Goal: Task Accomplishment & Management: Manage account settings

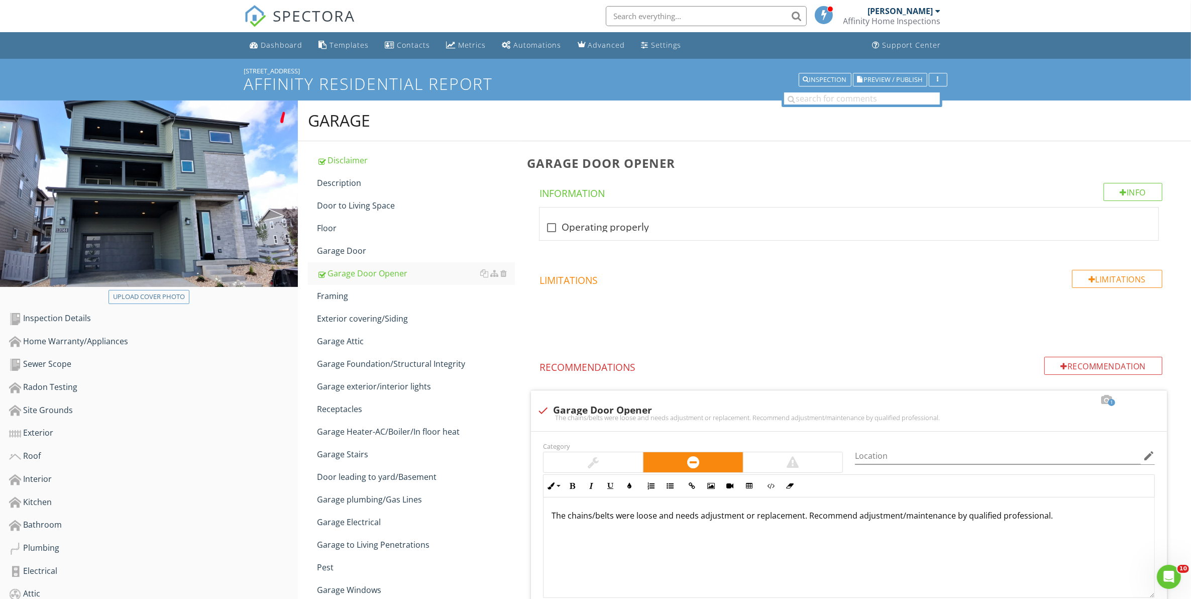
click at [287, 19] on span "SPECTORA" at bounding box center [314, 15] width 82 height 21
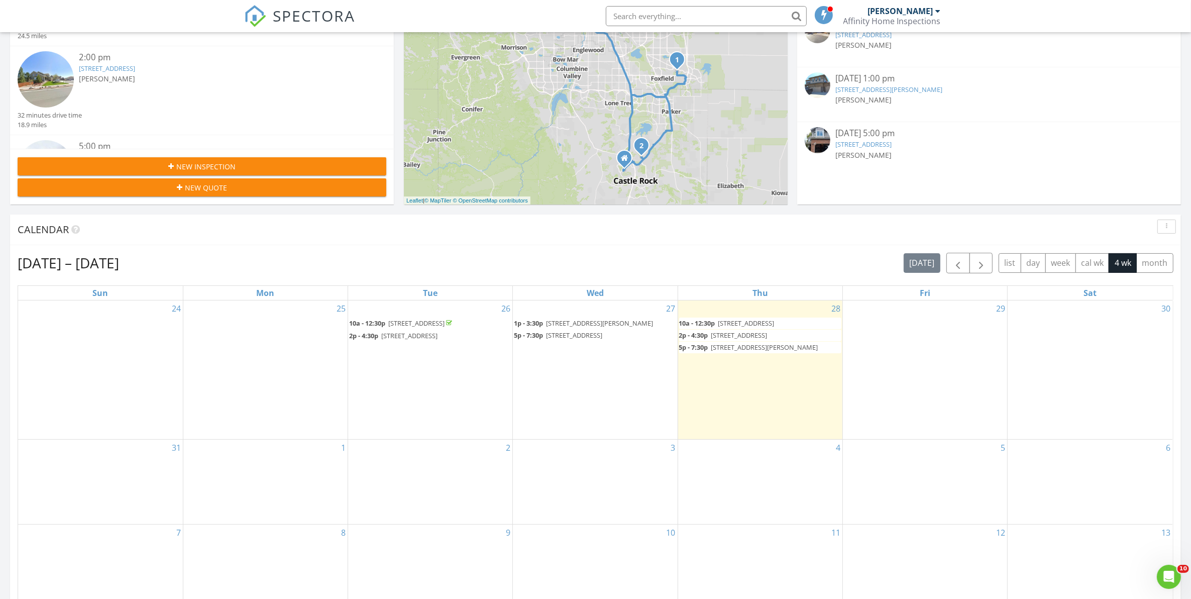
scroll to position [251, 0]
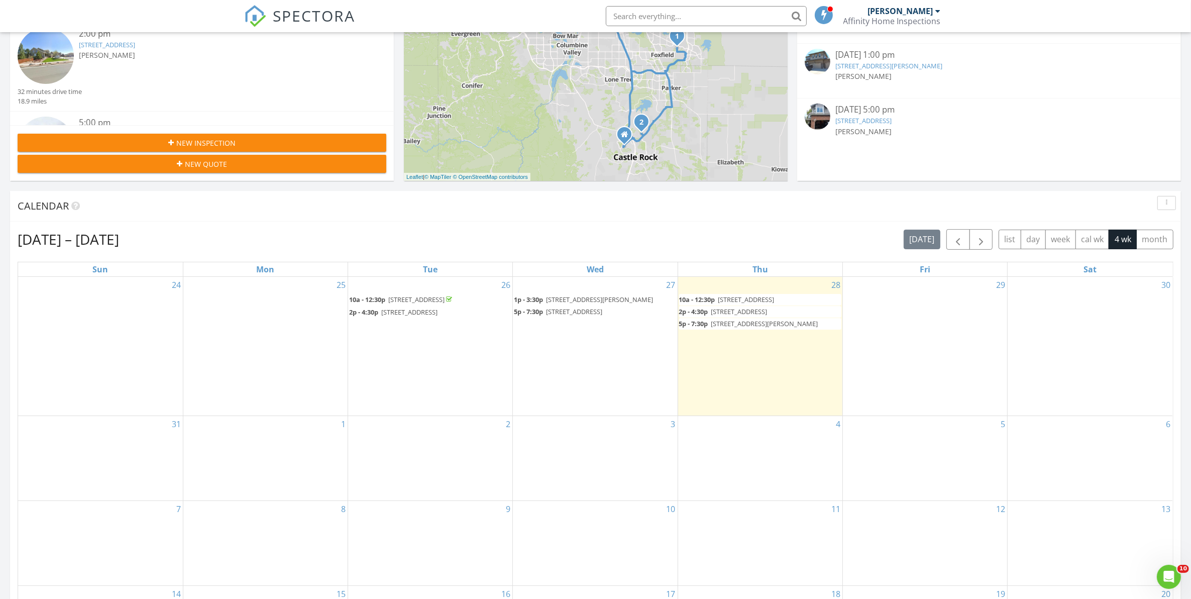
click at [565, 297] on span "25668 E Archer Pl, Aurora 80018" at bounding box center [599, 299] width 107 height 9
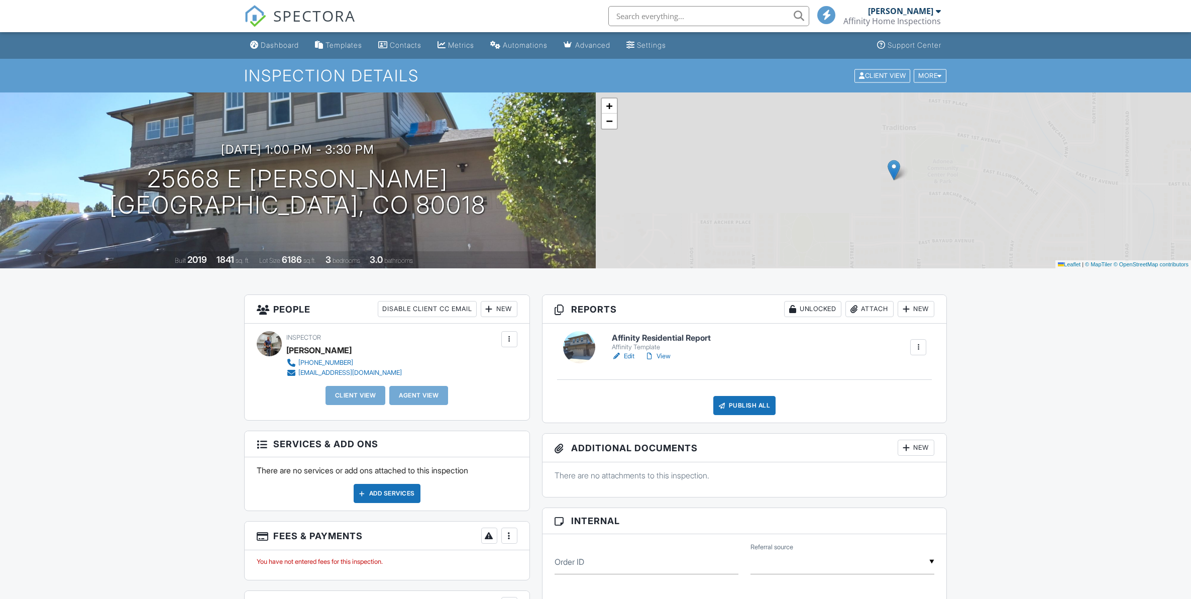
scroll to position [42, 0]
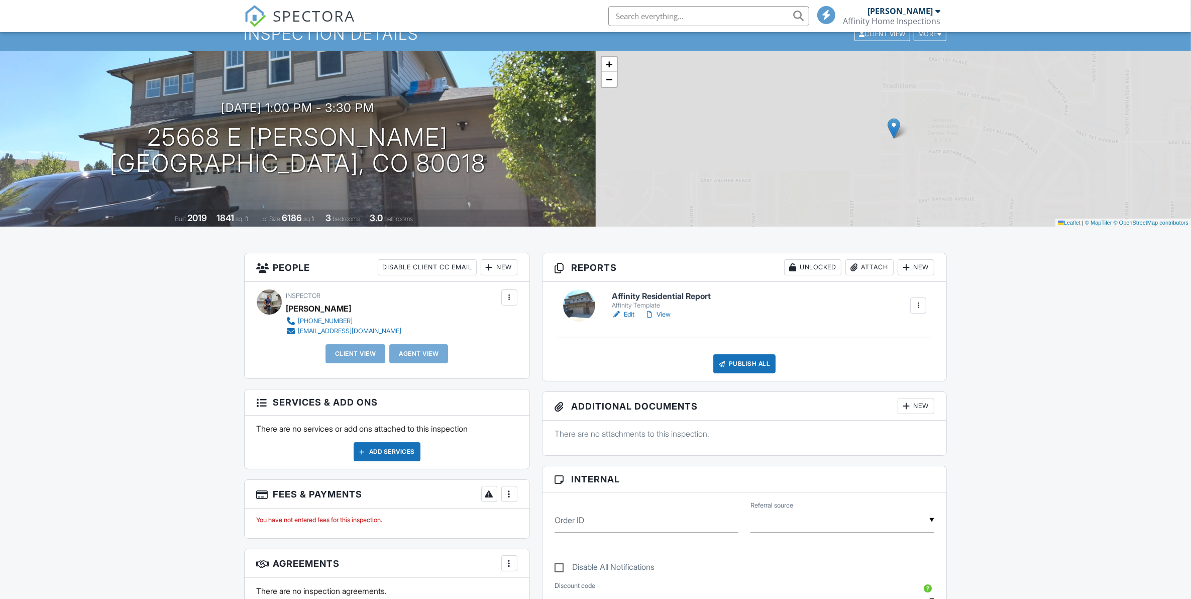
click at [486, 269] on div at bounding box center [489, 267] width 10 height 10
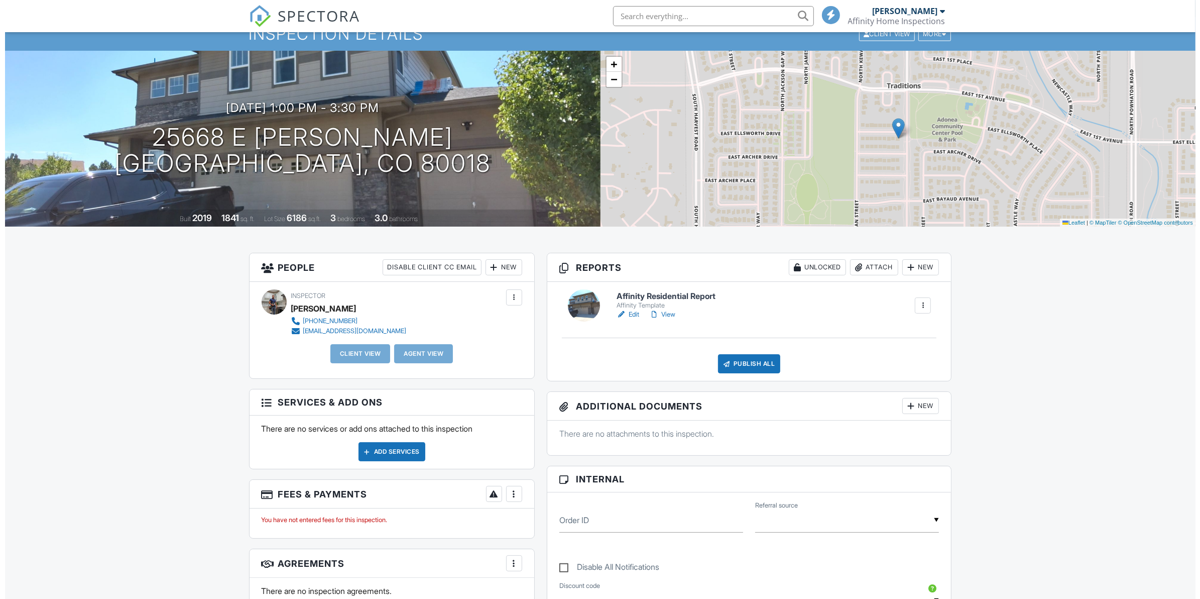
scroll to position [0, 0]
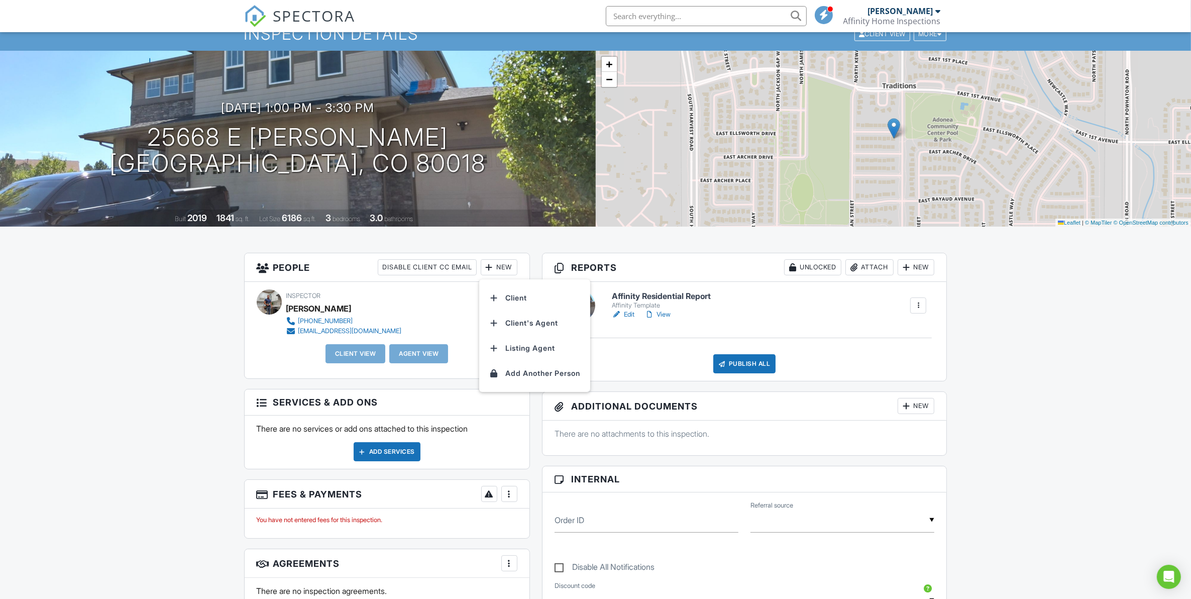
click at [513, 297] on li "Client" at bounding box center [534, 297] width 99 height 25
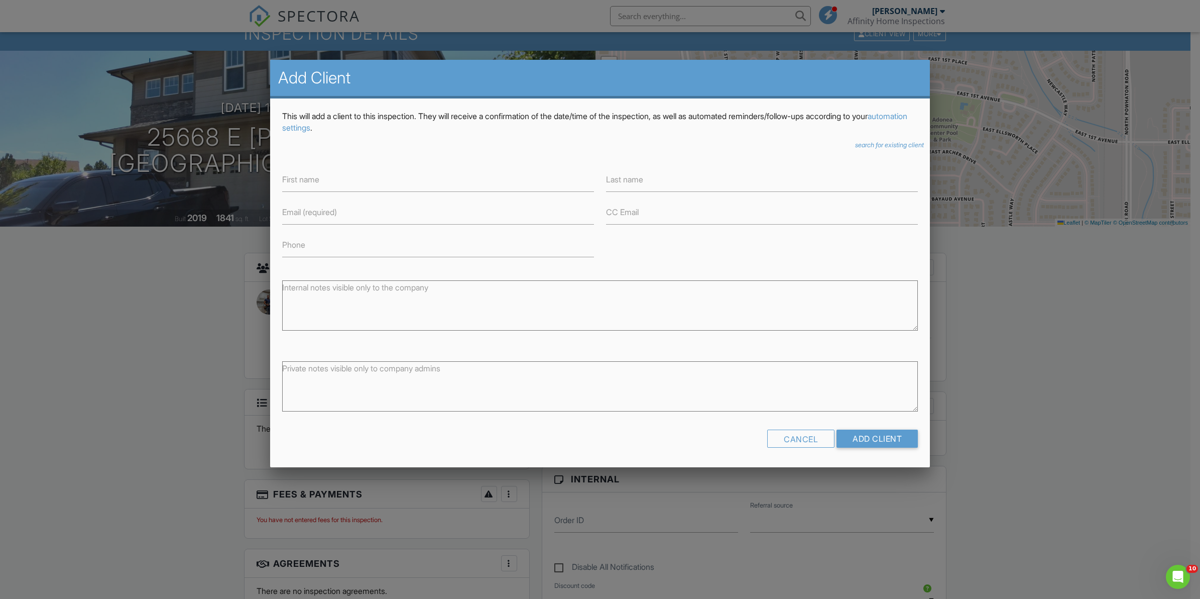
click at [295, 179] on label "First name" at bounding box center [300, 179] width 37 height 11
click at [295, 179] on input "First name" at bounding box center [438, 179] width 312 height 25
paste input "Nathan Gonnion"
drag, startPoint x: 350, startPoint y: 174, endPoint x: 314, endPoint y: 179, distance: 36.6
click at [314, 179] on input "Nathan Gonnion" at bounding box center [438, 179] width 312 height 25
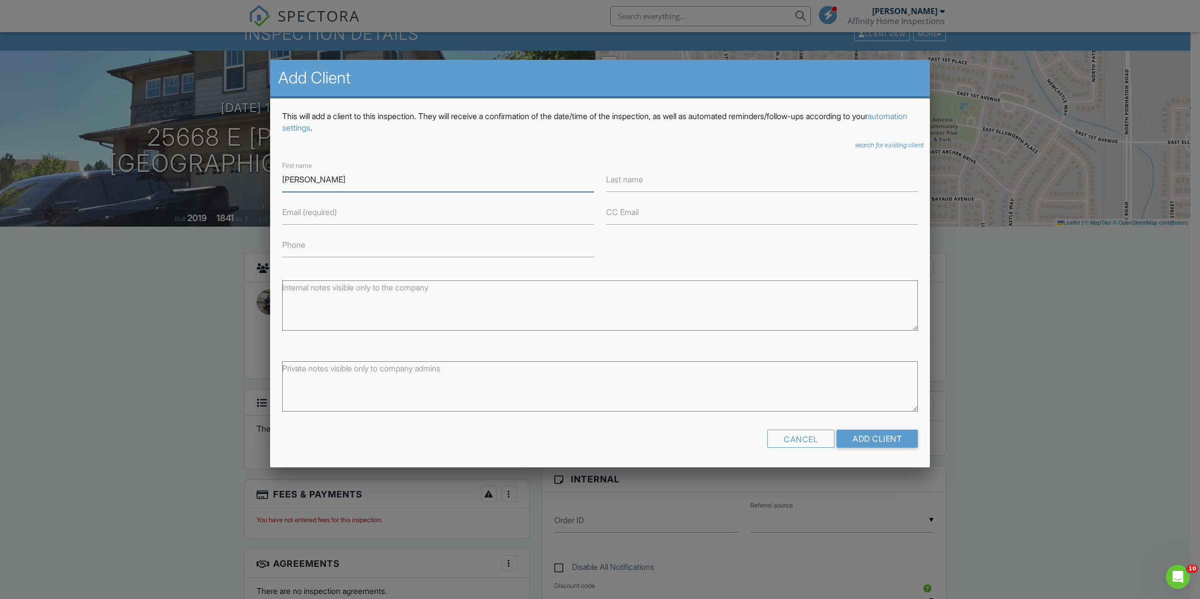
type input "Nathan"
type input "Gonnion"
click at [289, 213] on label "Email (required)" at bounding box center [309, 211] width 55 height 11
click at [289, 213] on input "Email (required)" at bounding box center [438, 212] width 312 height 25
paste input "risennate@gmail.com"
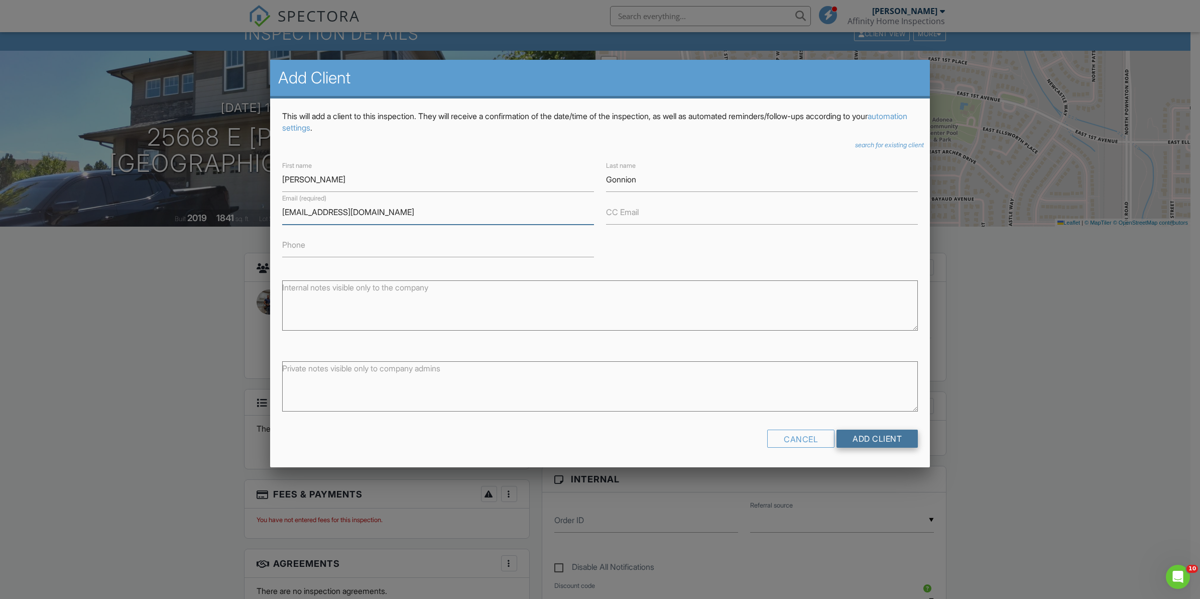
type input "risennate@gmail.com"
click at [899, 437] on input "Add Client" at bounding box center [877, 438] width 81 height 18
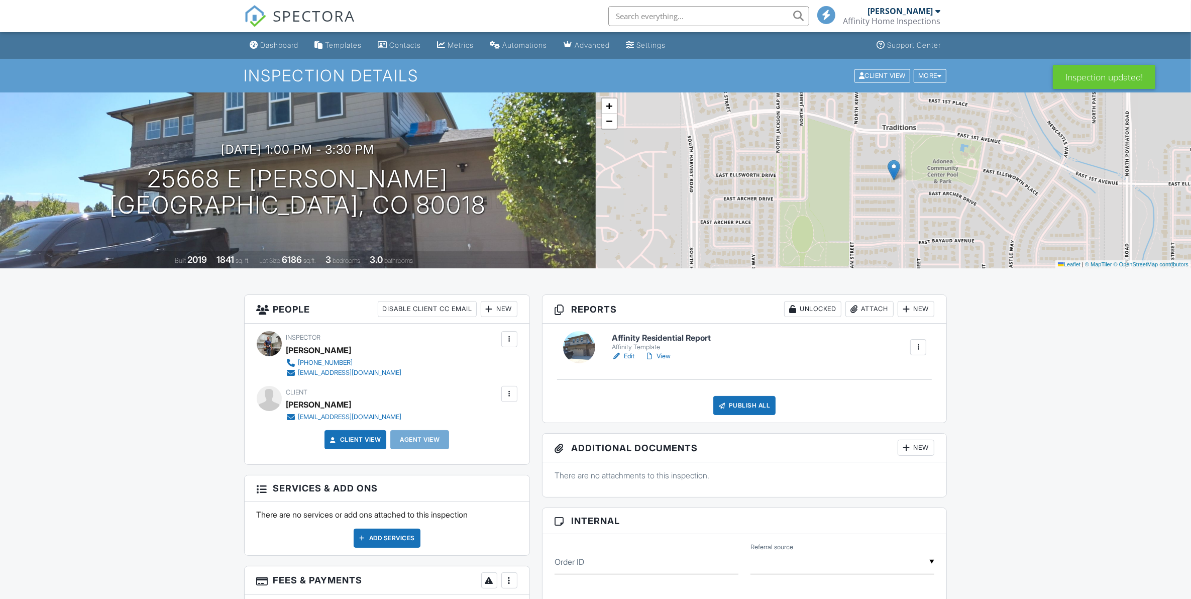
click at [495, 309] on div "New" at bounding box center [499, 309] width 37 height 16
click at [523, 365] on li "Client's Agent" at bounding box center [534, 364] width 99 height 25
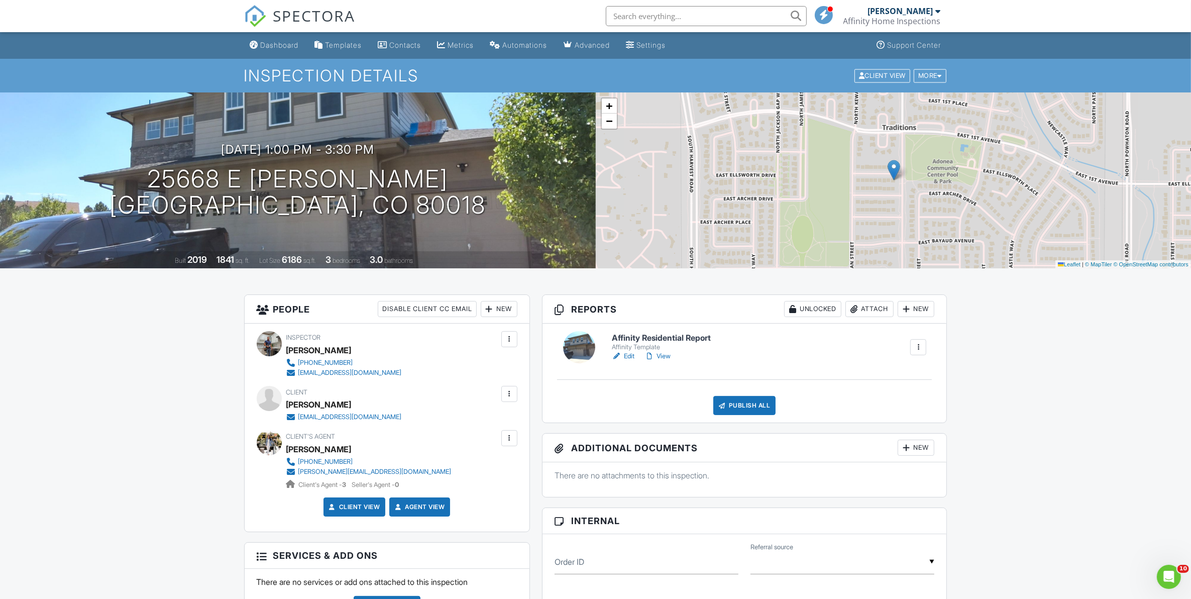
click at [627, 356] on link "Edit" at bounding box center [623, 356] width 23 height 10
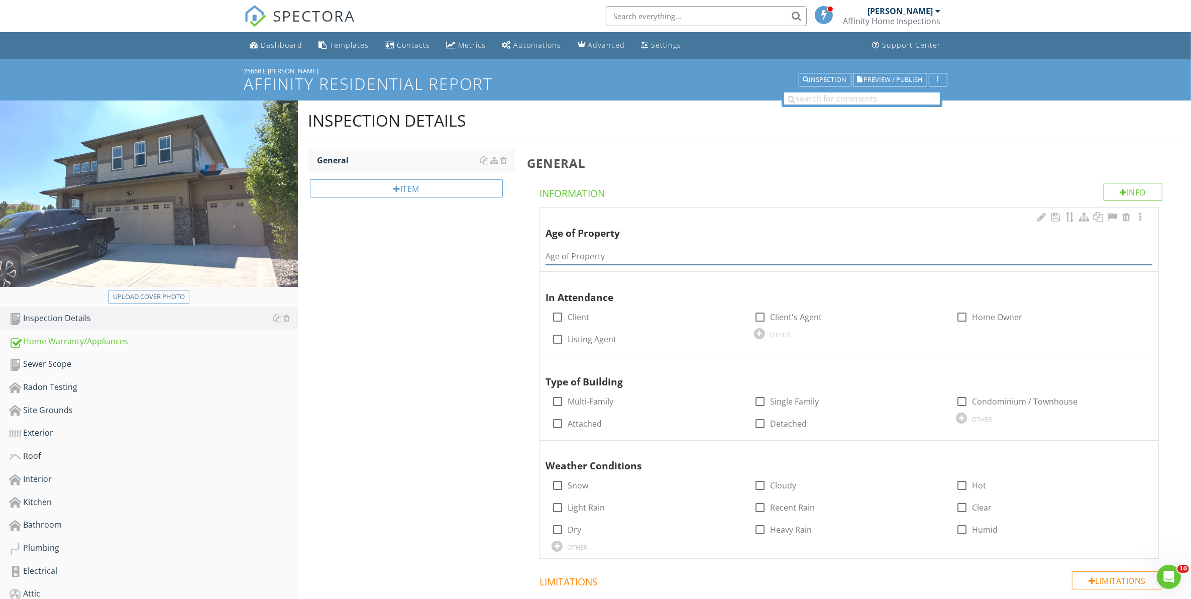
click at [571, 254] on input "Age of Property" at bounding box center [848, 256] width 607 height 17
type input "2019"
click at [558, 317] on div at bounding box center [557, 316] width 17 height 17
checkbox input "true"
click at [762, 400] on div at bounding box center [759, 401] width 17 height 17
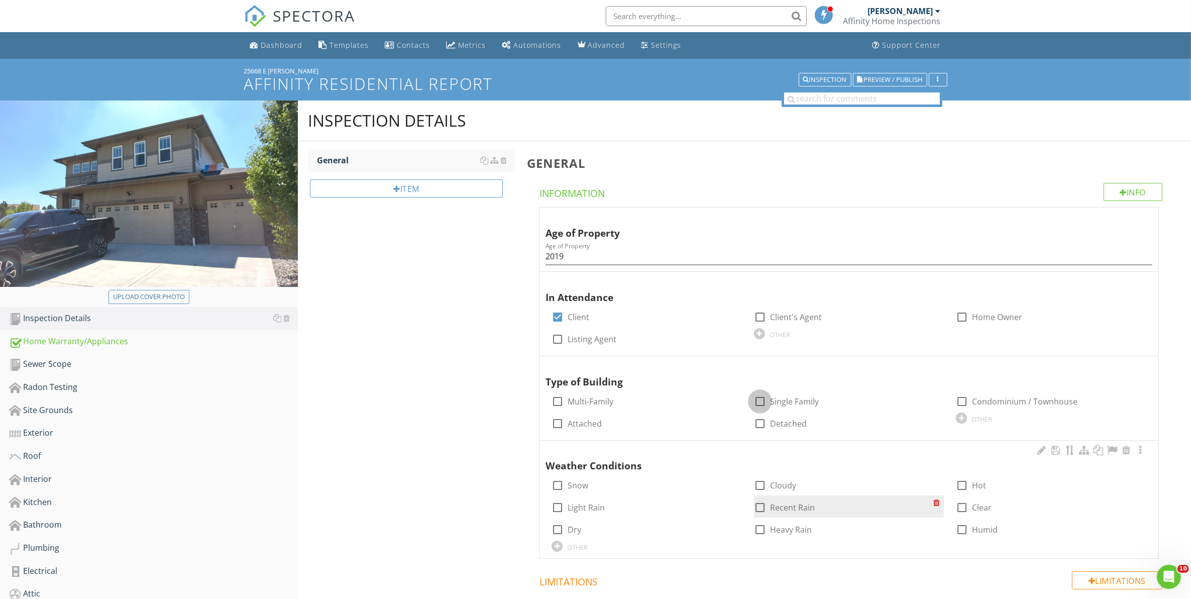
checkbox input "true"
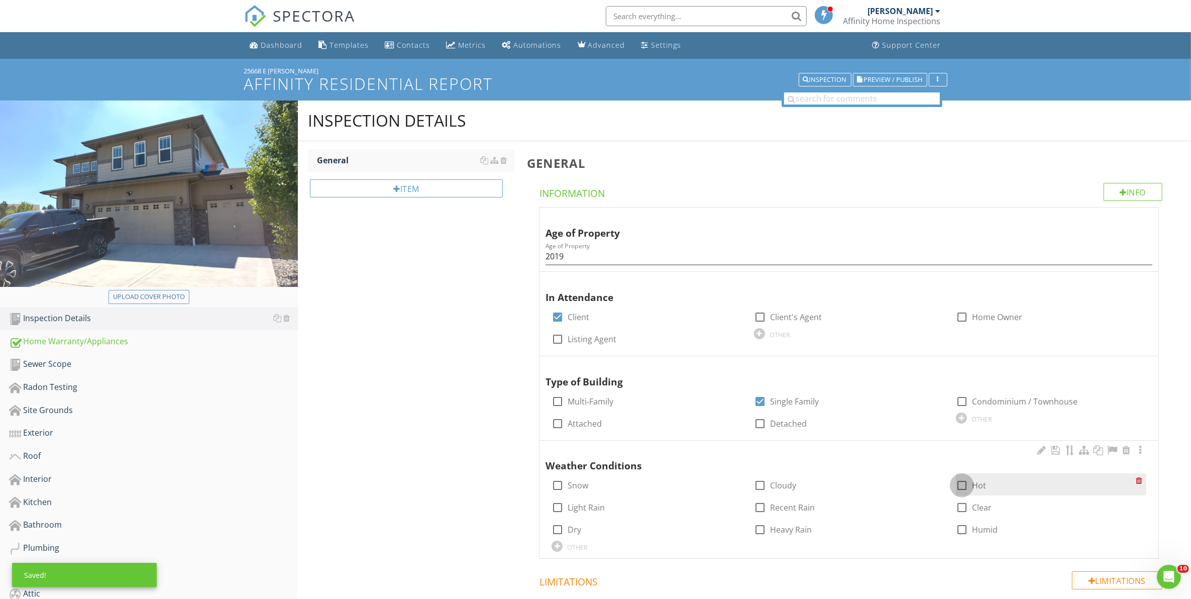
click at [962, 485] on div at bounding box center [961, 485] width 17 height 17
checkbox input "true"
click at [54, 365] on div "Sewer Scope" at bounding box center [153, 364] width 289 height 13
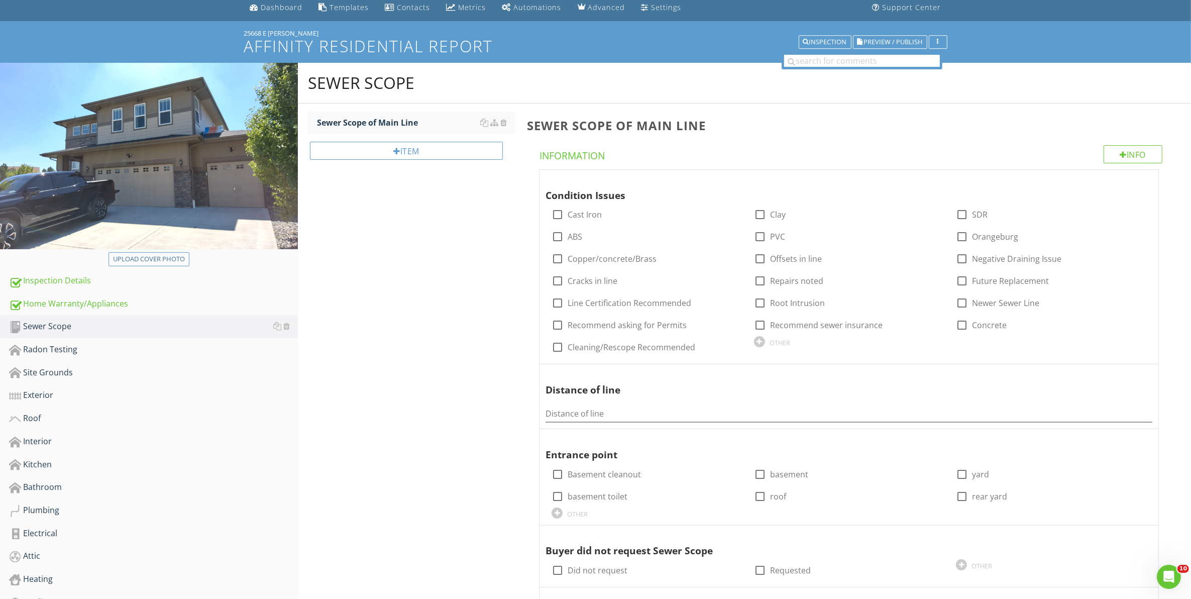
scroll to position [251, 0]
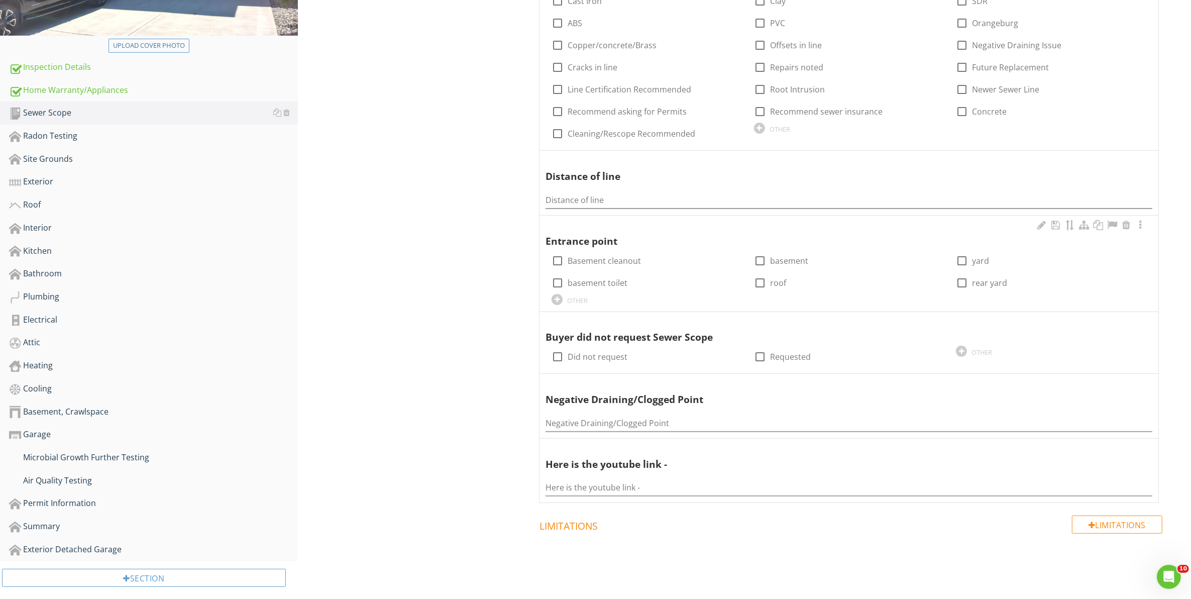
click at [575, 299] on div "OTHER" at bounding box center [577, 300] width 21 height 8
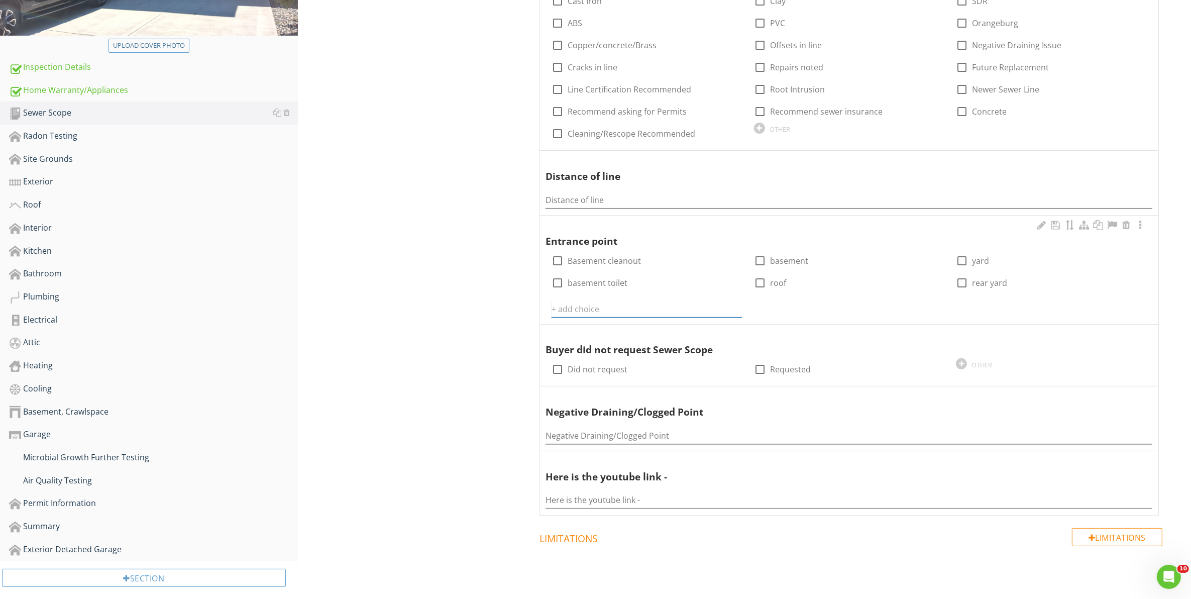
click at [574, 308] on input "text" at bounding box center [646, 309] width 190 height 17
type input "Crawlspace"
click at [736, 305] on icon at bounding box center [735, 309] width 7 height 8
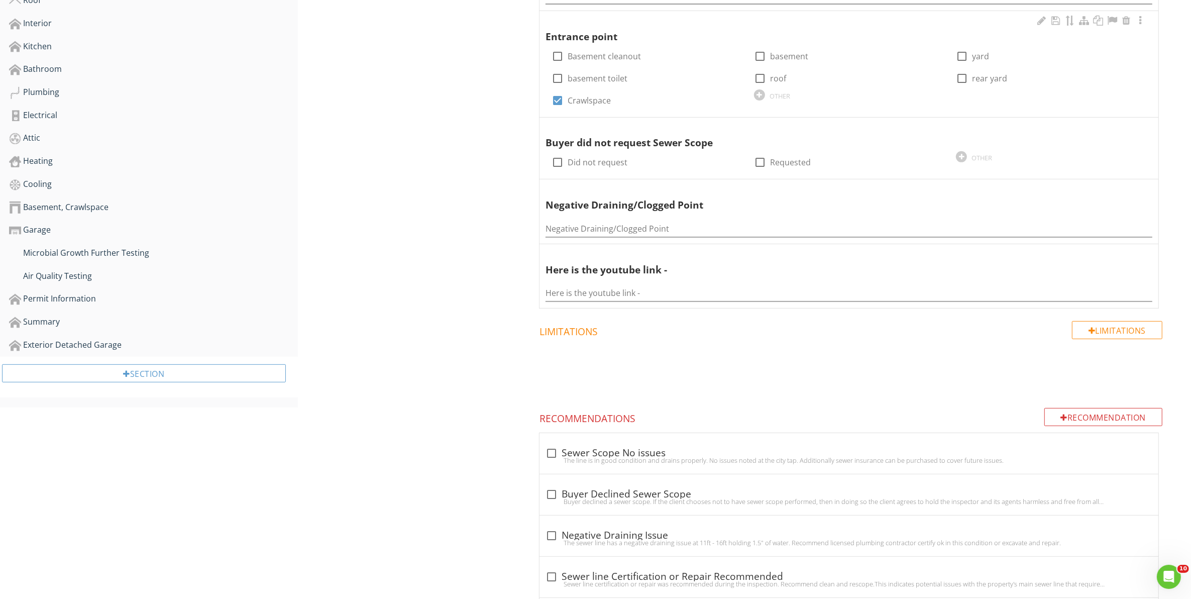
scroll to position [628, 0]
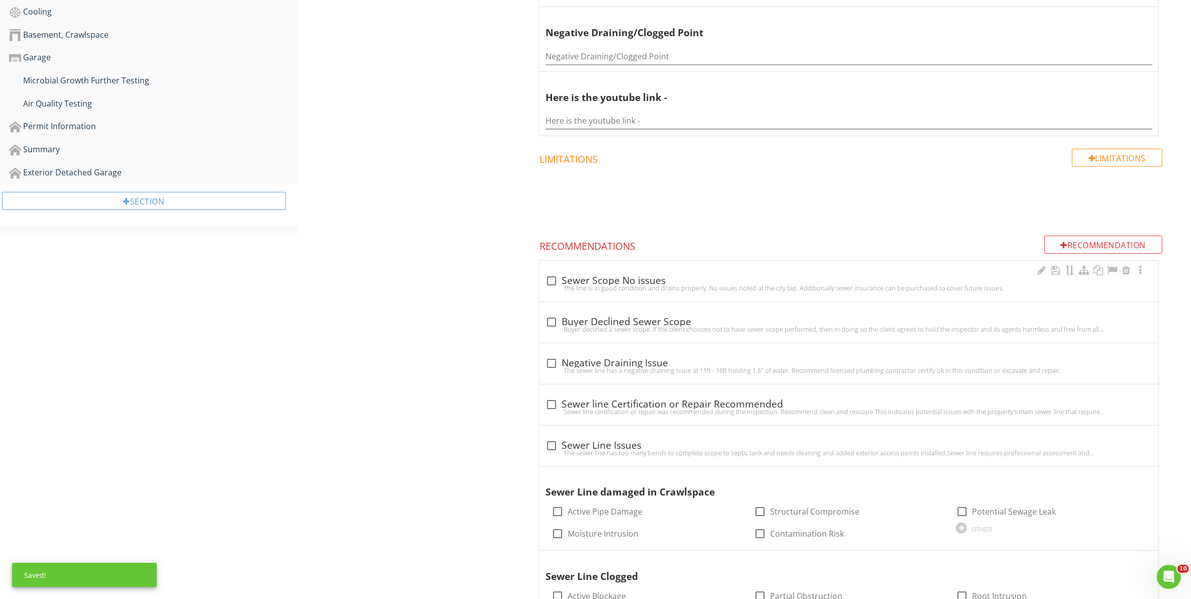
click at [659, 277] on div "check_box_outline_blank Sewer Scope No issues" at bounding box center [848, 281] width 607 height 12
checkbox input "true"
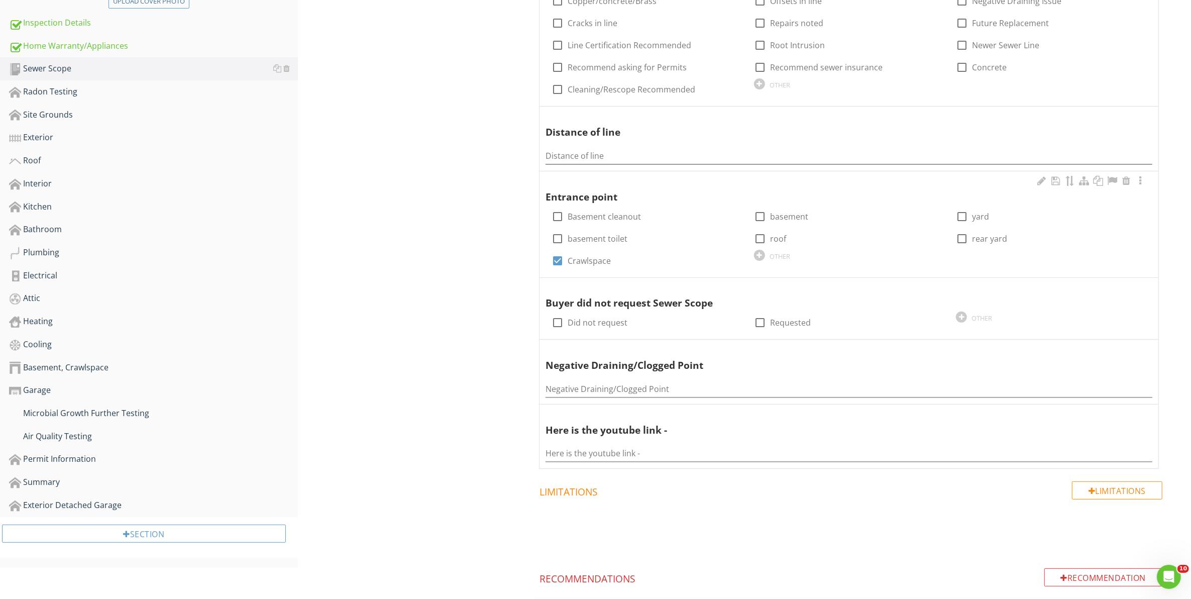
scroll to position [293, 0]
click at [594, 450] on input "Here is the youtube link -" at bounding box center [848, 455] width 607 height 17
paste input "[URL][DOMAIN_NAME]"
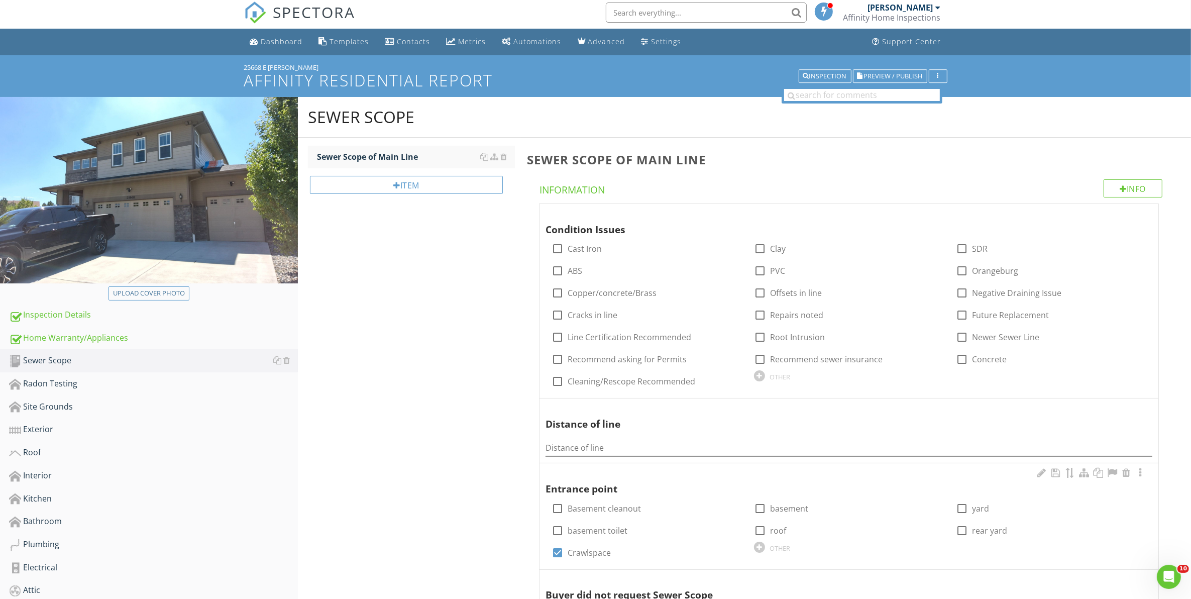
scroll to position [0, 0]
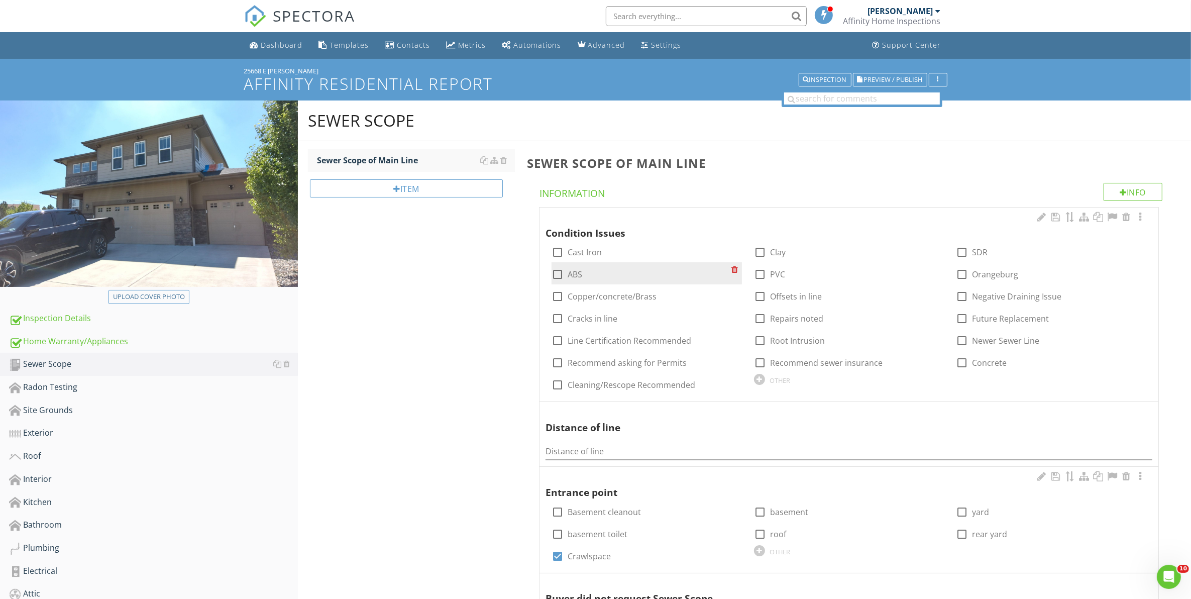
type input "[URL][DOMAIN_NAME]"
click at [555, 274] on div at bounding box center [557, 274] width 17 height 17
checkbox input "true"
click at [961, 255] on div at bounding box center [961, 252] width 17 height 17
checkbox input "true"
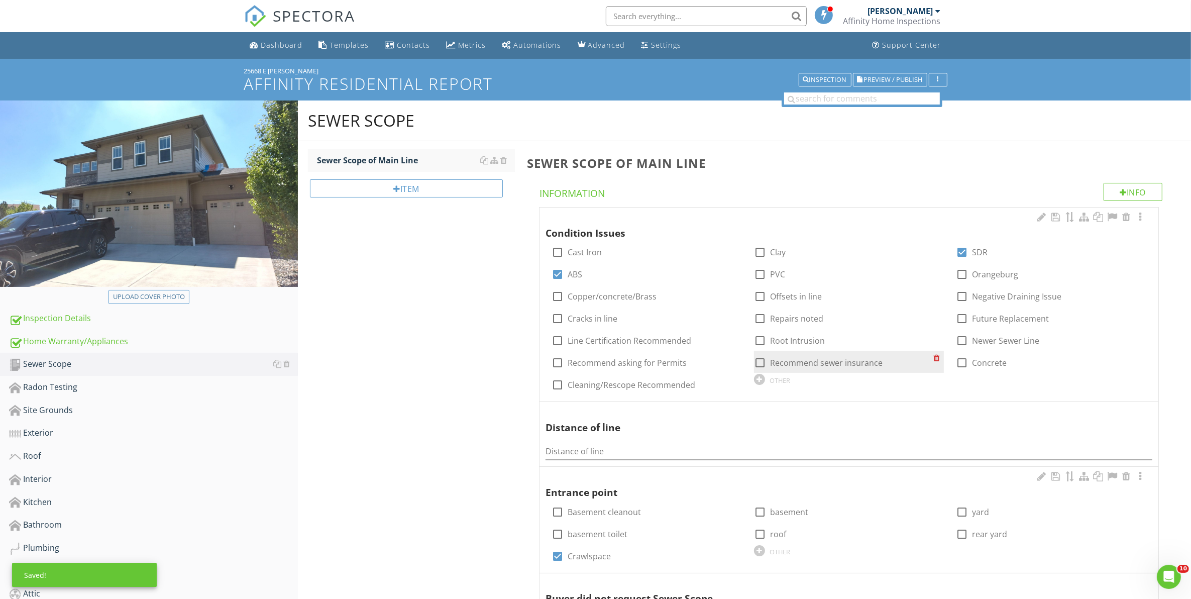
click at [760, 362] on div at bounding box center [759, 362] width 17 height 17
checkbox input "true"
click at [44, 388] on div "Radon Testing" at bounding box center [153, 387] width 289 height 13
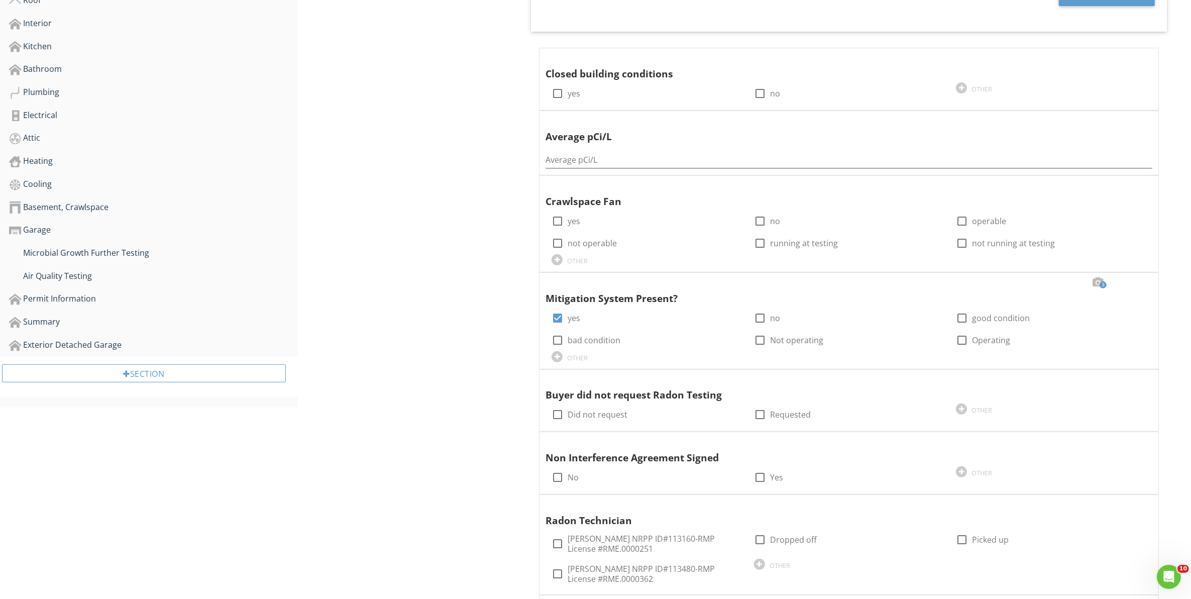
scroll to position [453, 0]
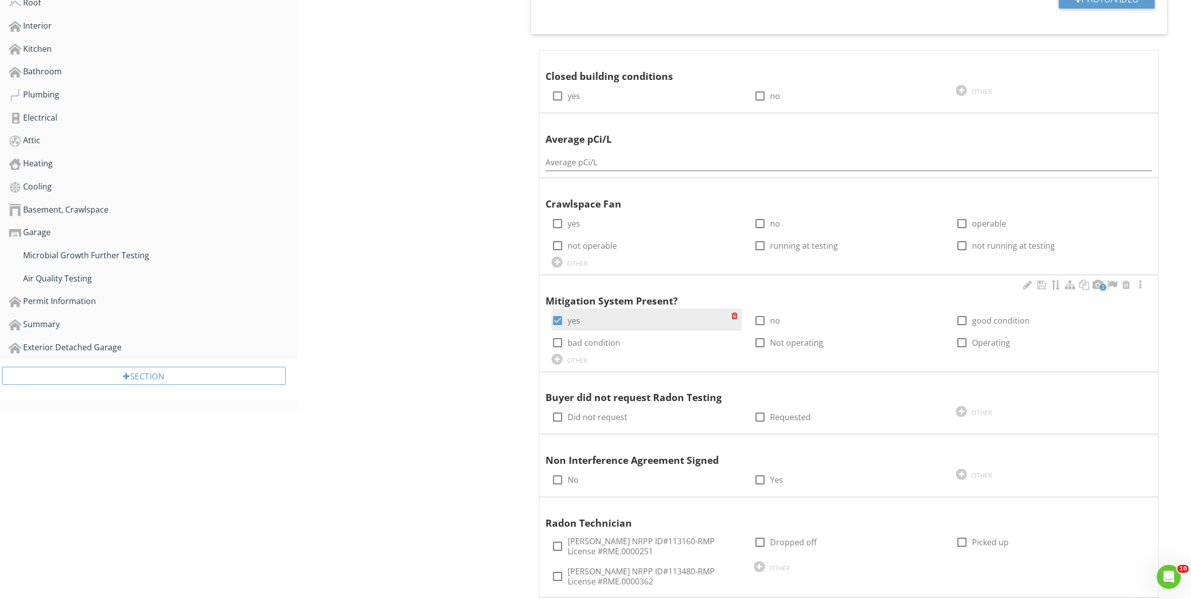
click at [559, 320] on div at bounding box center [557, 320] width 17 height 17
checkbox input "false"
click at [1043, 287] on div at bounding box center [1042, 285] width 12 height 10
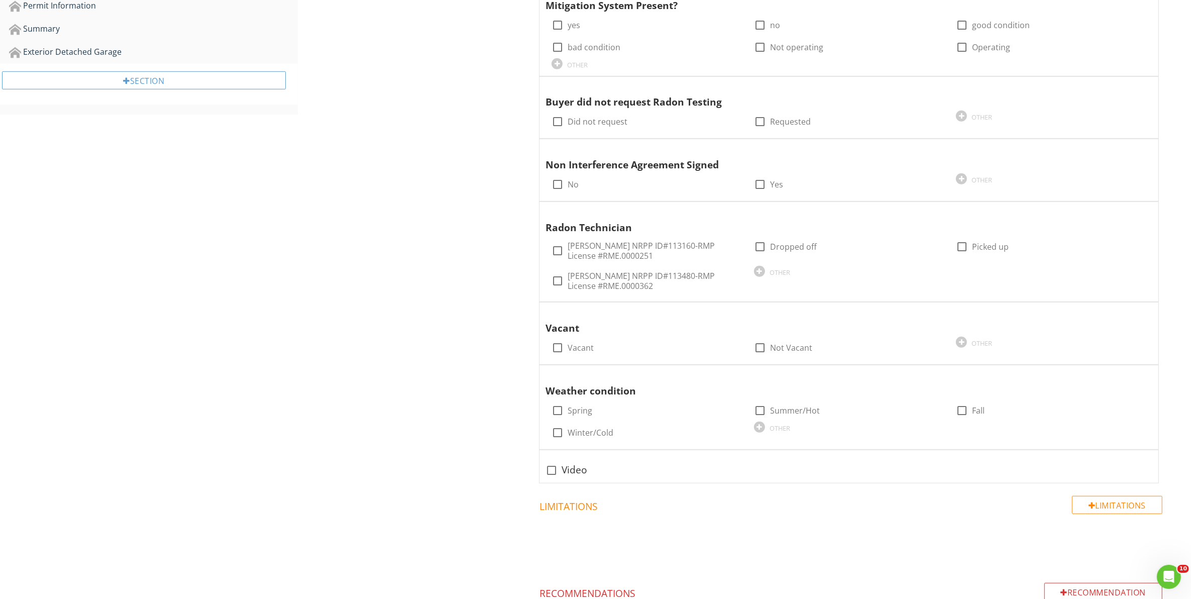
scroll to position [753, 0]
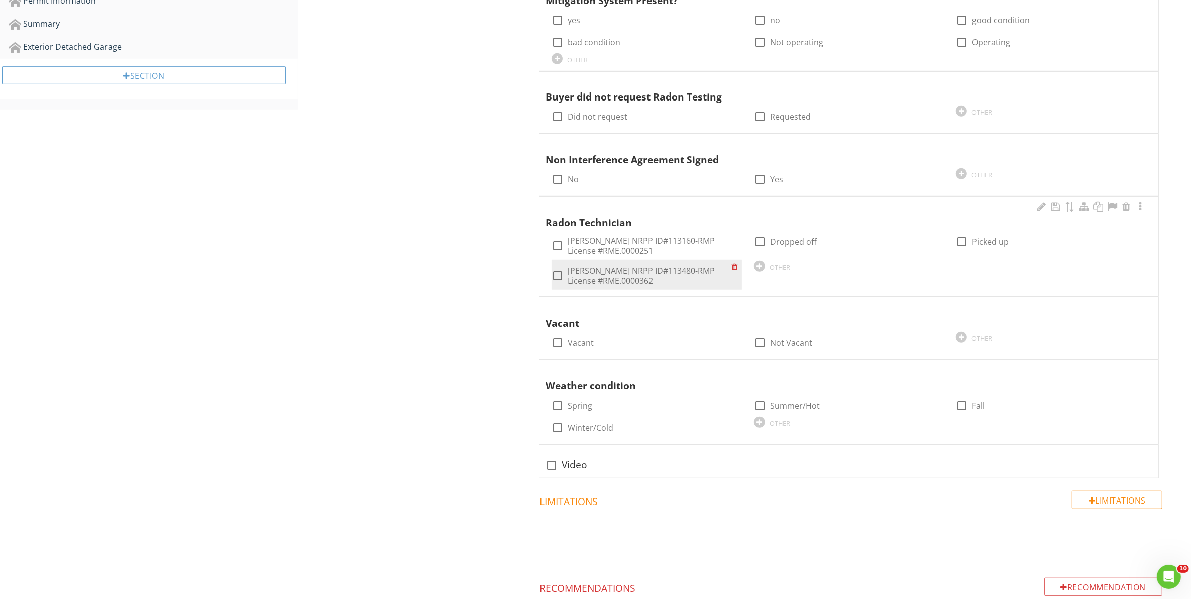
click at [556, 278] on div at bounding box center [557, 275] width 17 height 17
checkbox input "true"
click at [761, 243] on div at bounding box center [759, 241] width 17 height 17
checkbox input "true"
click at [961, 244] on div at bounding box center [961, 241] width 17 height 17
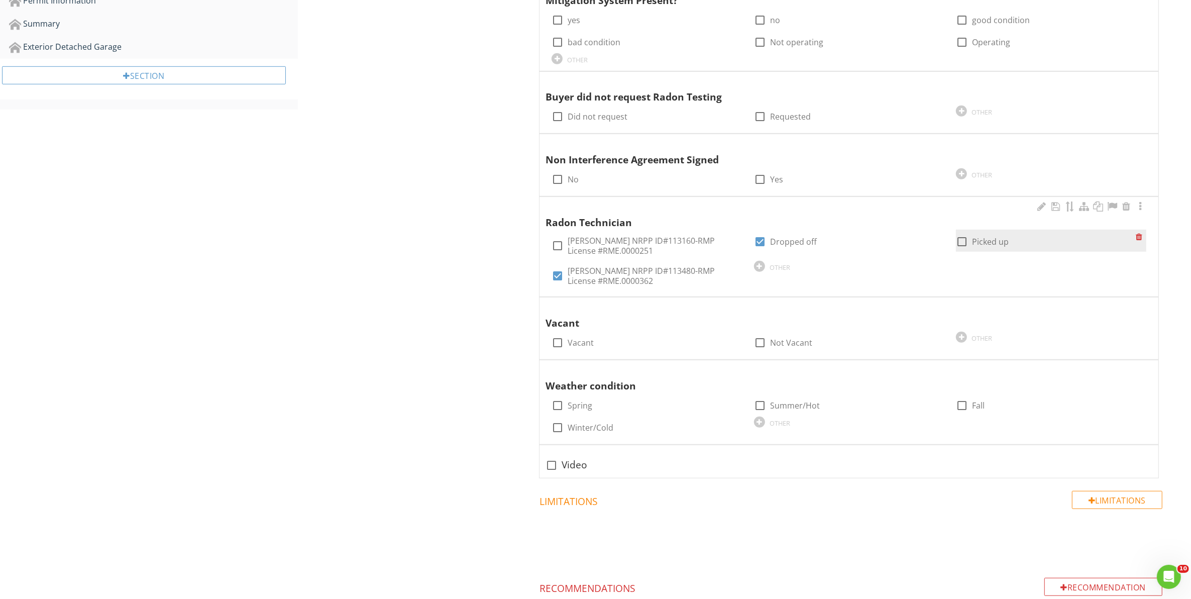
checkbox input "true"
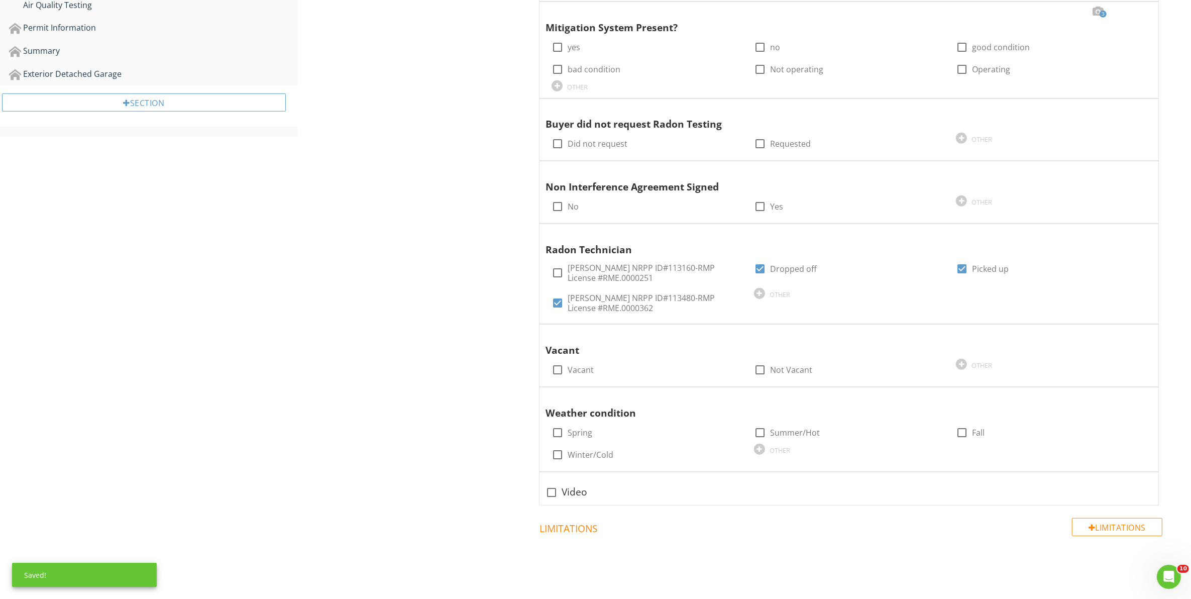
scroll to position [711, 0]
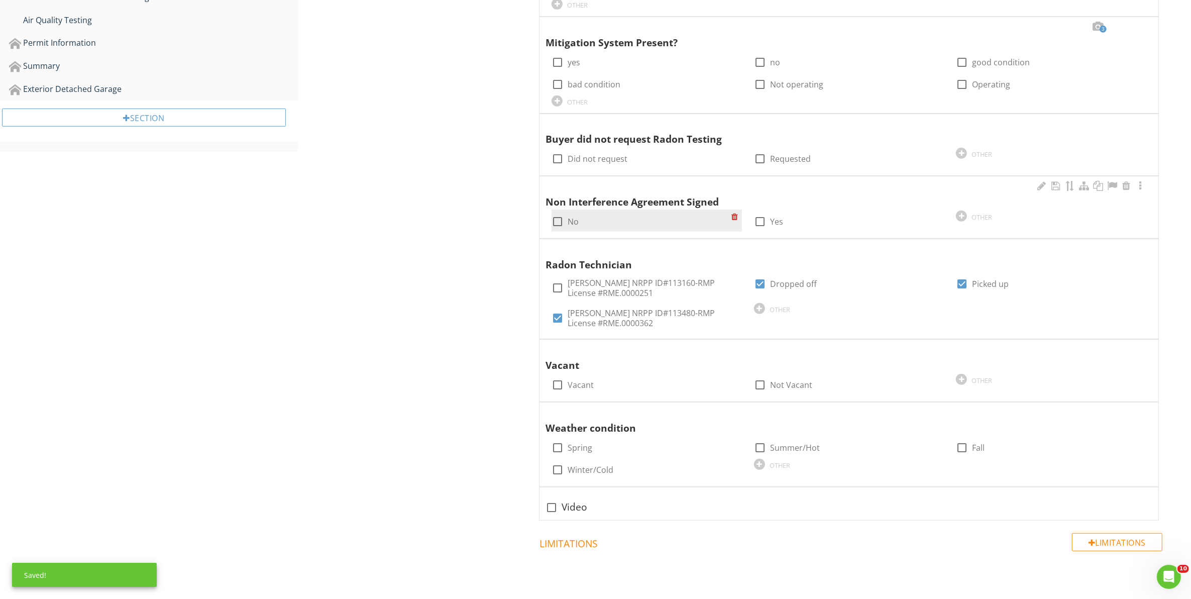
click at [559, 225] on div at bounding box center [557, 221] width 17 height 17
checkbox input "true"
click at [761, 448] on div at bounding box center [759, 447] width 17 height 17
checkbox input "true"
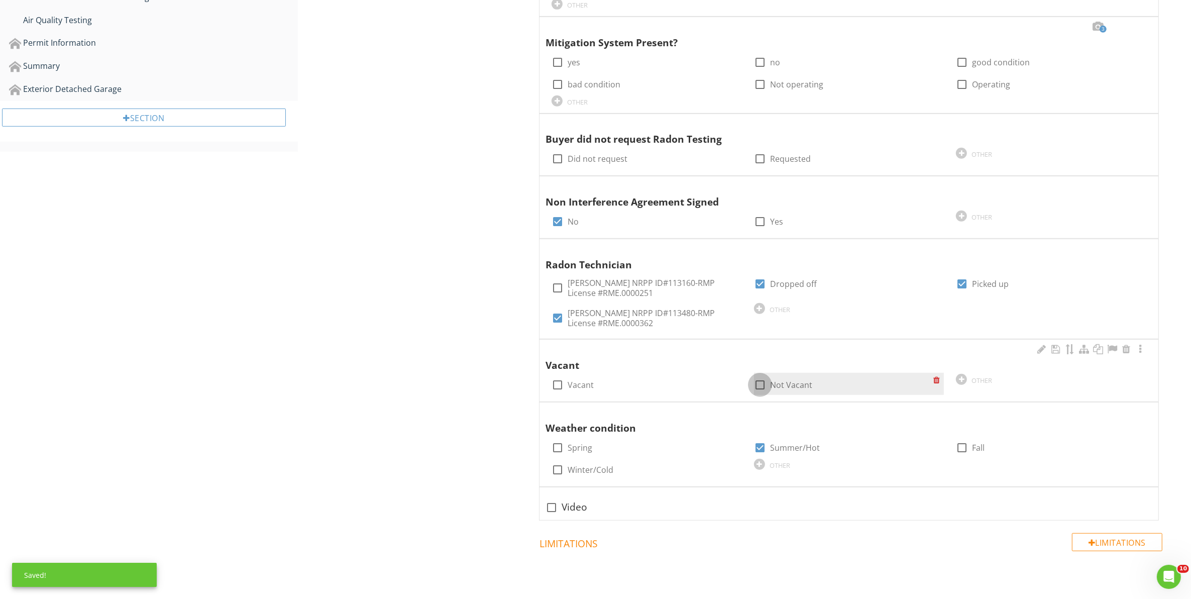
click at [762, 386] on div at bounding box center [759, 384] width 17 height 17
checkbox input "true"
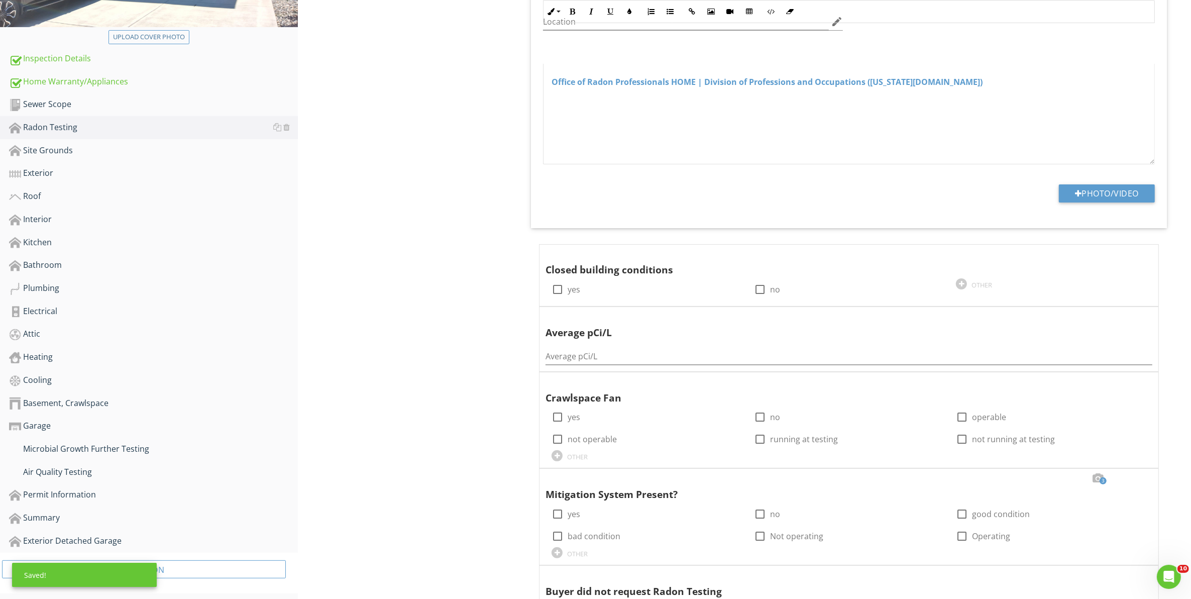
scroll to position [251, 0]
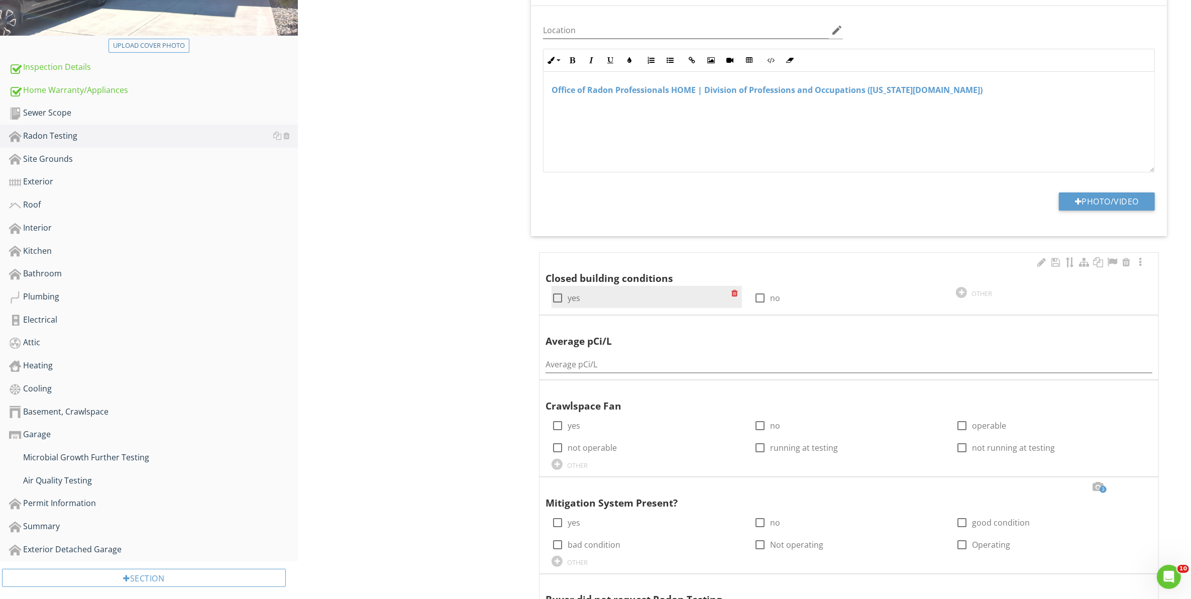
click at [553, 299] on div at bounding box center [557, 297] width 17 height 17
checkbox input "true"
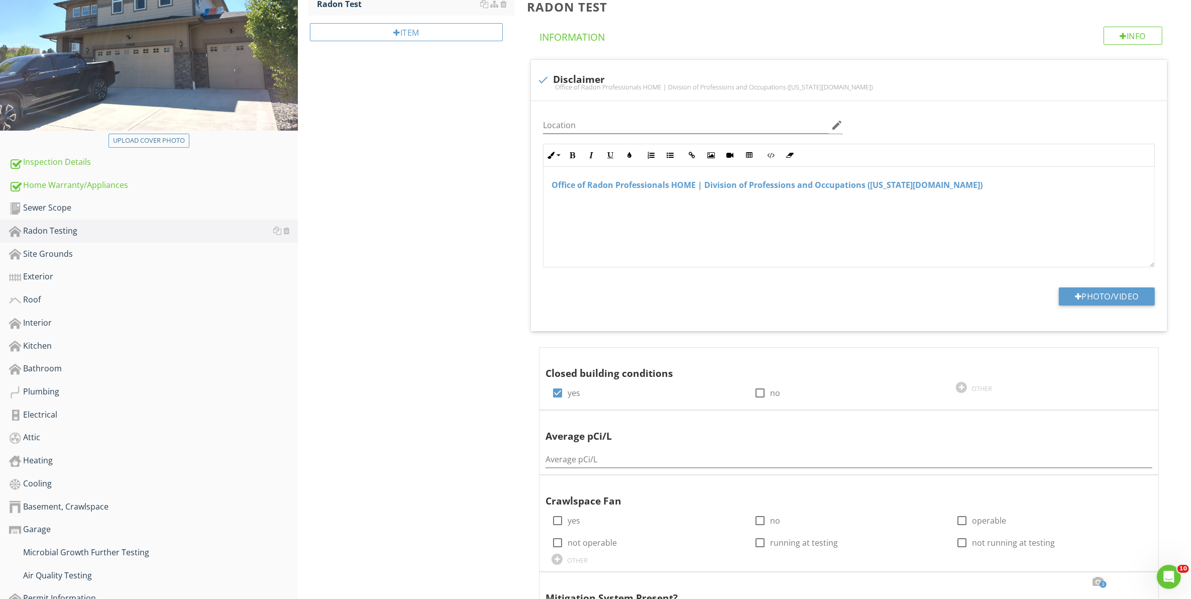
scroll to position [42, 0]
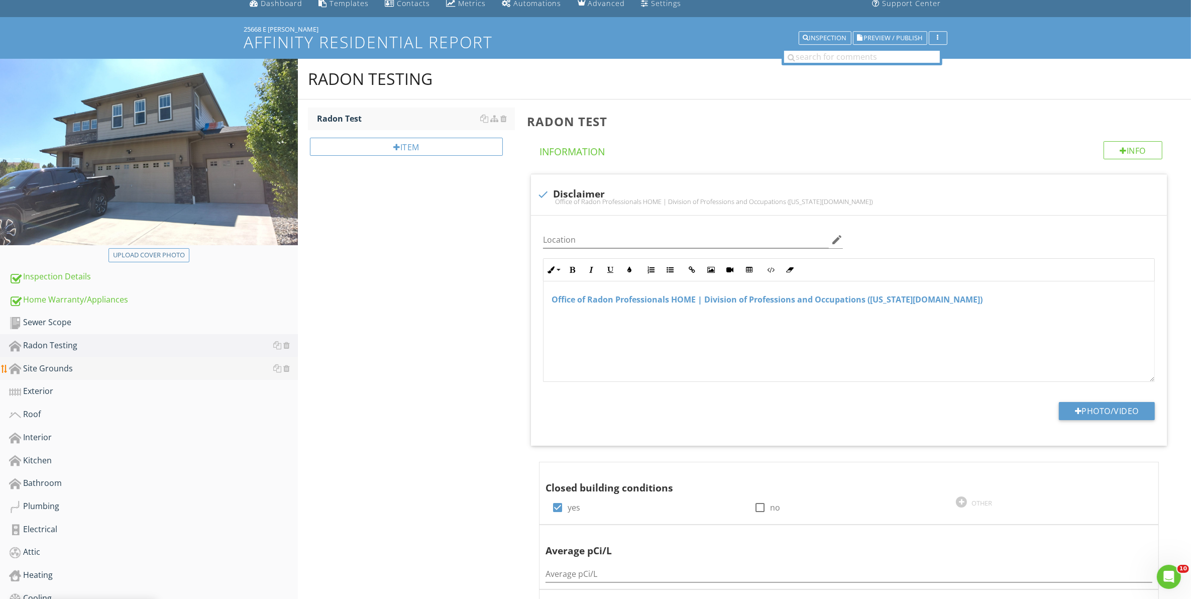
click at [53, 367] on div "Site Grounds" at bounding box center [153, 368] width 289 height 13
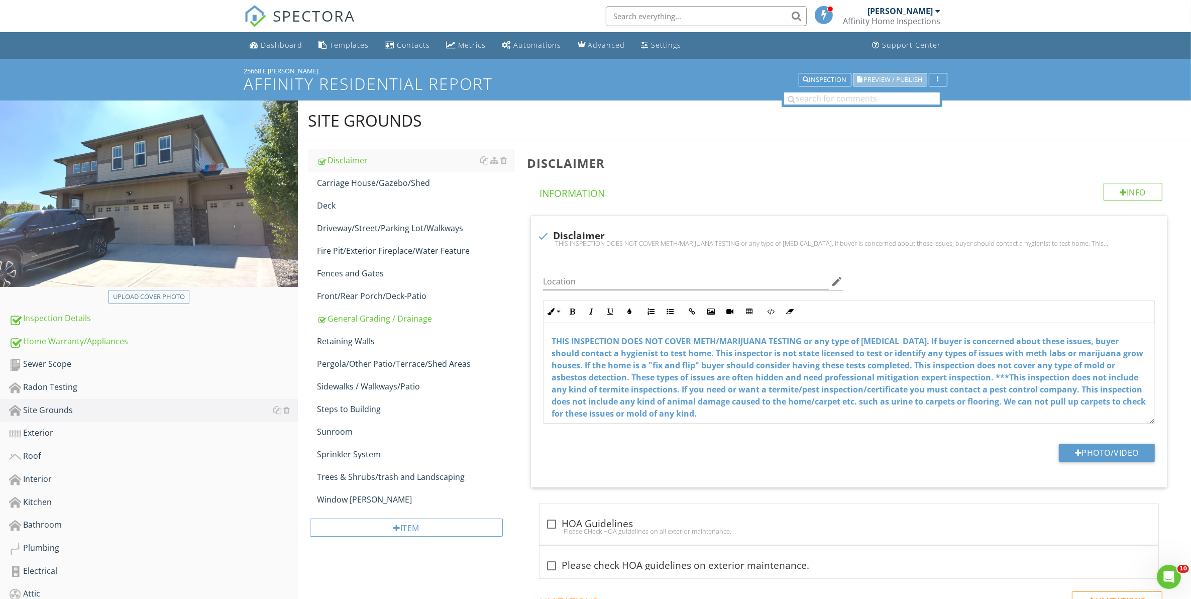
click at [884, 76] on span "Preview / Publish" at bounding box center [893, 79] width 59 height 7
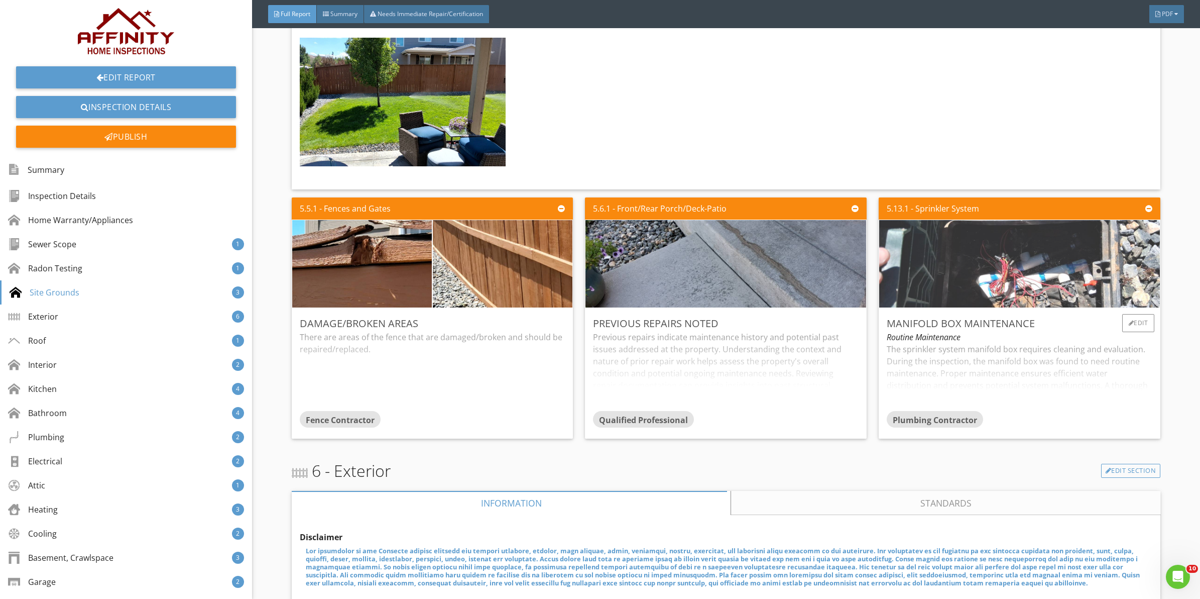
scroll to position [2134, 0]
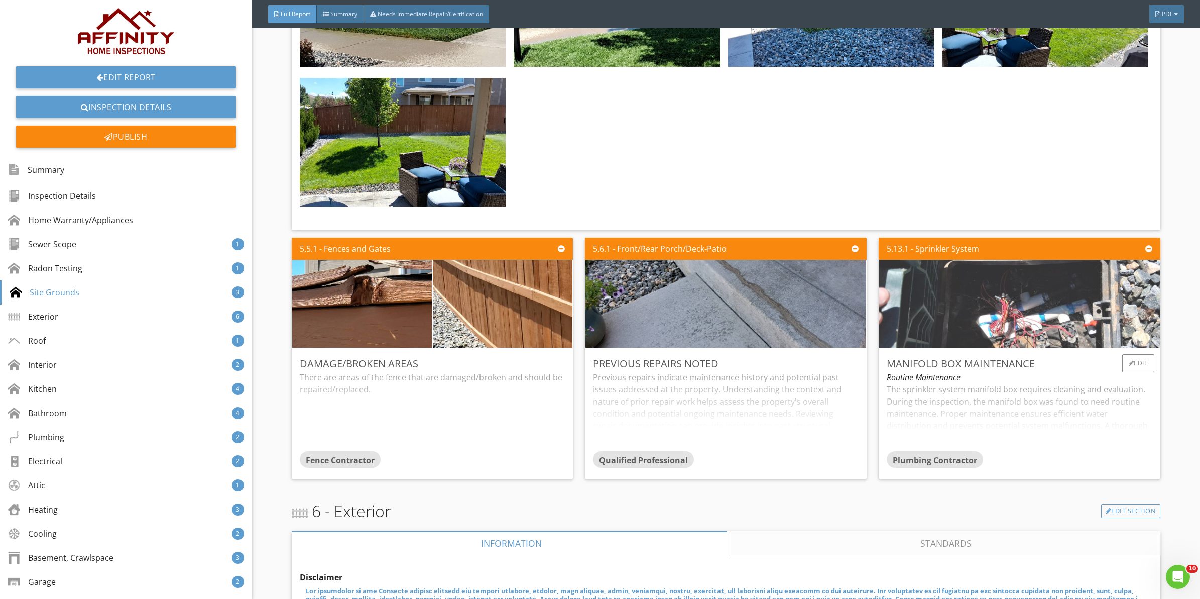
click at [948, 298] on img at bounding box center [1020, 304] width 350 height 218
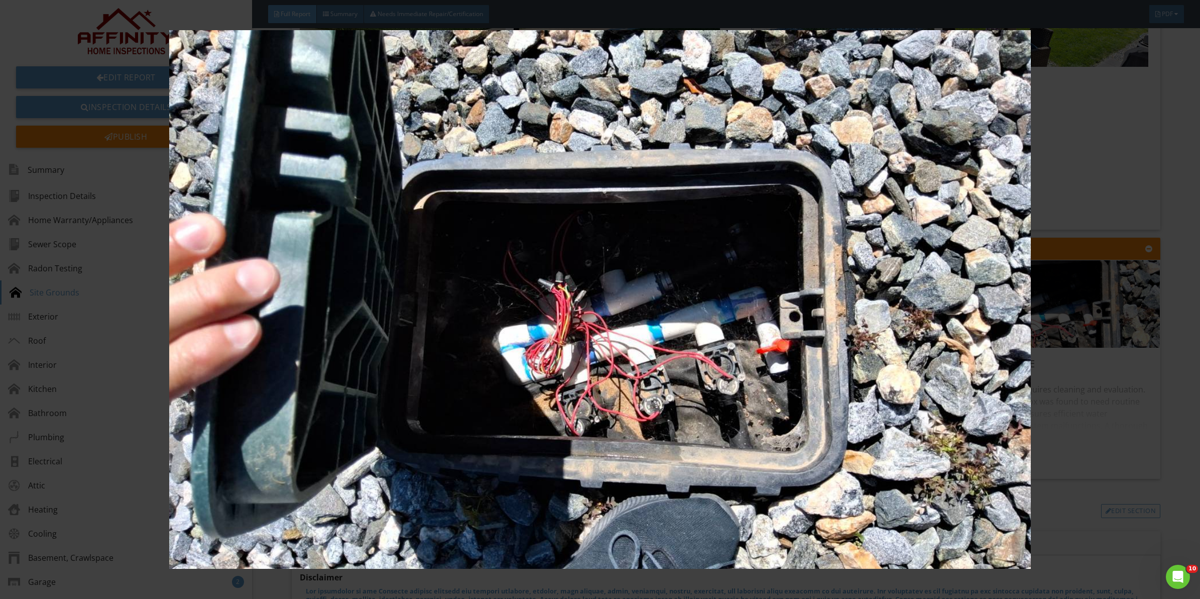
drag, startPoint x: 1197, startPoint y: 403, endPoint x: 1185, endPoint y: 403, distance: 11.6
click at [1194, 403] on div at bounding box center [600, 299] width 1200 height 599
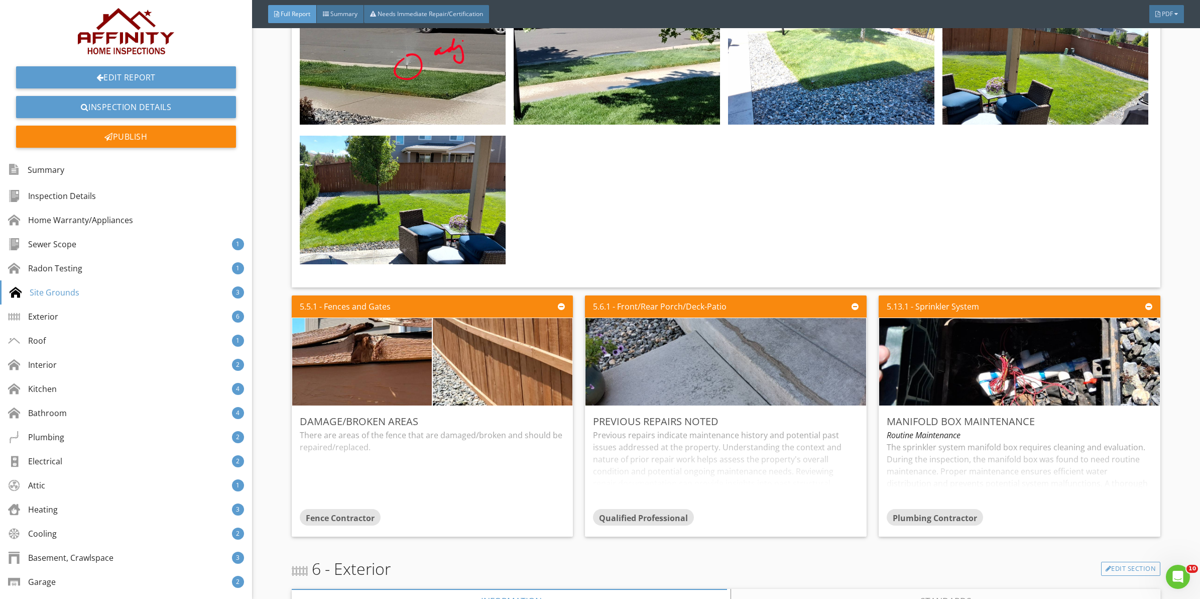
scroll to position [1967, 0]
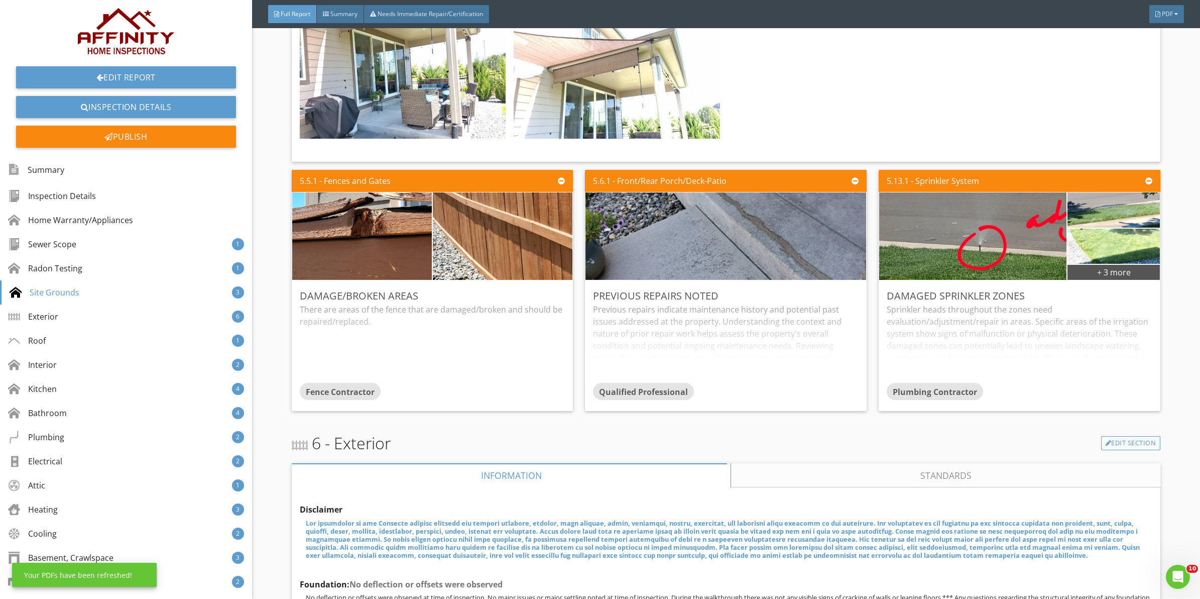
scroll to position [1883, 0]
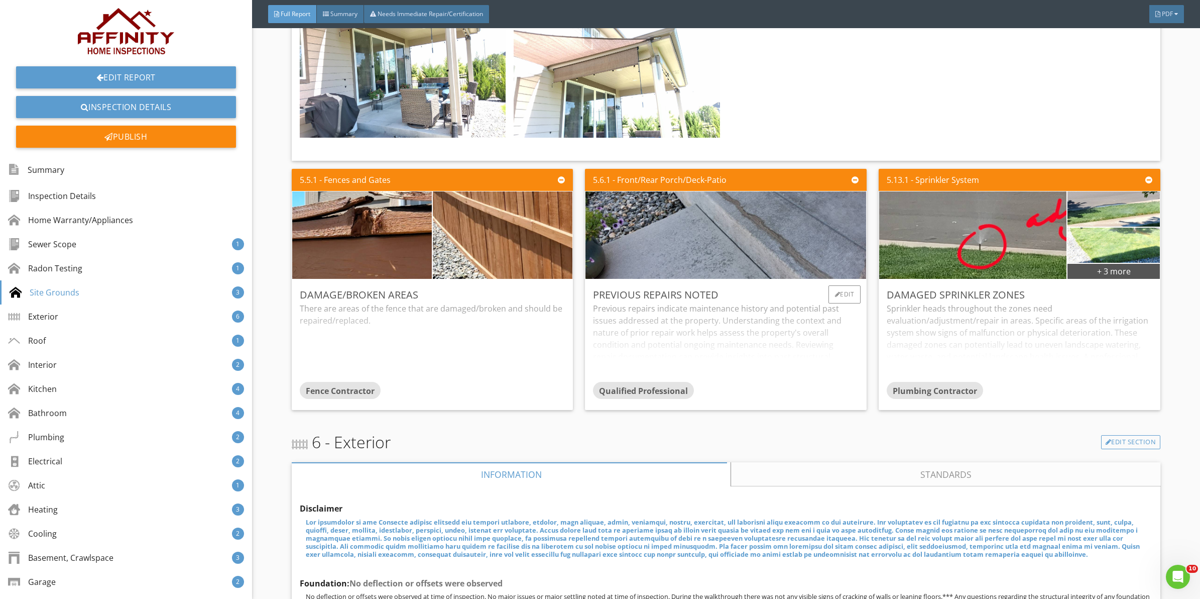
click at [729, 346] on div "Previous repairs indicate maintenance history and potential past issues address…" at bounding box center [726, 341] width 266 height 79
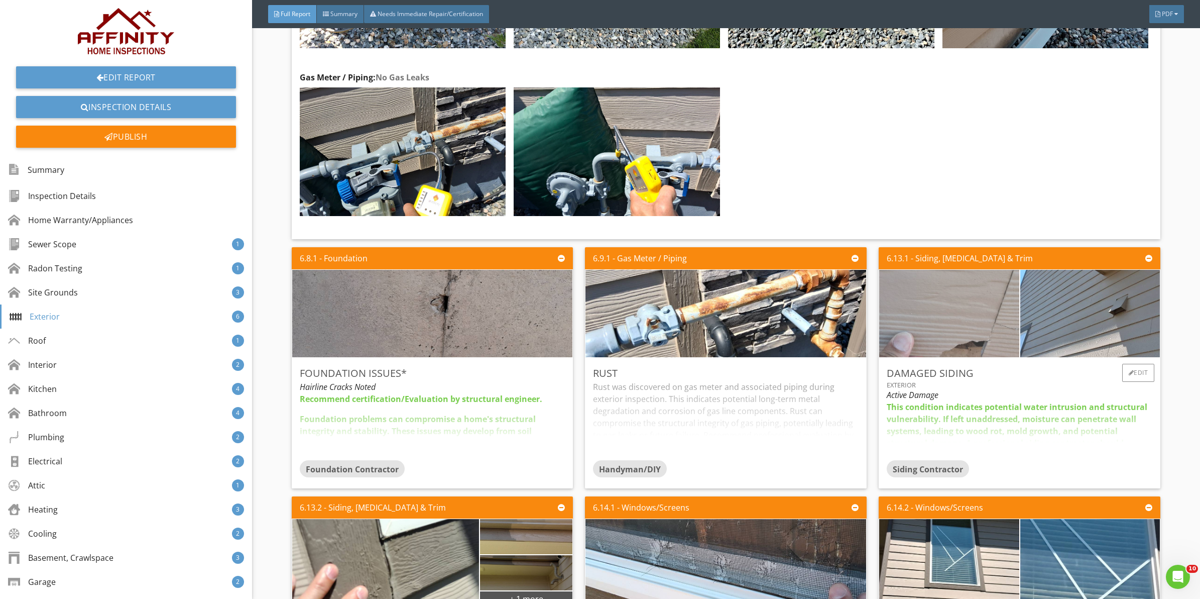
scroll to position [2594, 0]
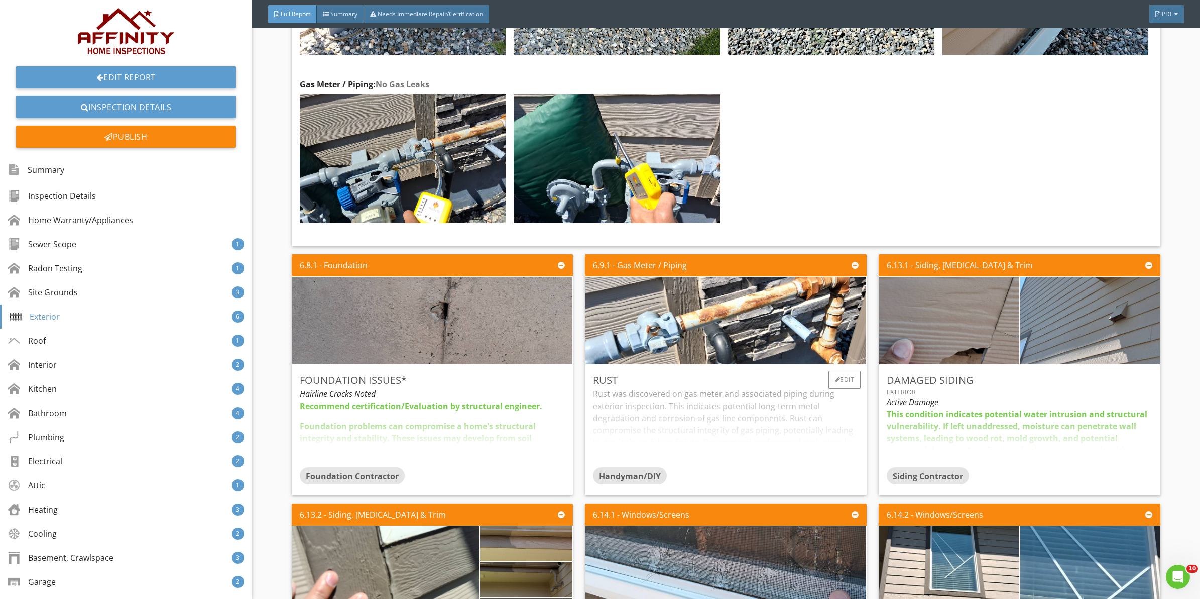
click at [721, 423] on div "Rust was discovered on gas meter and associated piping during exterior inspecti…" at bounding box center [726, 427] width 266 height 79
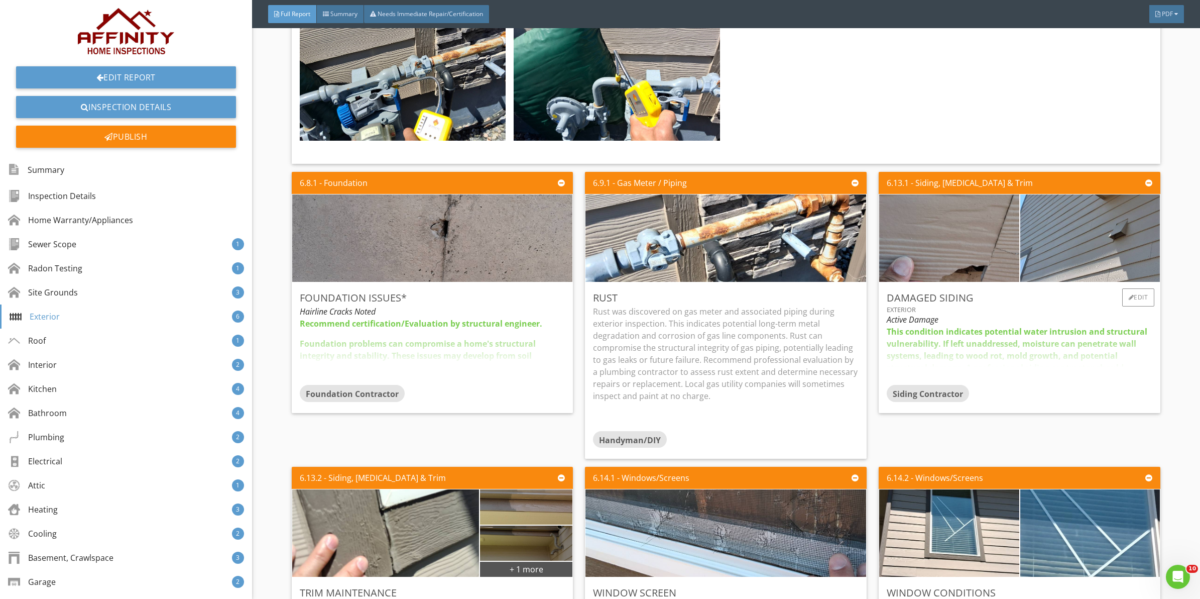
scroll to position [2678, 0]
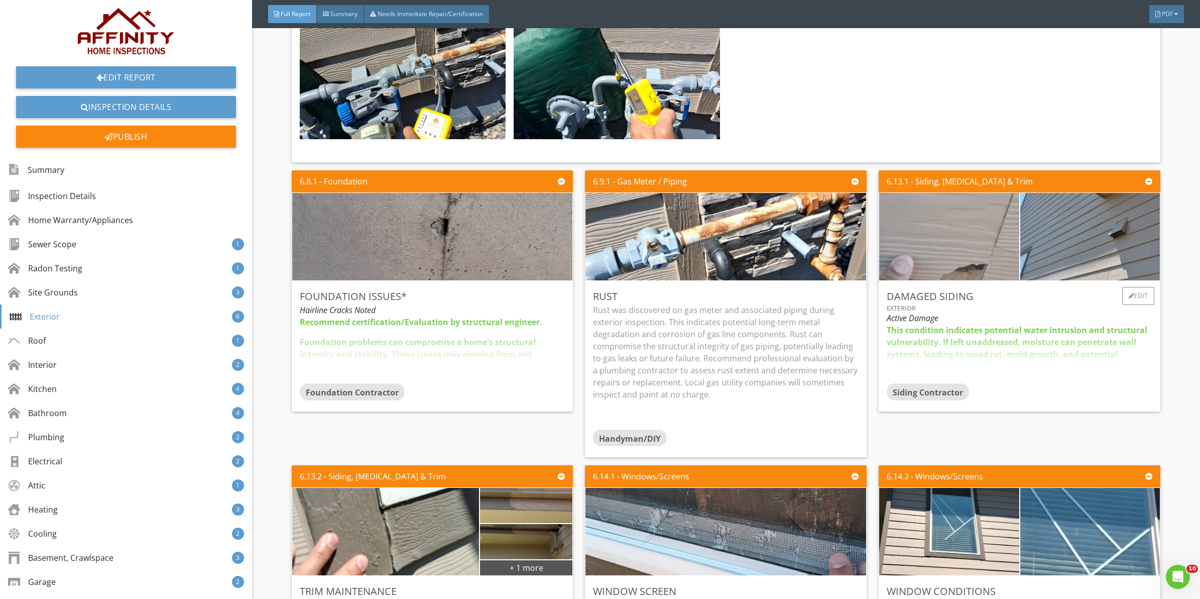
click at [948, 240] on img at bounding box center [950, 237] width 350 height 218
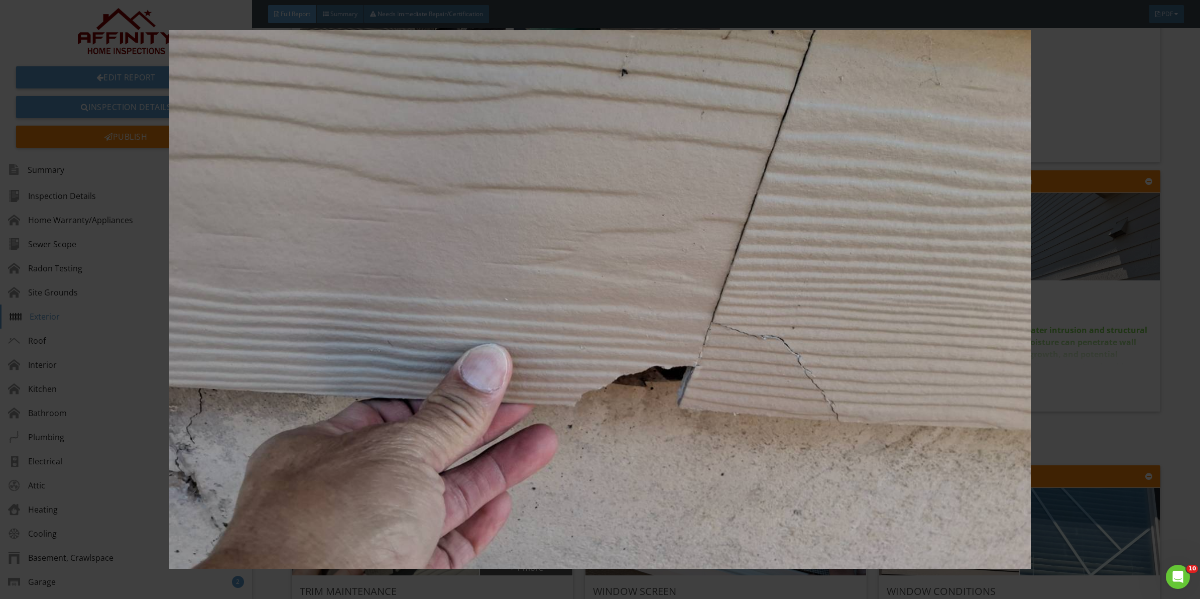
click at [1090, 319] on img at bounding box center [600, 299] width 1110 height 538
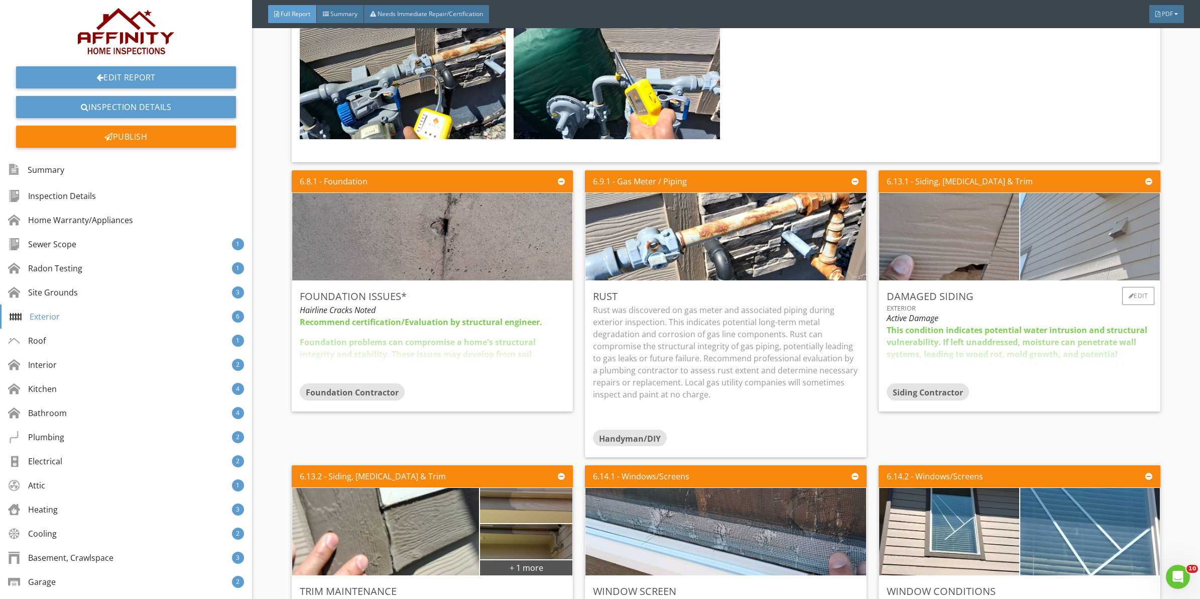
click at [1084, 258] on img at bounding box center [1090, 237] width 350 height 218
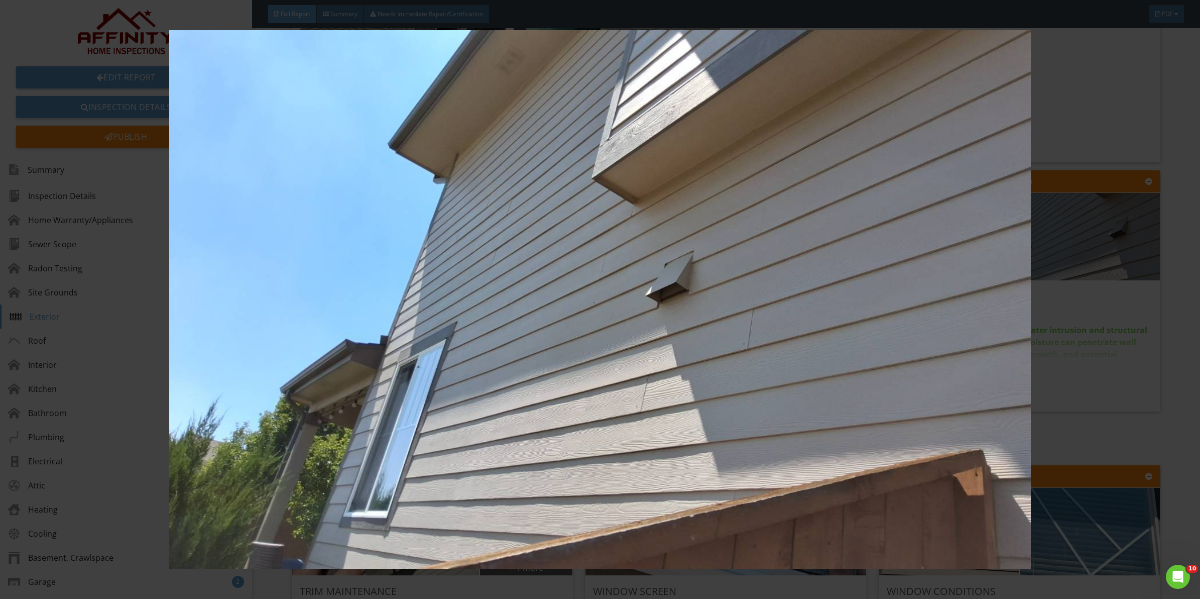
drag, startPoint x: 1091, startPoint y: 314, endPoint x: 1108, endPoint y: 322, distance: 19.5
click at [1091, 314] on img at bounding box center [600, 299] width 1110 height 538
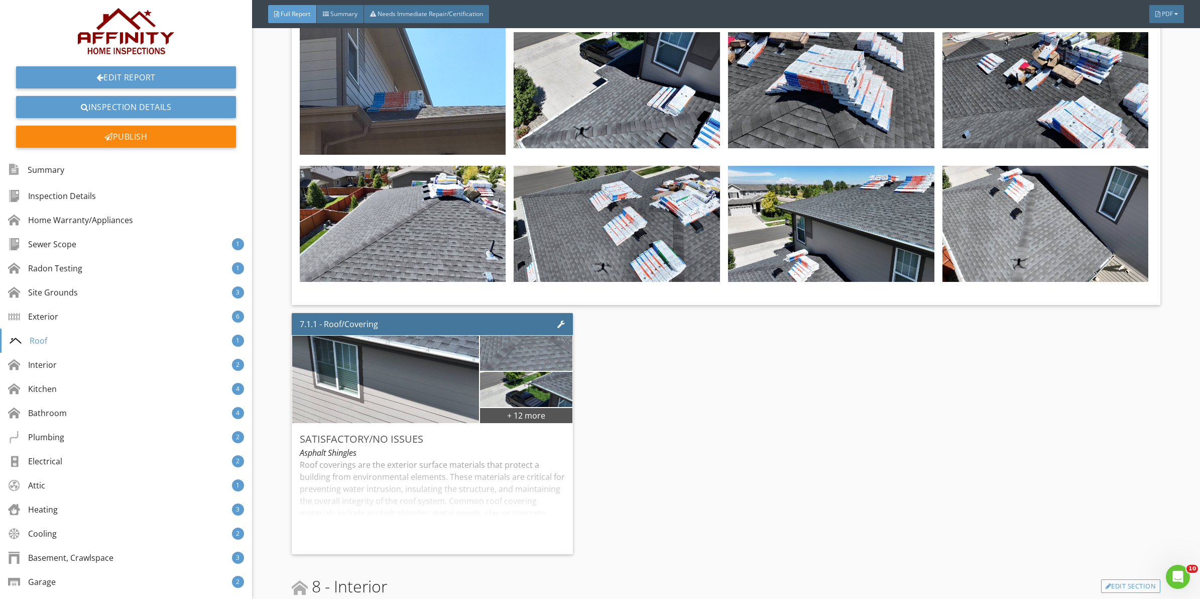
scroll to position [3557, 0]
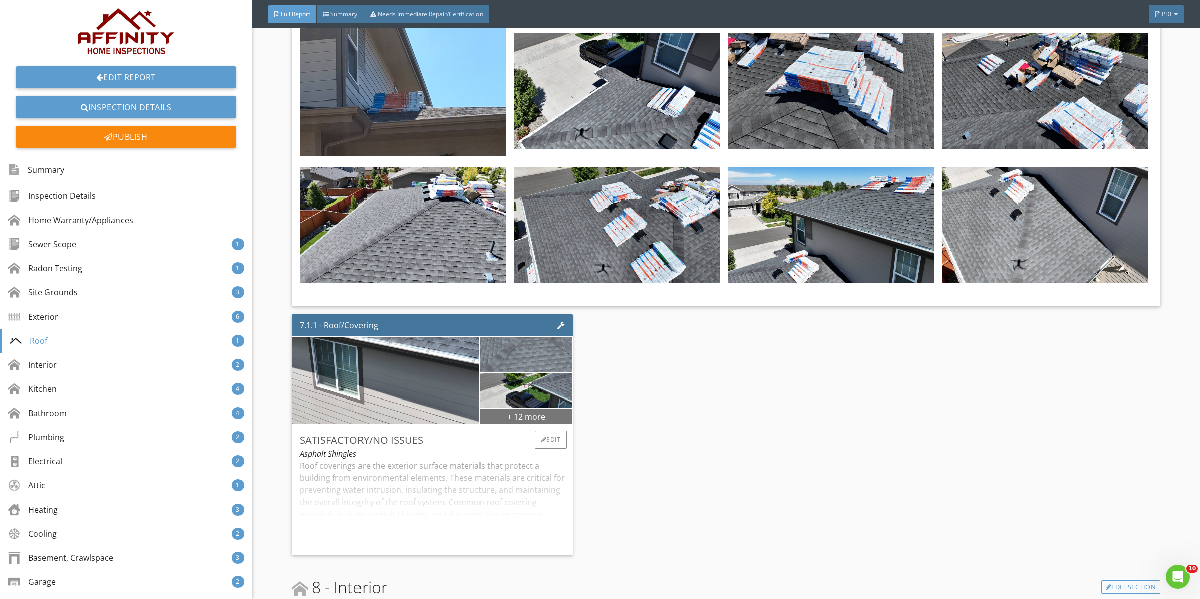
click at [530, 410] on div "+ 12 more" at bounding box center [526, 416] width 92 height 16
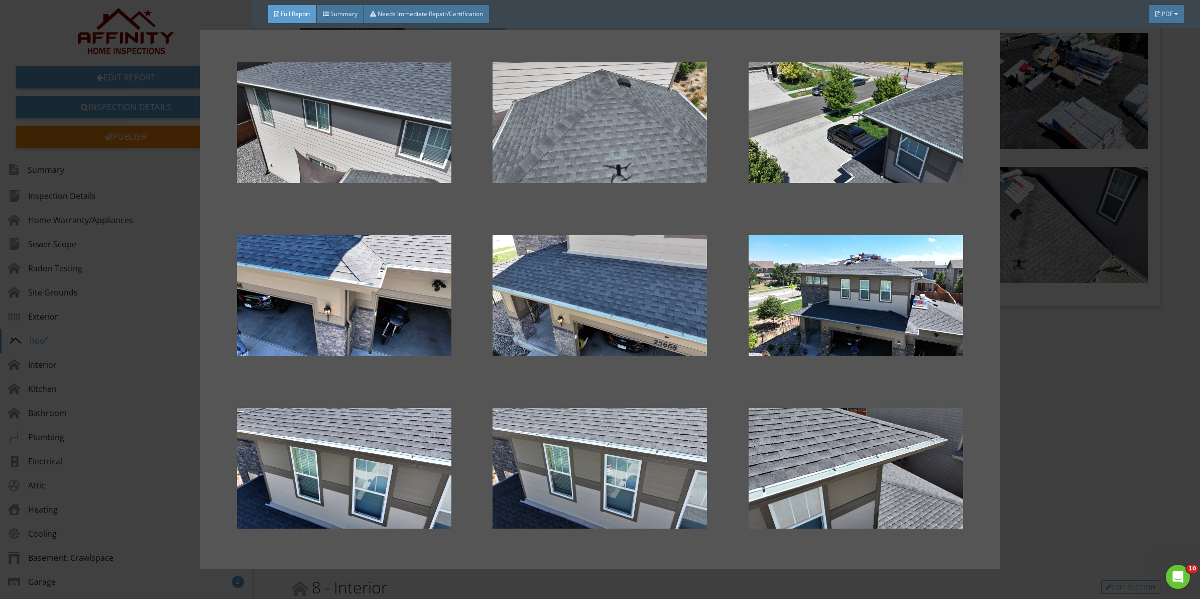
click at [1121, 429] on div at bounding box center [600, 299] width 1200 height 599
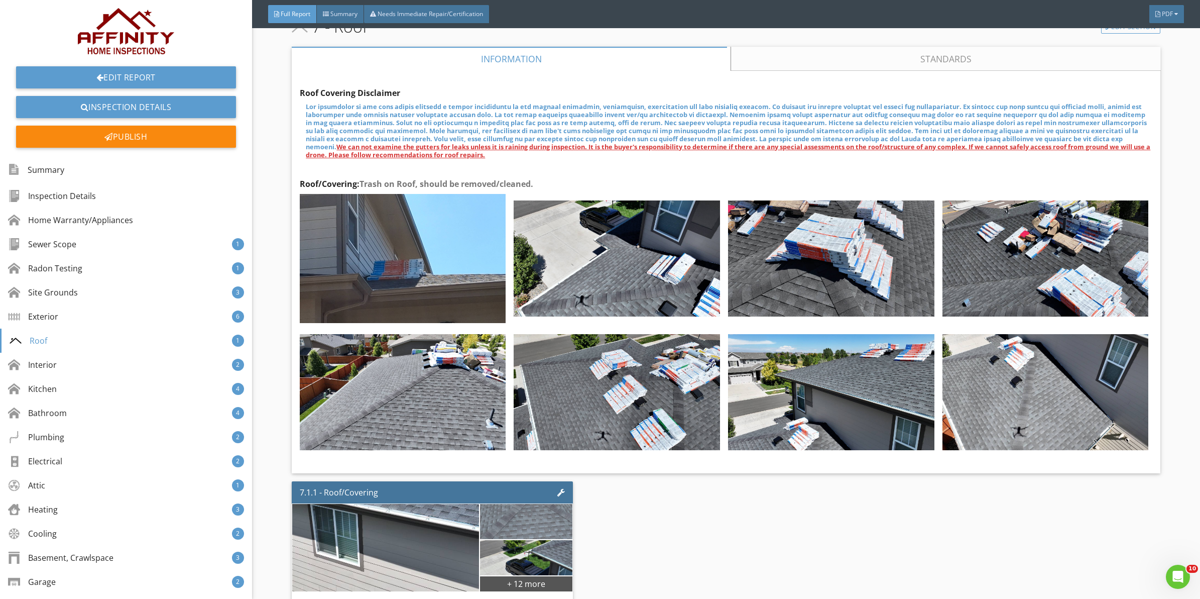
scroll to position [3641, 0]
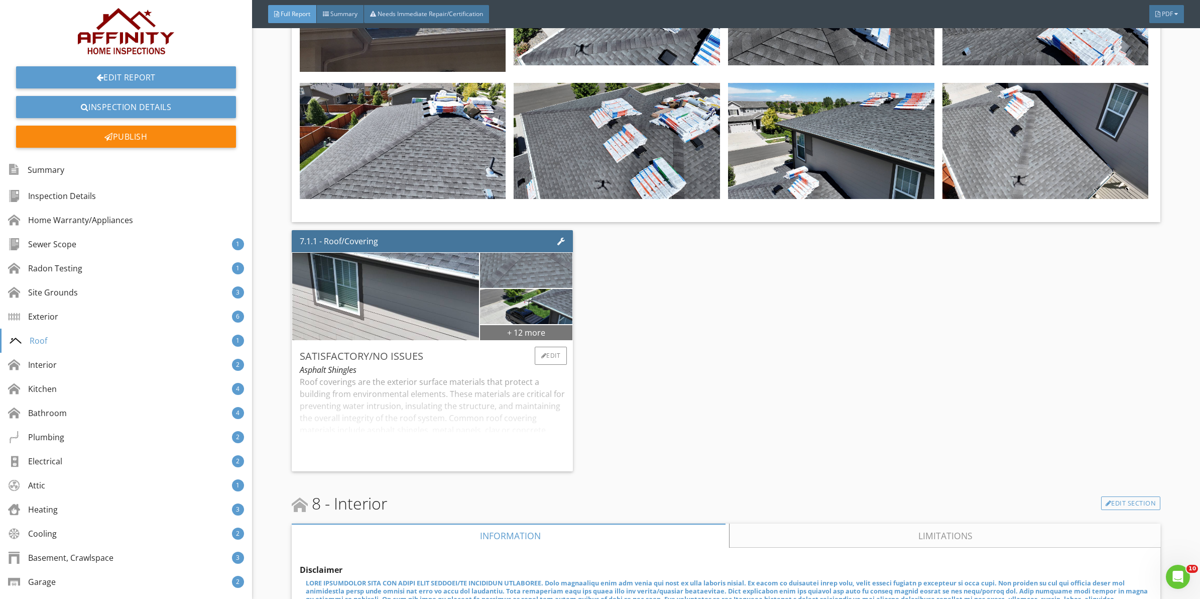
click at [514, 324] on div "+ 12 more" at bounding box center [526, 332] width 92 height 16
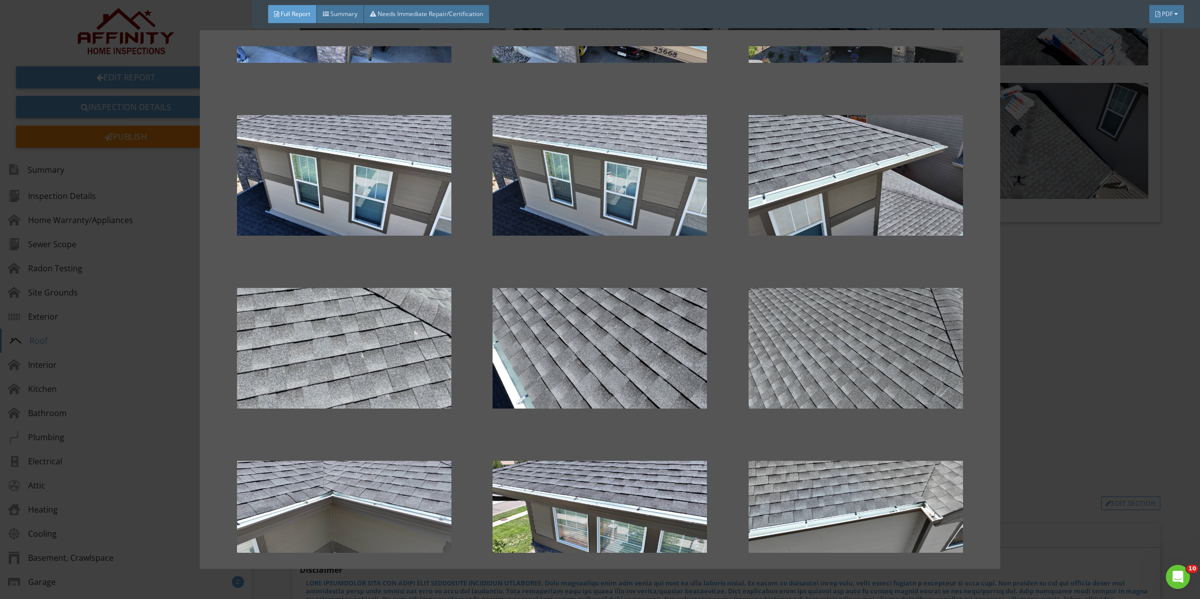
scroll to position [357, 0]
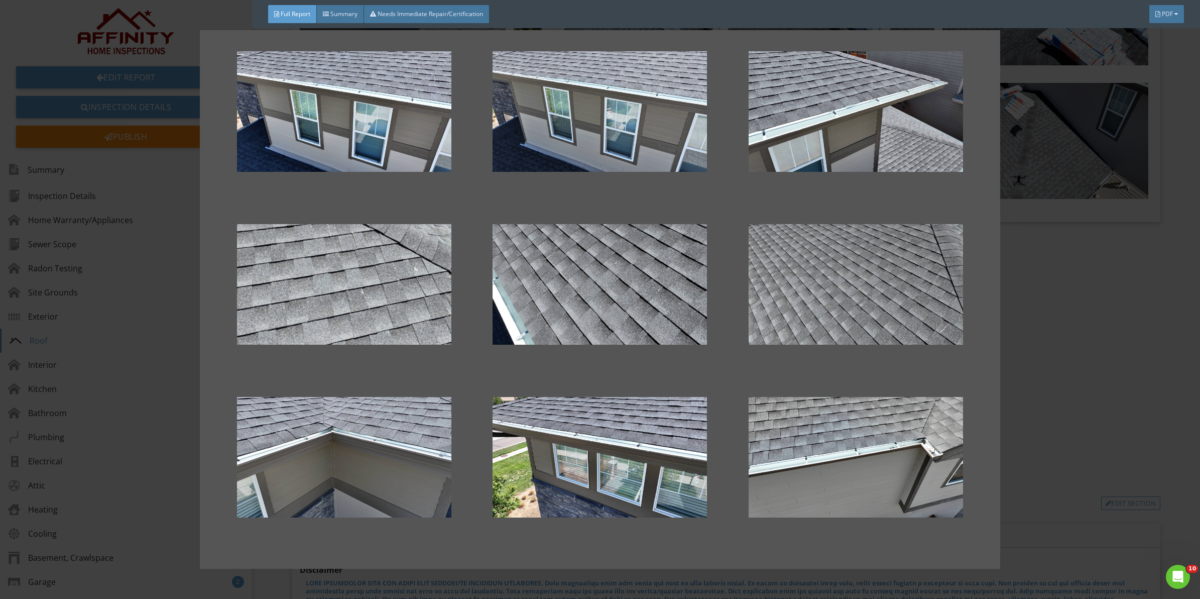
click at [1091, 325] on div at bounding box center [600, 299] width 1200 height 599
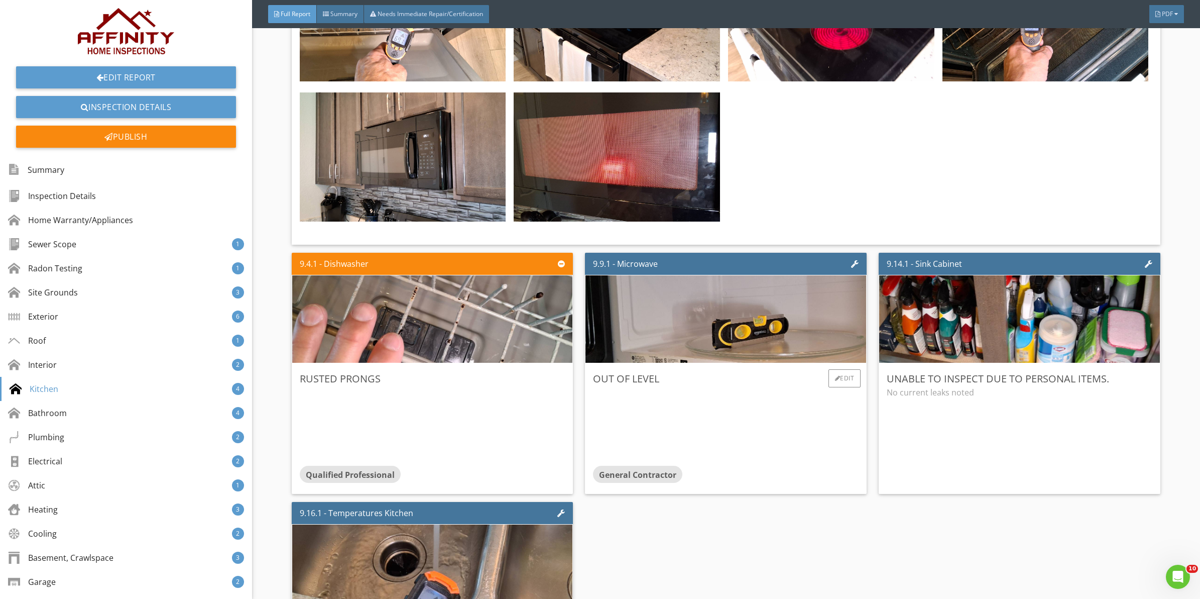
scroll to position [5189, 0]
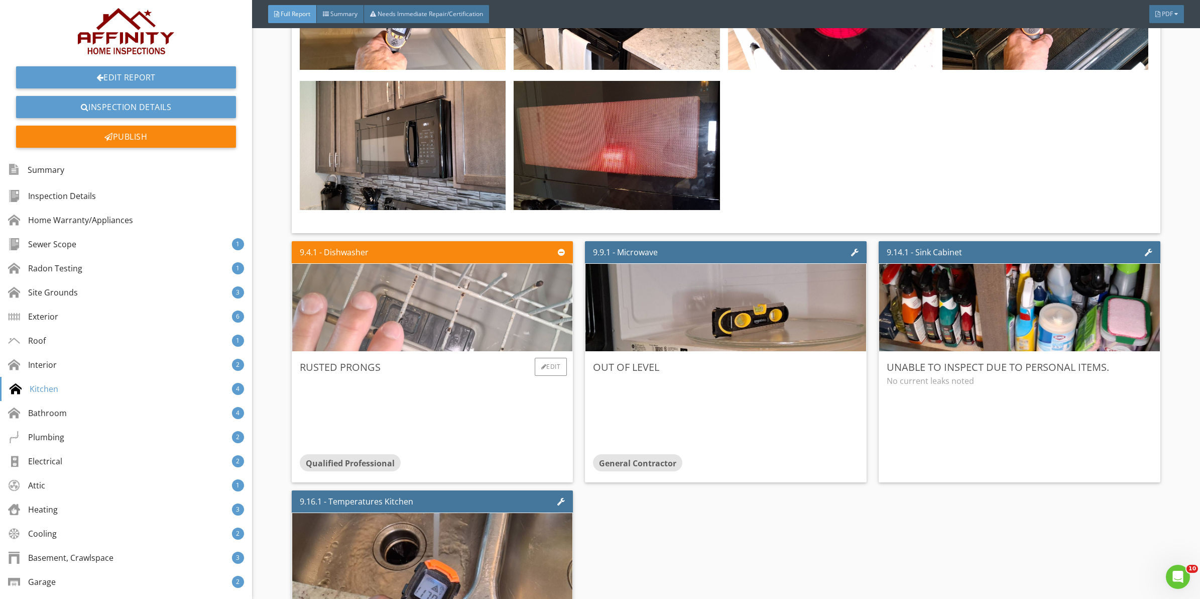
click at [437, 299] on img at bounding box center [433, 307] width 350 height 218
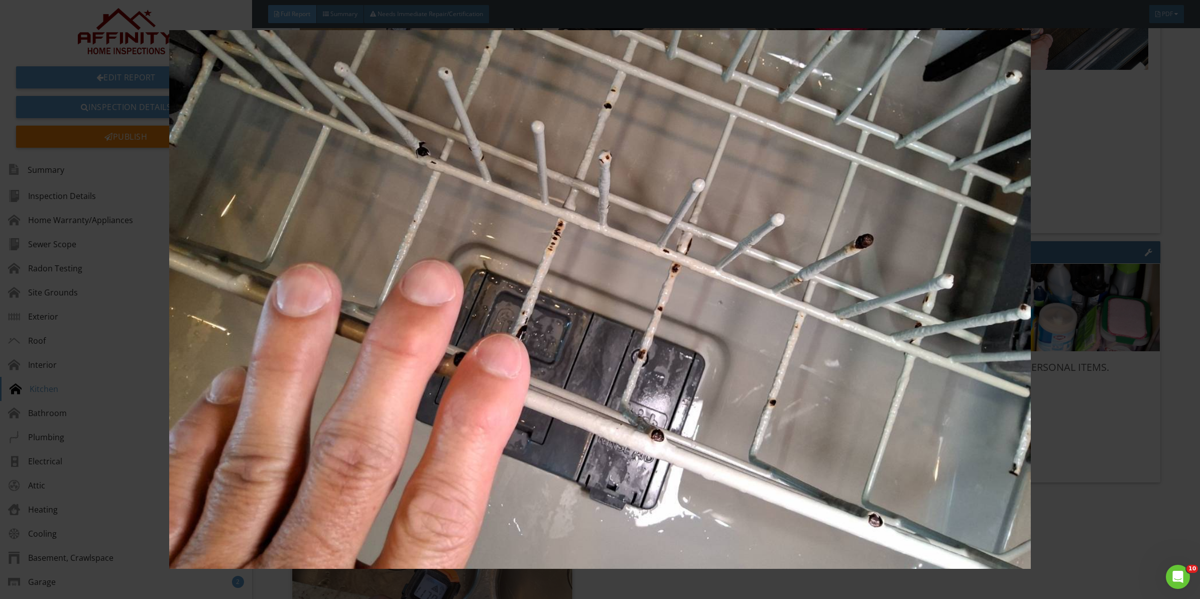
click at [1153, 466] on img at bounding box center [600, 299] width 1110 height 538
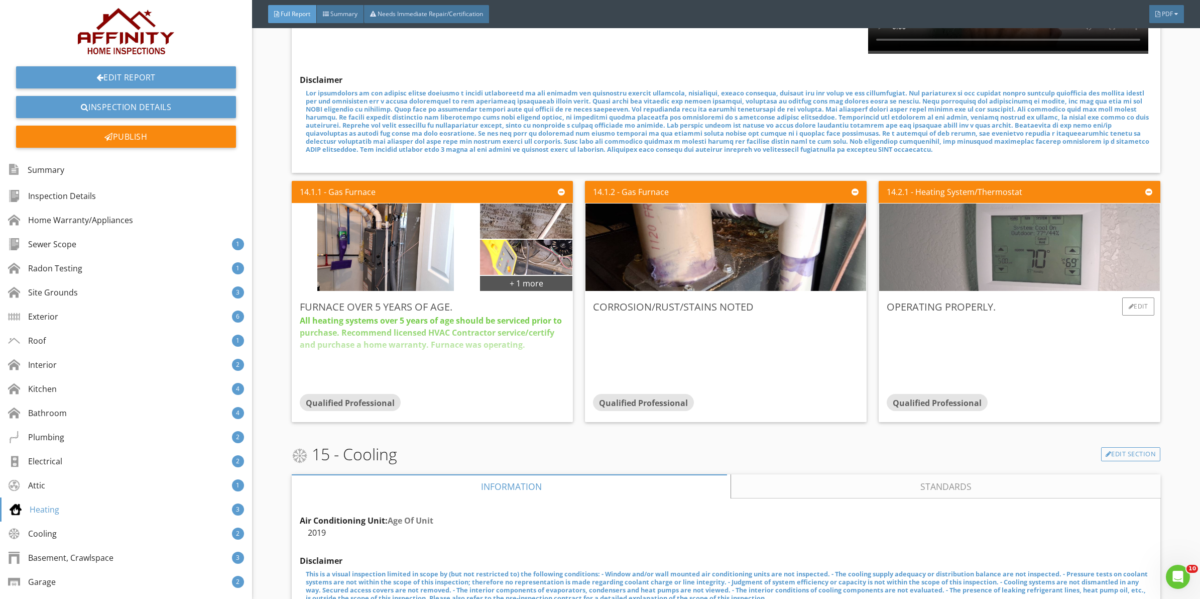
scroll to position [8412, 0]
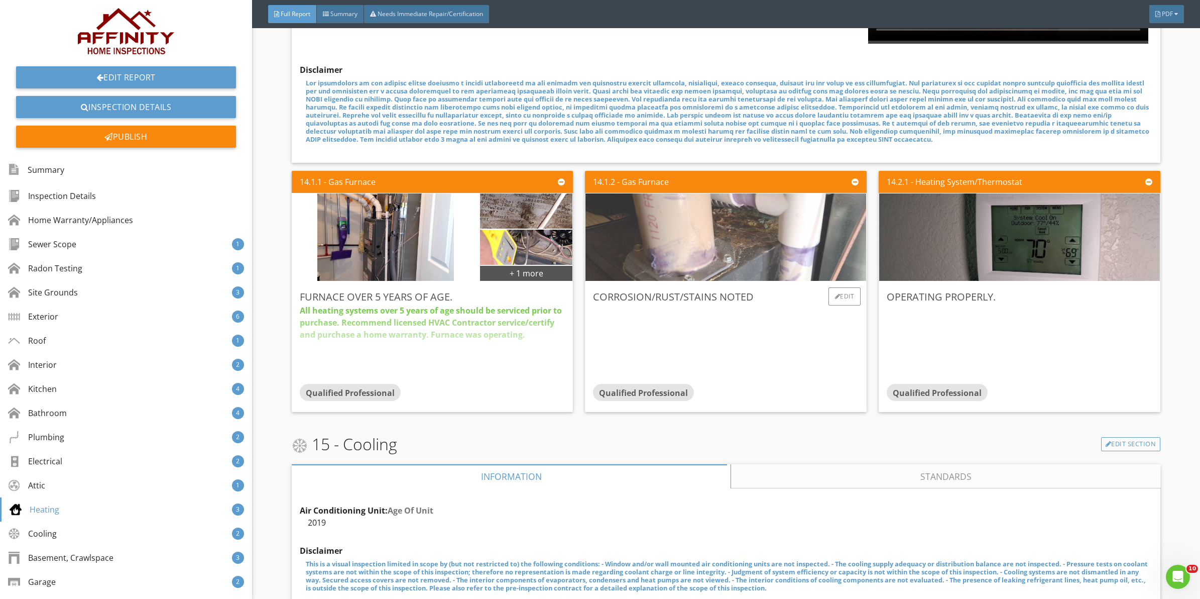
click at [717, 206] on img at bounding box center [726, 237] width 350 height 218
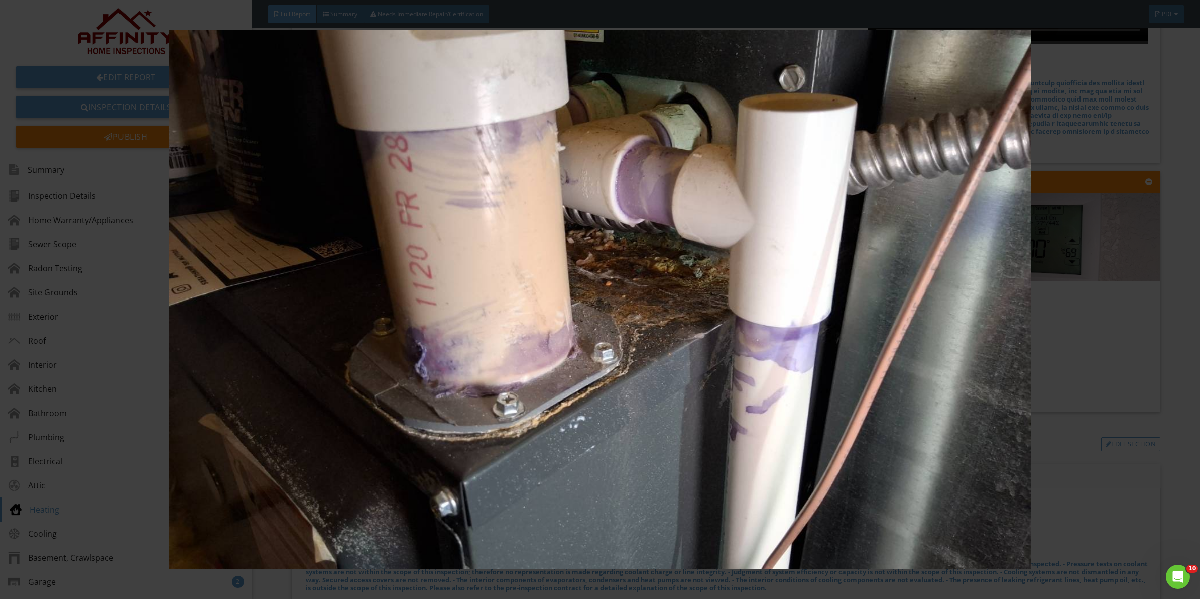
click at [1168, 329] on div at bounding box center [600, 299] width 1200 height 599
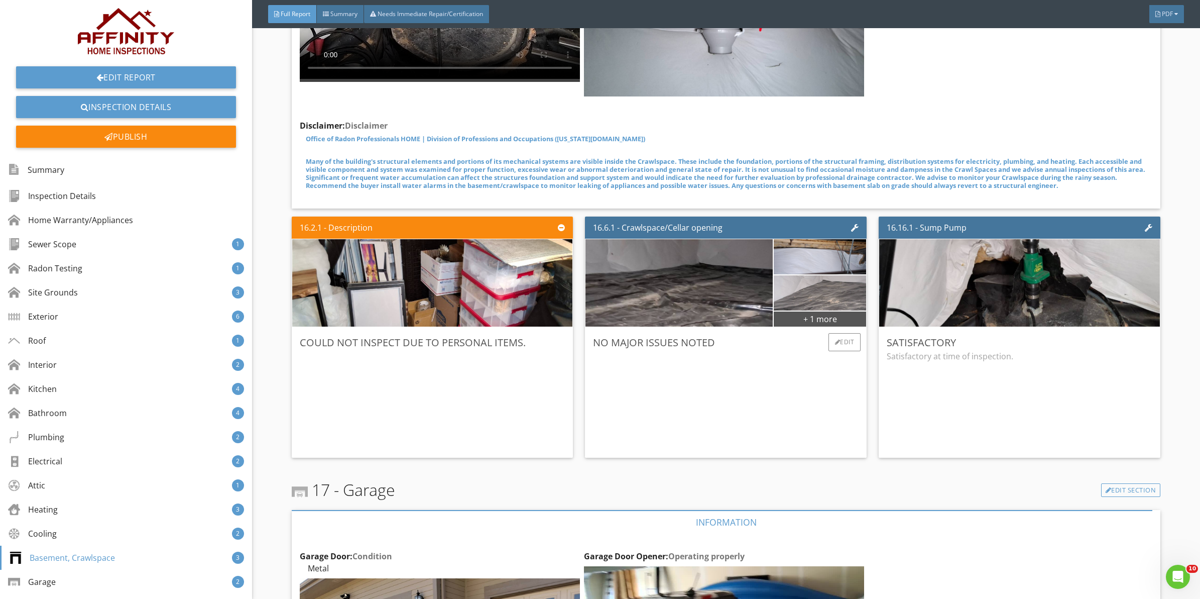
scroll to position [9667, 0]
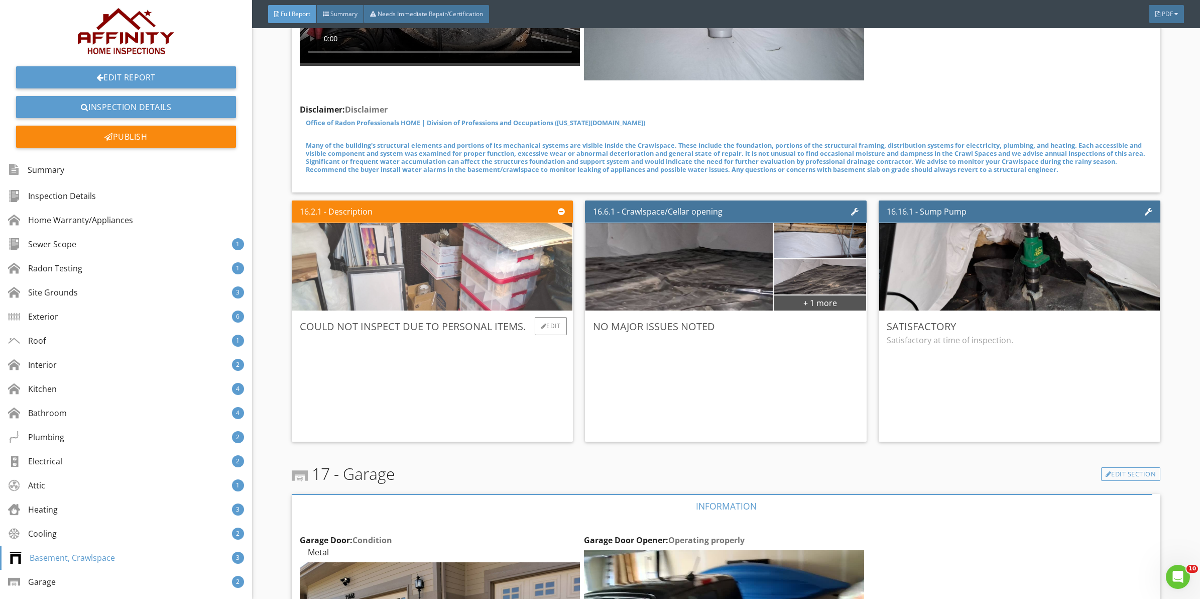
click at [425, 255] on img at bounding box center [433, 267] width 350 height 218
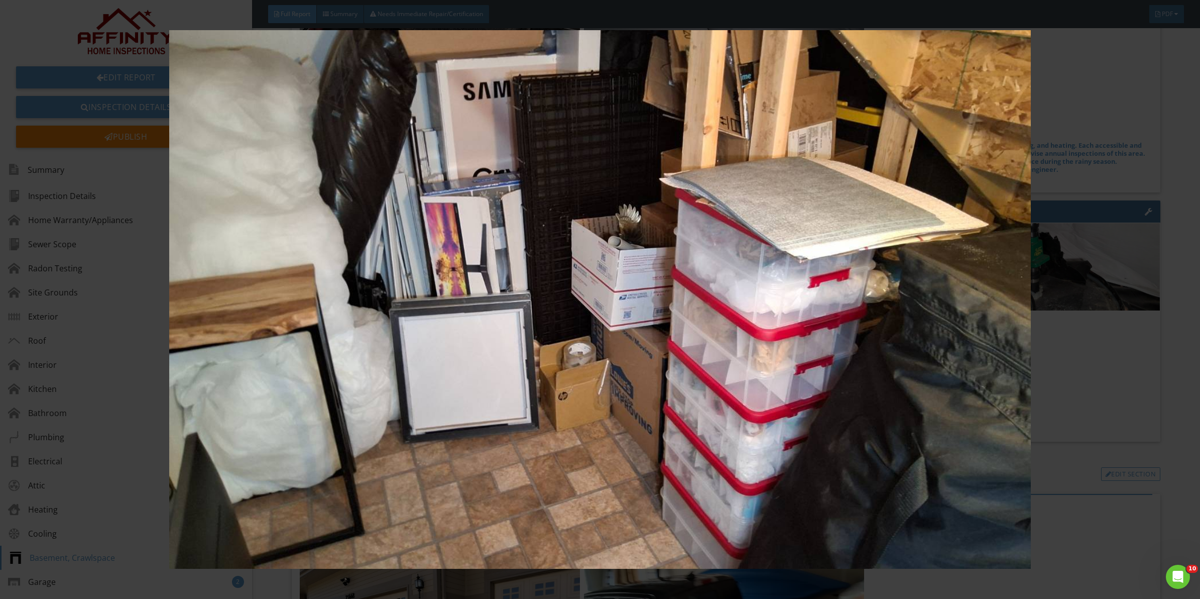
click at [603, 359] on img at bounding box center [600, 299] width 1110 height 538
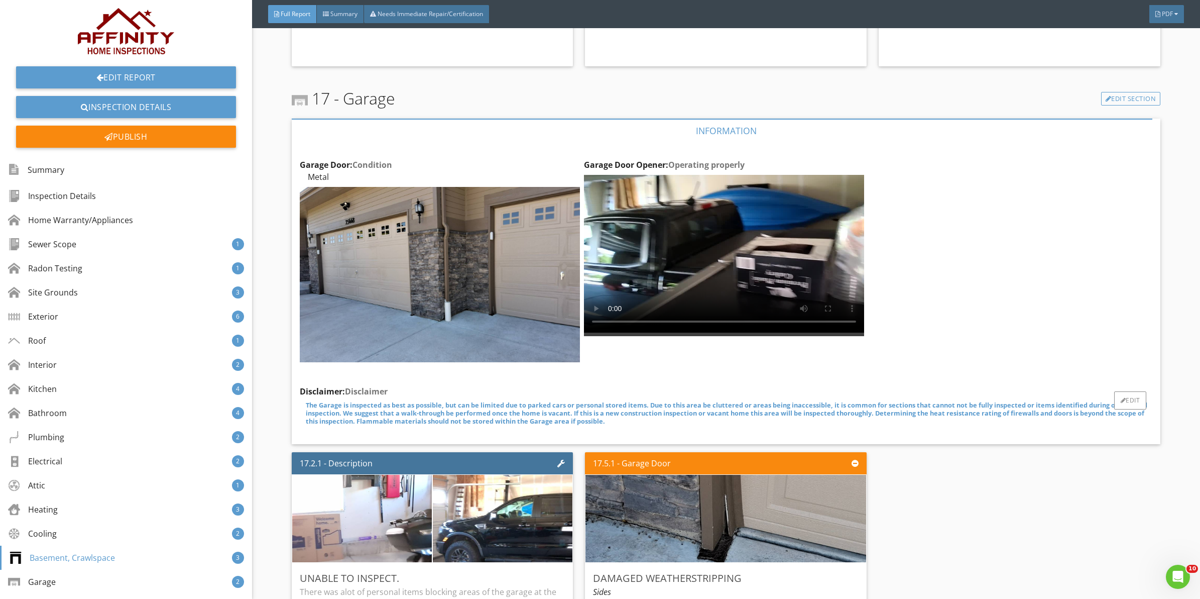
scroll to position [10044, 0]
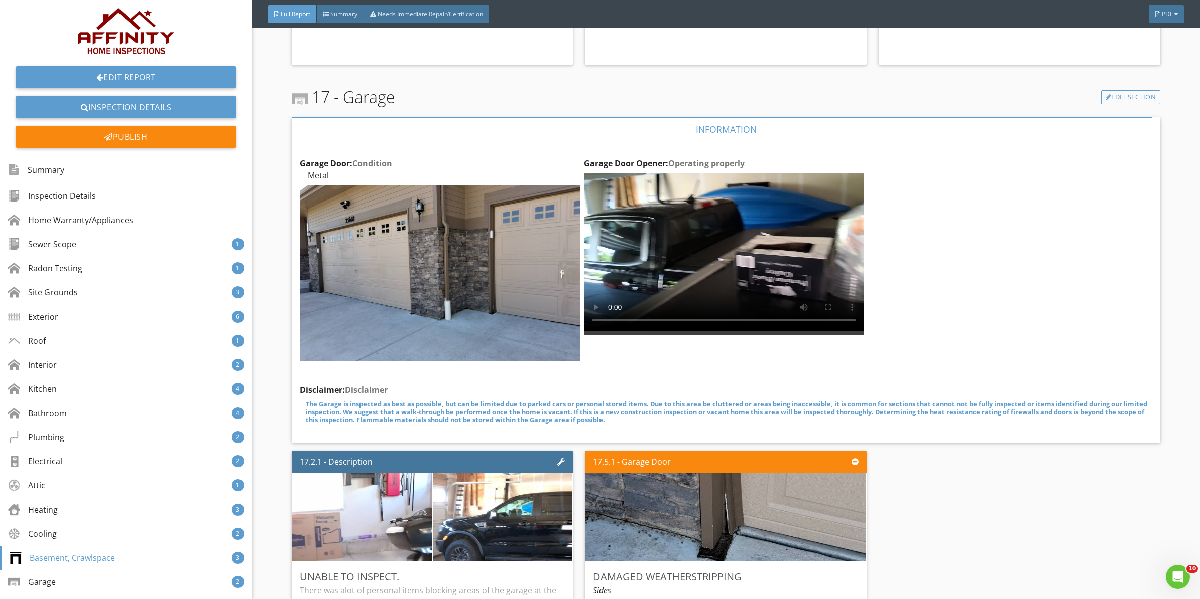
click at [918, 324] on div "Garage Door: Condition Metal Edit Garage Door Opener: Operating properly Edit D…" at bounding box center [726, 291] width 853 height 285
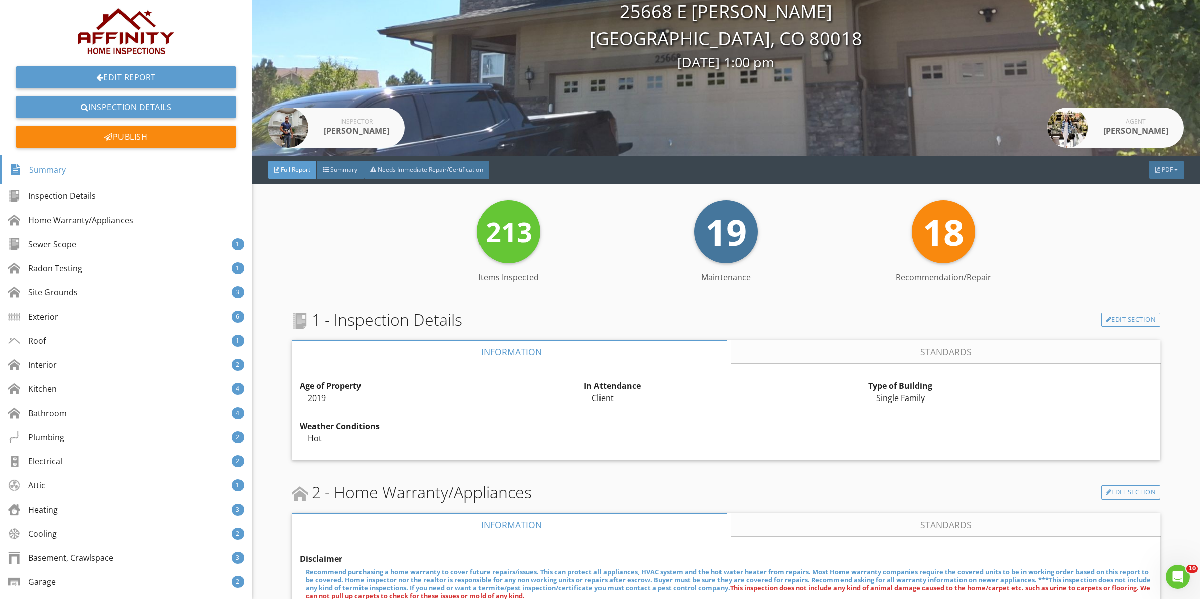
scroll to position [0, 0]
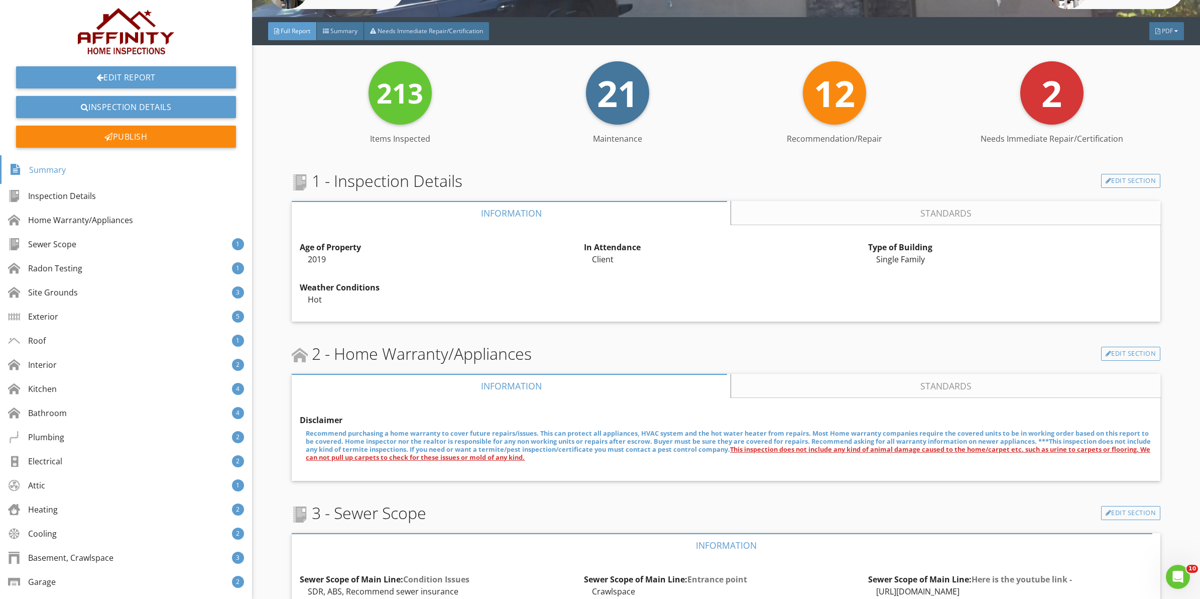
scroll to position [126, 0]
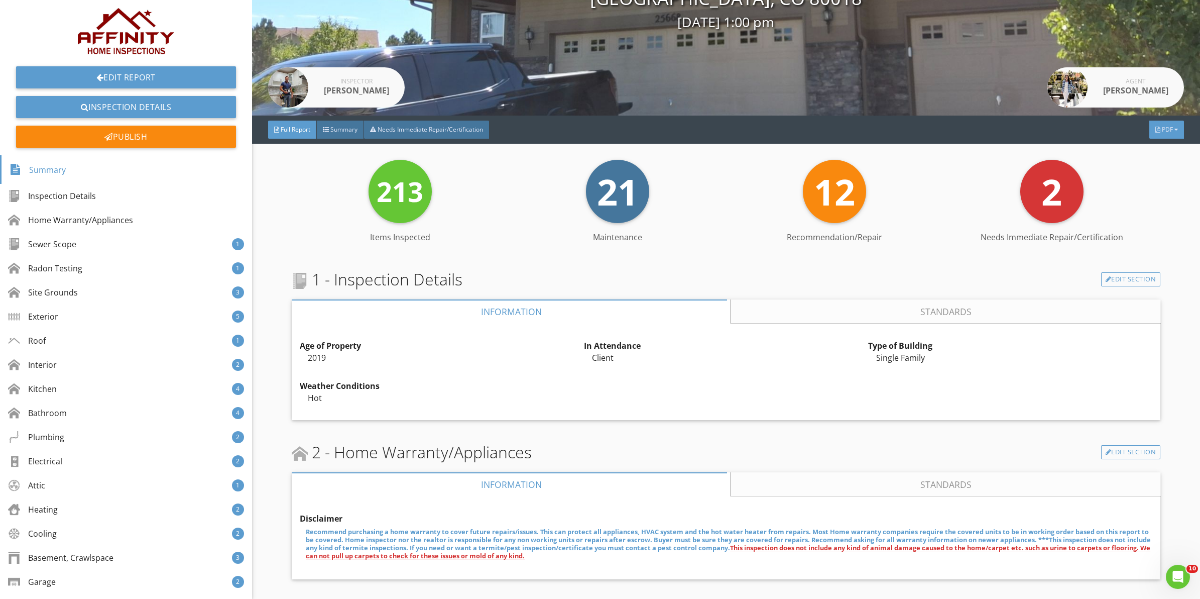
click at [1162, 129] on span "PDF" at bounding box center [1167, 129] width 11 height 9
click at [1148, 171] on div "Full Report" at bounding box center [1154, 169] width 64 height 12
click at [118, 136] on div "Publish" at bounding box center [126, 137] width 220 height 22
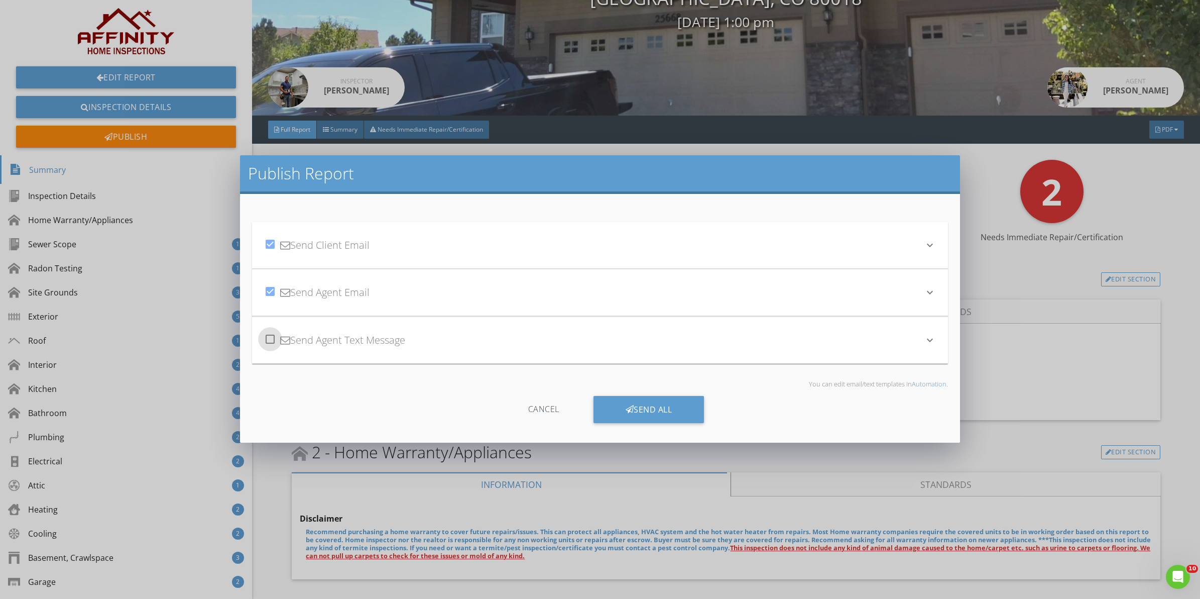
click at [271, 338] on div at bounding box center [270, 338] width 17 height 17
checkbox input "true"
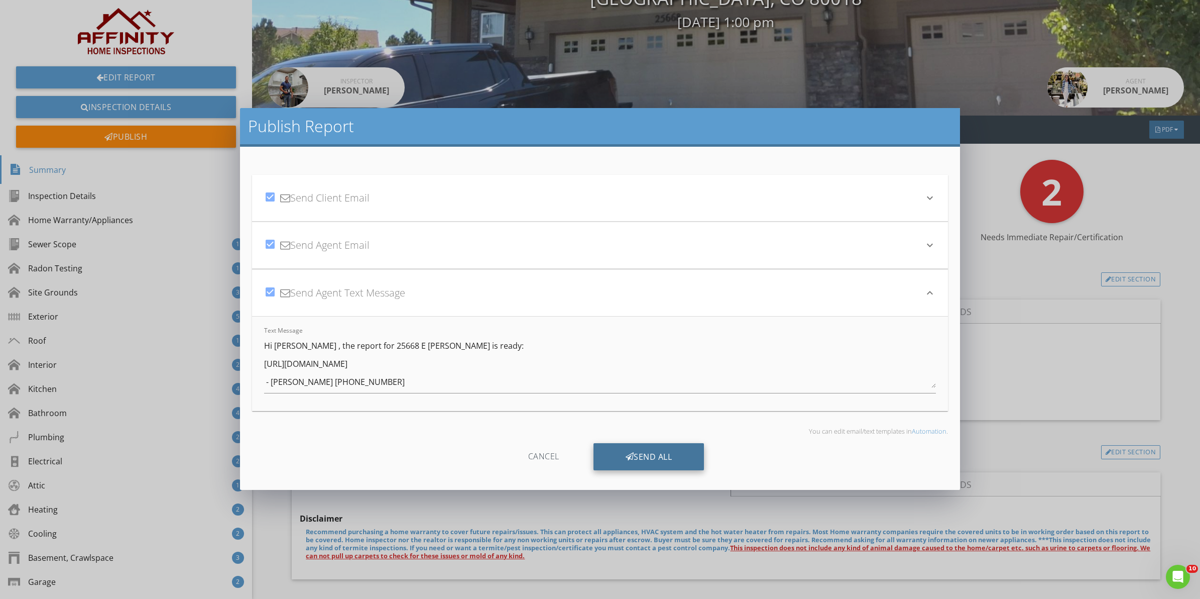
click at [644, 457] on div "Send All" at bounding box center [649, 456] width 111 height 27
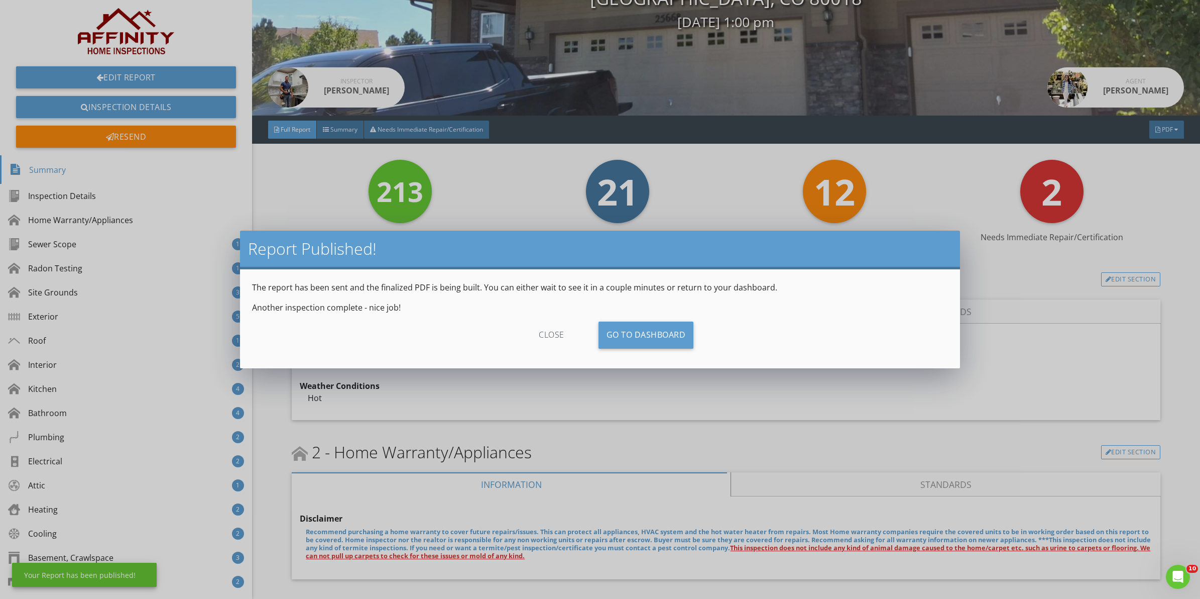
click at [550, 333] on div "close" at bounding box center [552, 334] width 90 height 27
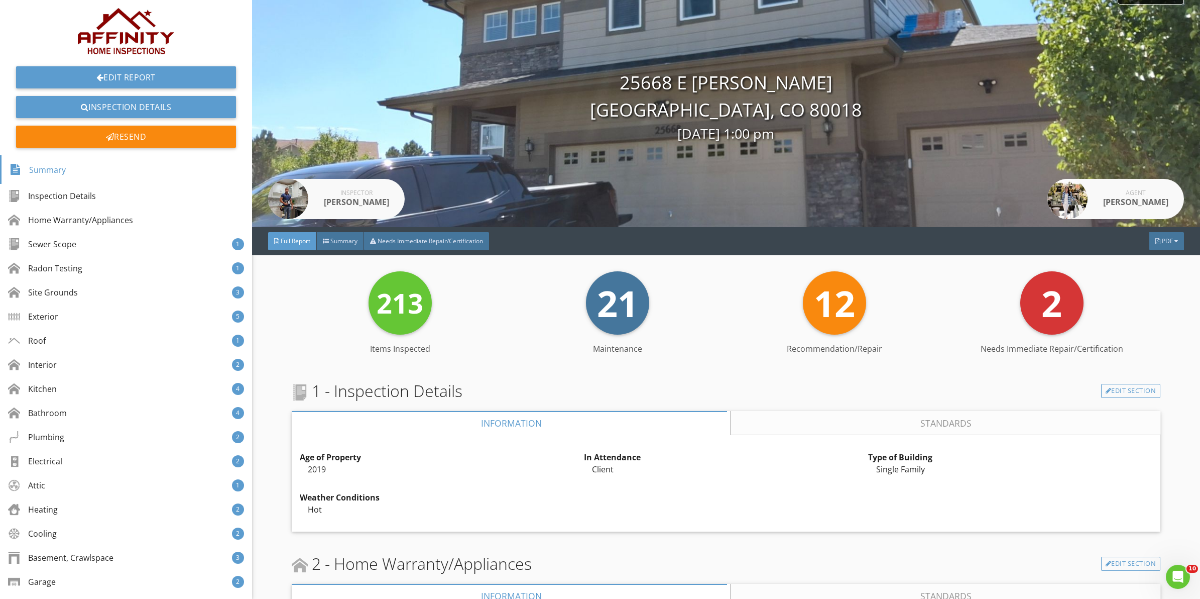
scroll to position [0, 0]
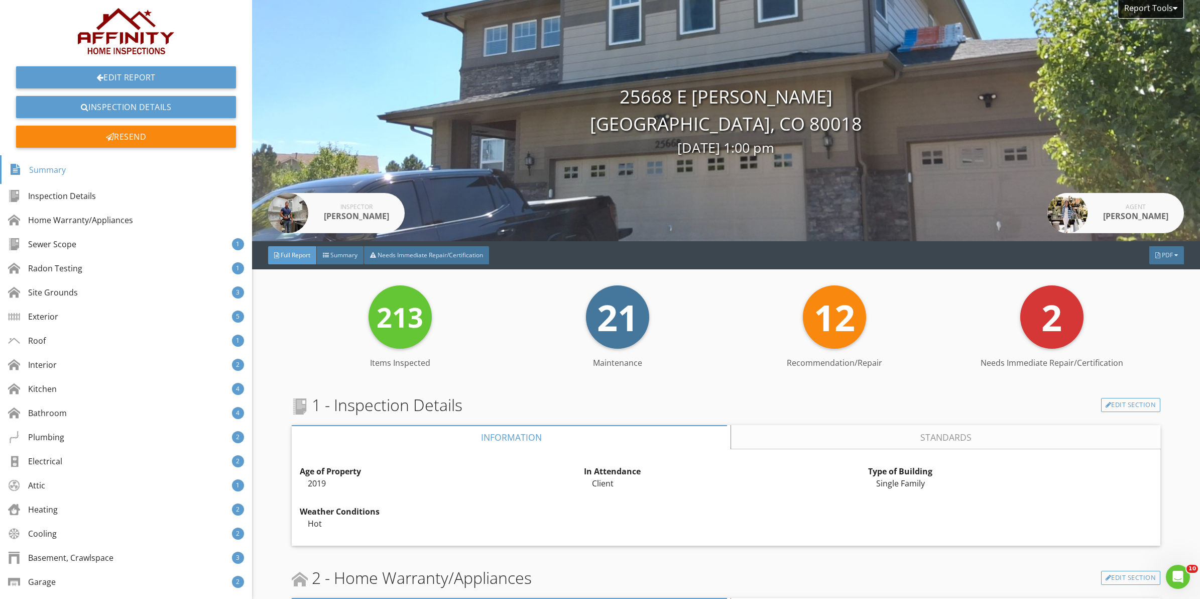
click at [1042, 321] on span "2" at bounding box center [1052, 316] width 21 height 49
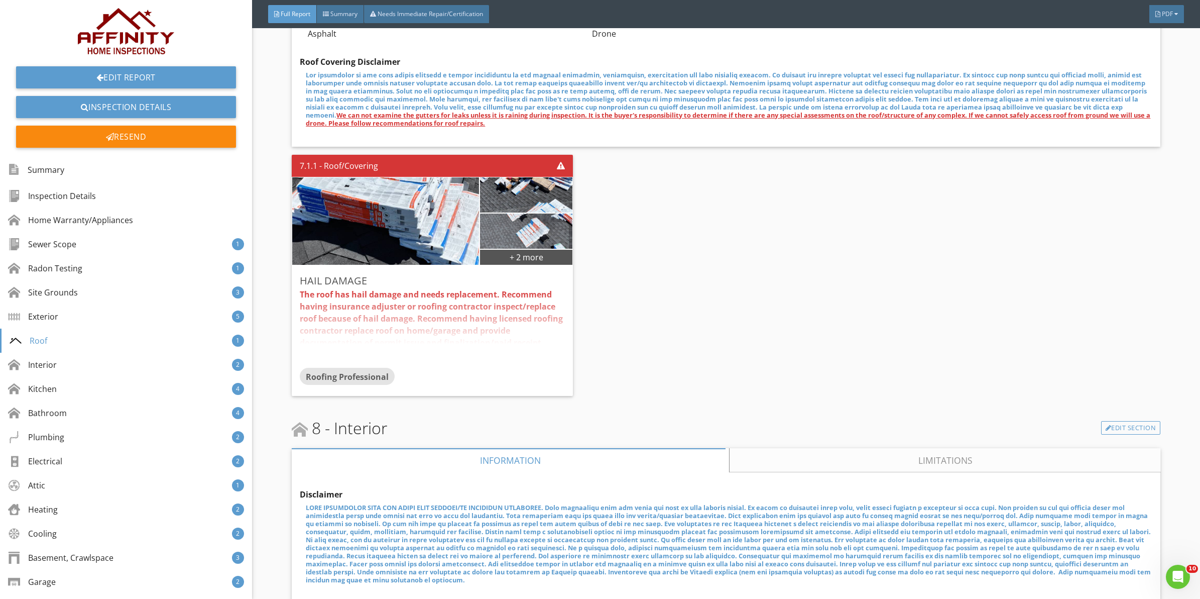
scroll to position [3390, 0]
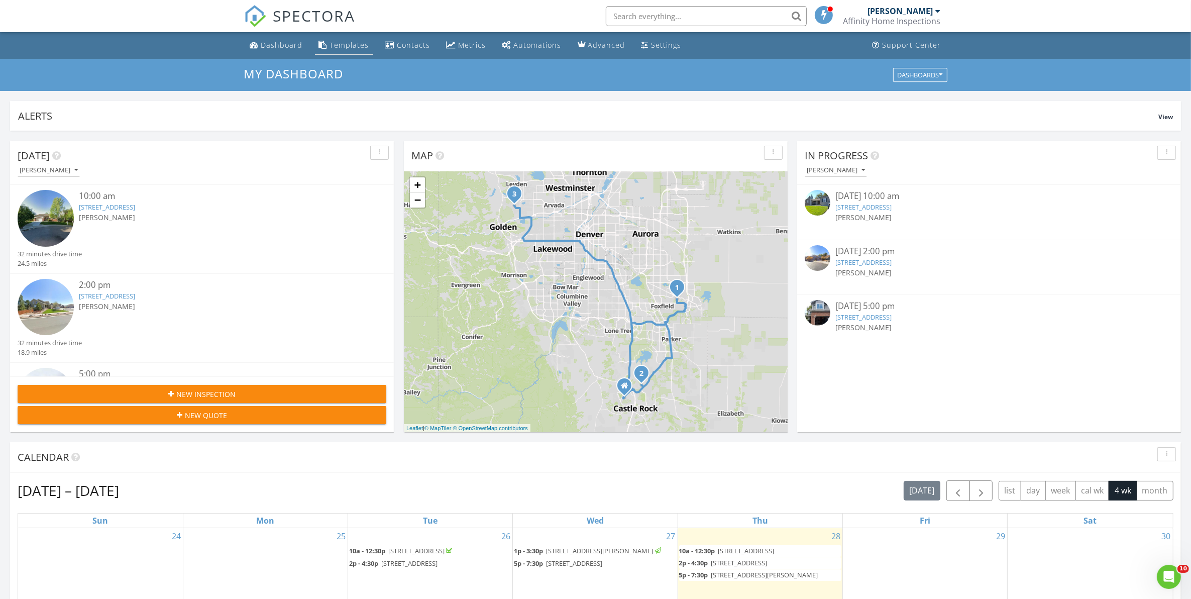
click at [335, 44] on div "Templates" at bounding box center [349, 45] width 39 height 10
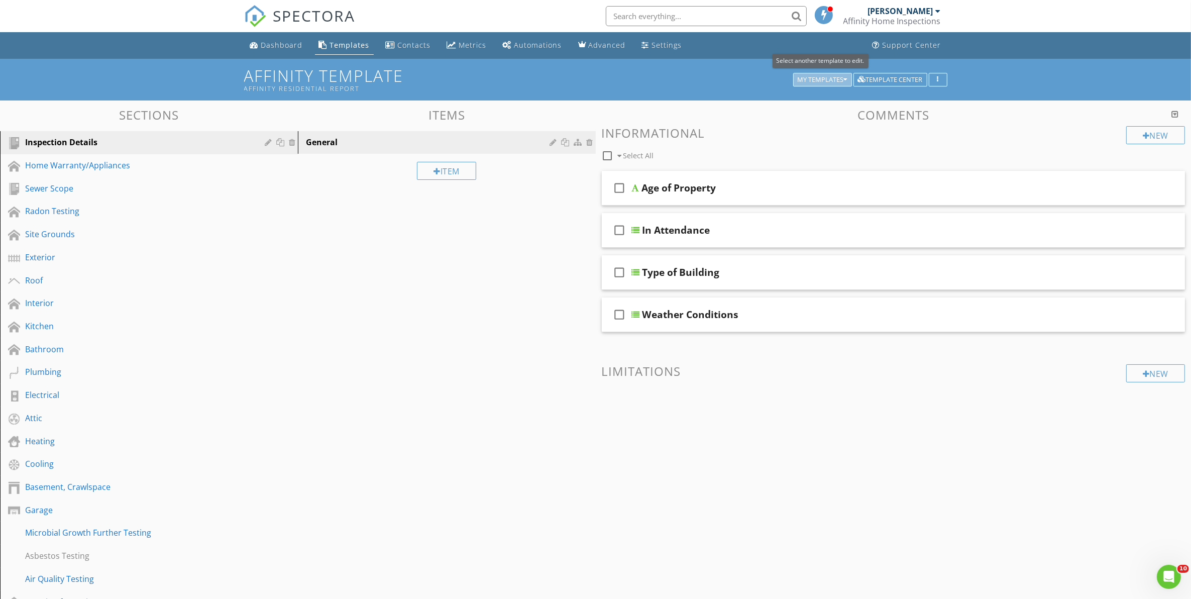
click at [829, 78] on div "My Templates" at bounding box center [822, 79] width 50 height 7
click at [829, 98] on div "Affinity Template" at bounding box center [829, 99] width 64 height 12
click at [937, 79] on icon "button" at bounding box center [938, 79] width 2 height 7
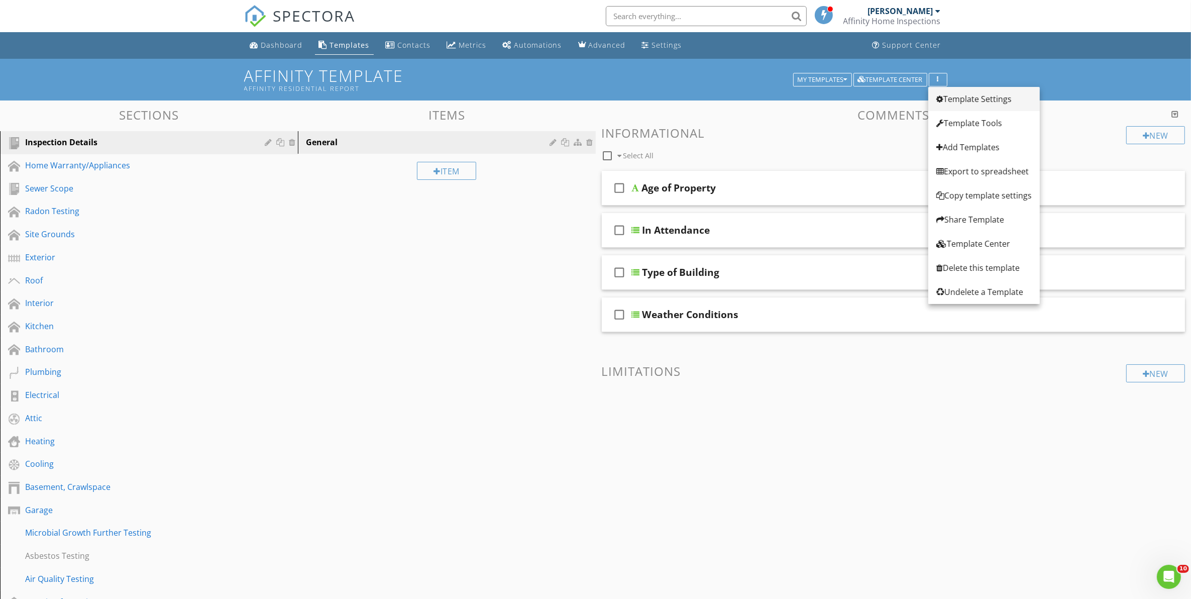
click at [978, 97] on div "Template Settings" at bounding box center [983, 99] width 95 height 12
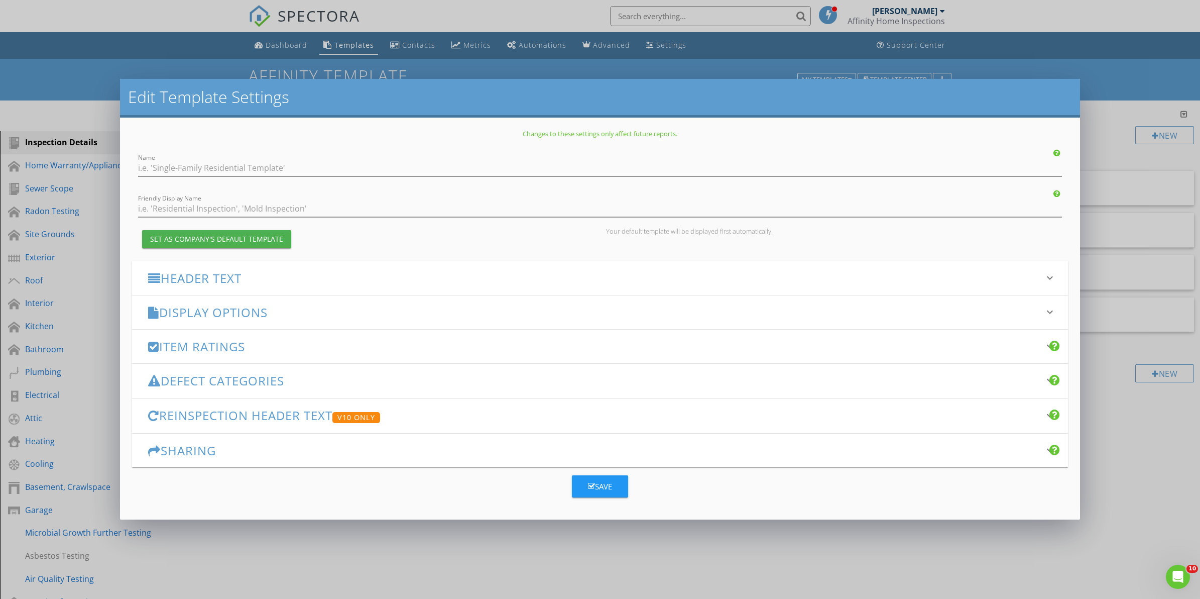
type input "Affinity Template"
type input "Affinity Residential Report"
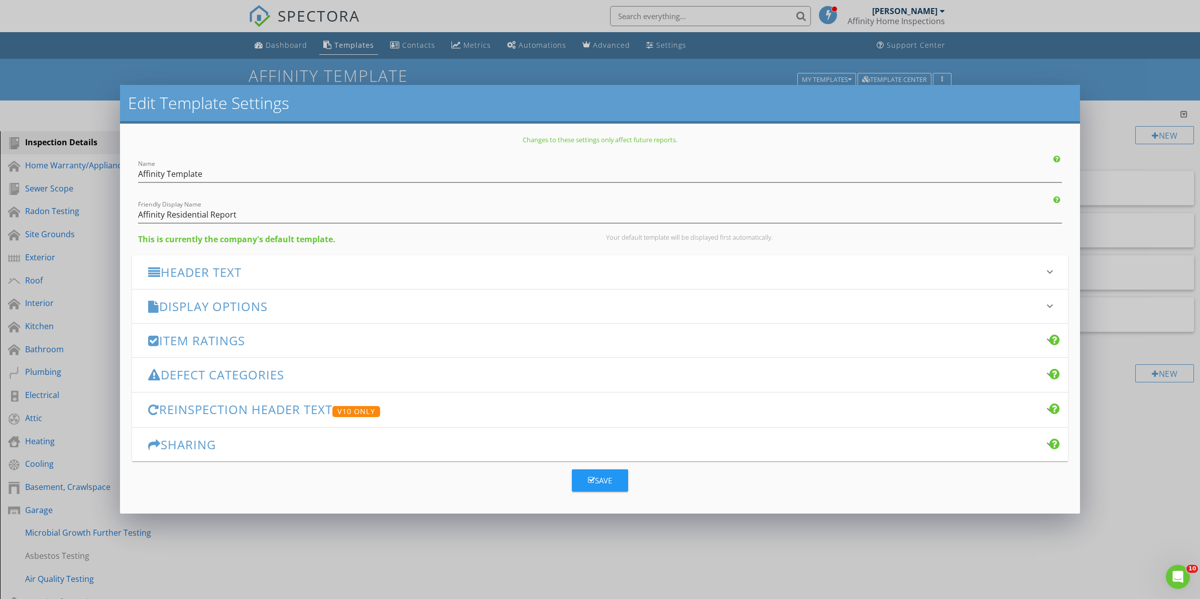
click at [214, 377] on h3 "Defect Categories" at bounding box center [594, 375] width 892 height 14
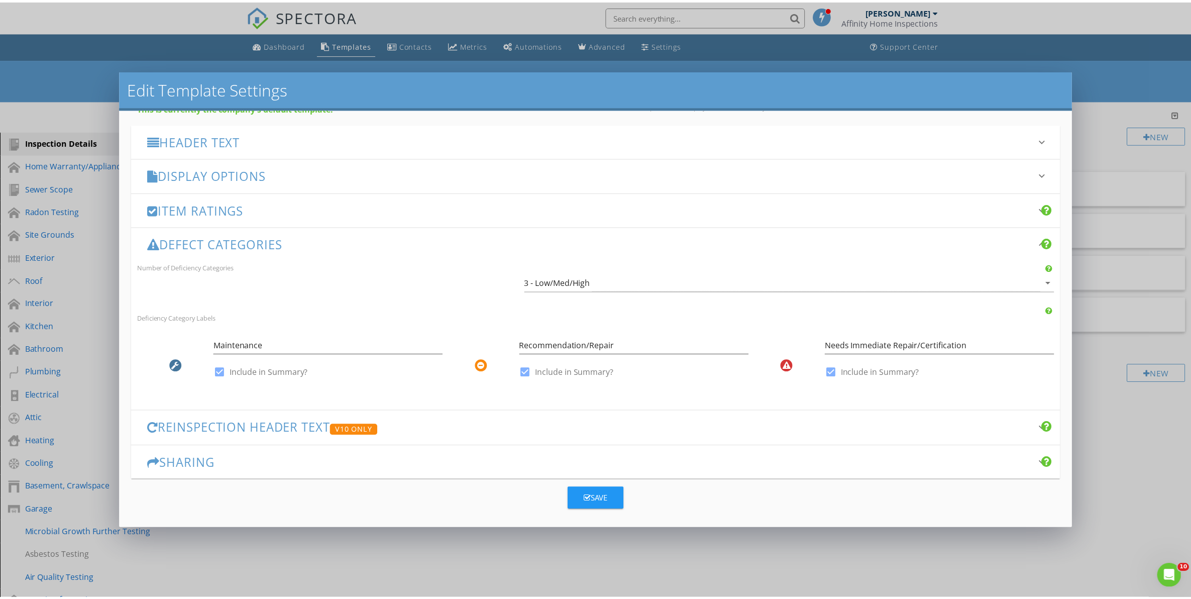
scroll to position [121, 0]
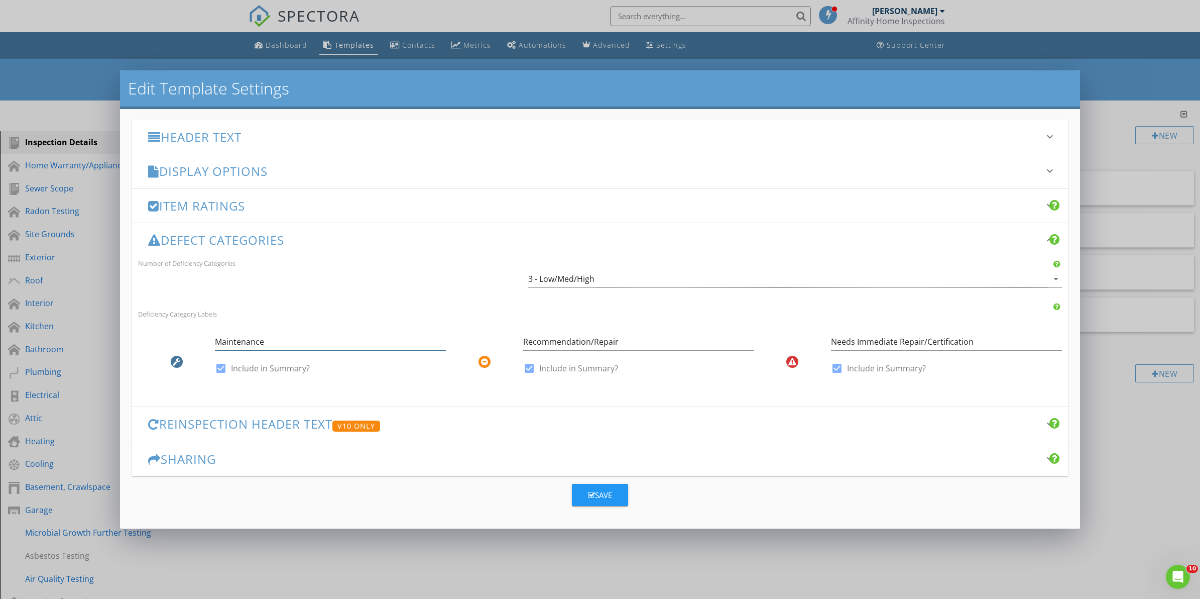
click at [215, 342] on input "Maintenance" at bounding box center [330, 341] width 231 height 17
type input "No Issues/Maintenance"
click at [590, 495] on div "Save" at bounding box center [600, 495] width 24 height 12
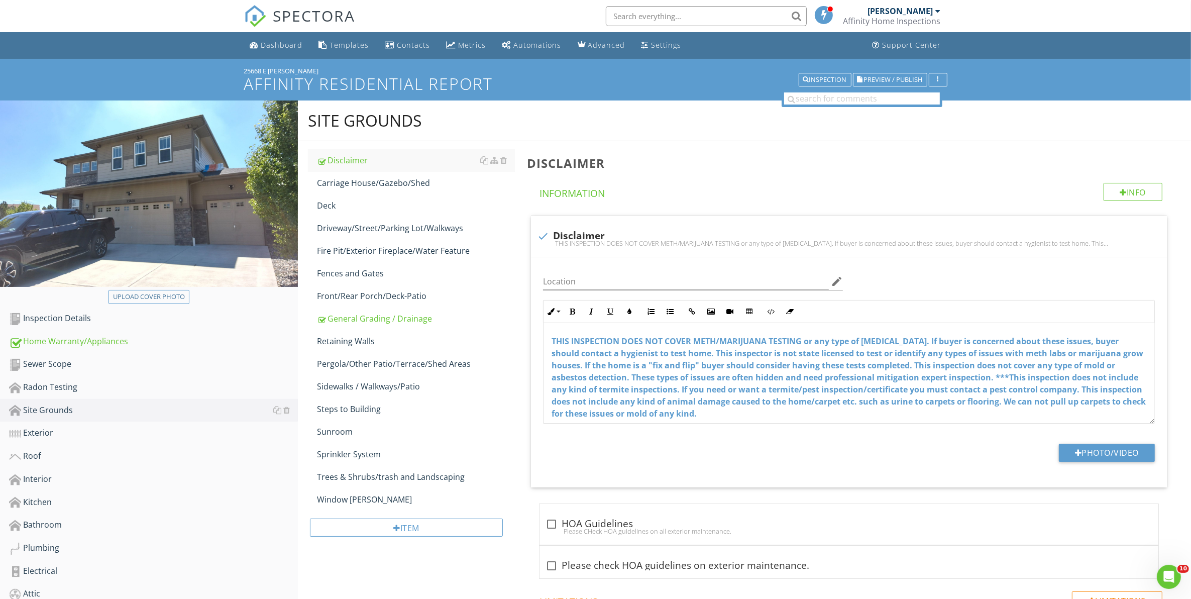
click at [303, 11] on span "SPECTORA" at bounding box center [314, 15] width 82 height 21
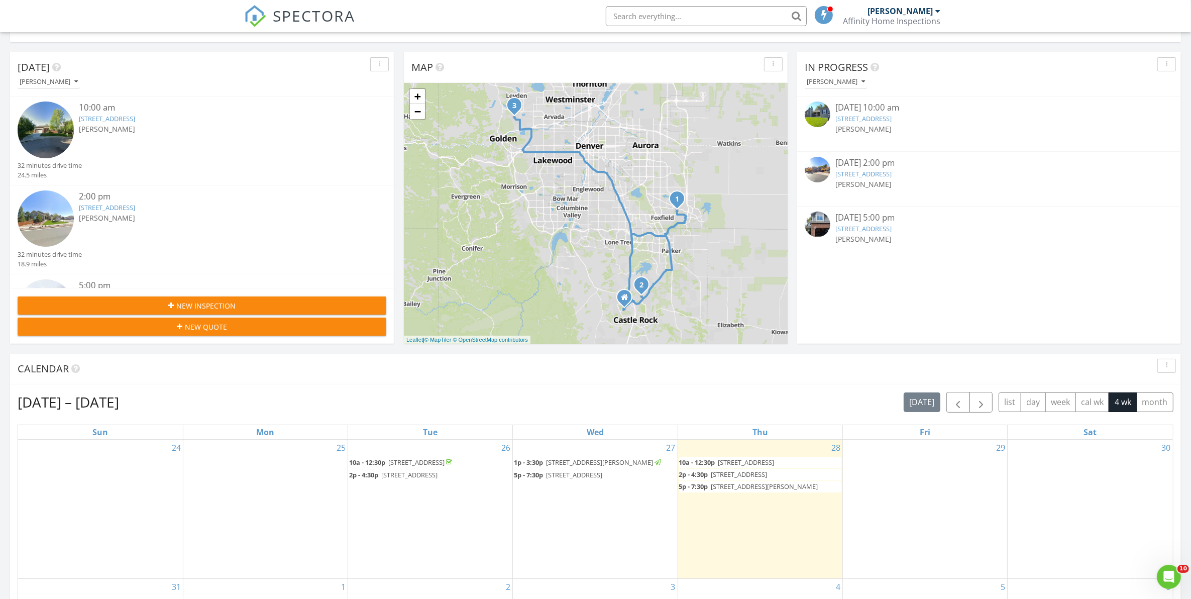
scroll to position [293, 0]
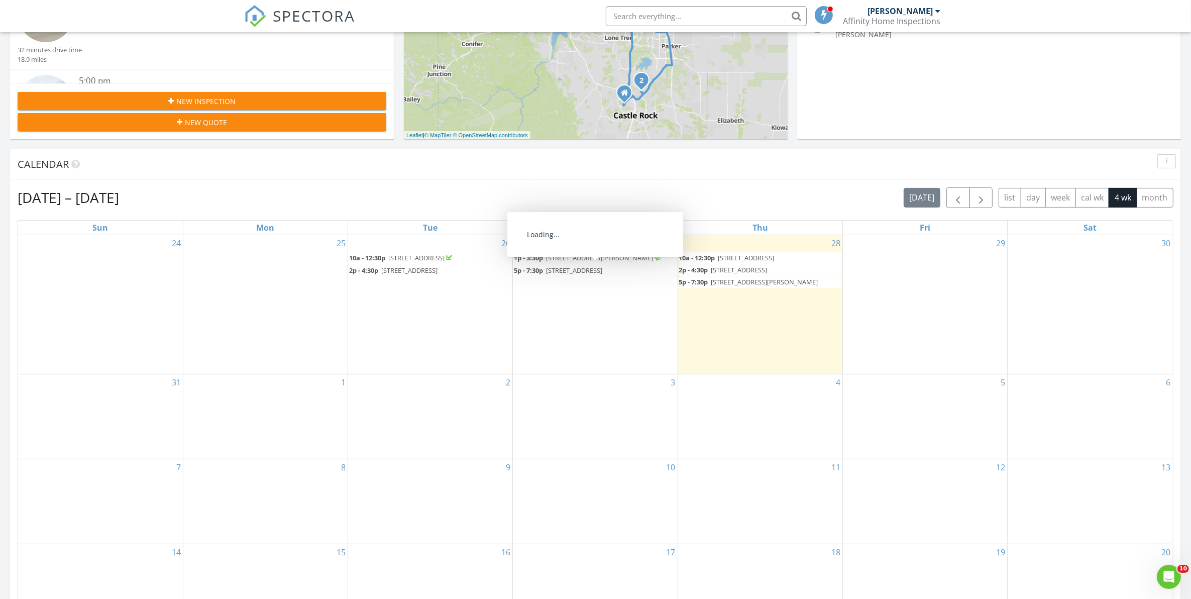
click at [550, 274] on span "7713 S Monaco Cir E, Centennial 80112" at bounding box center [574, 270] width 56 height 9
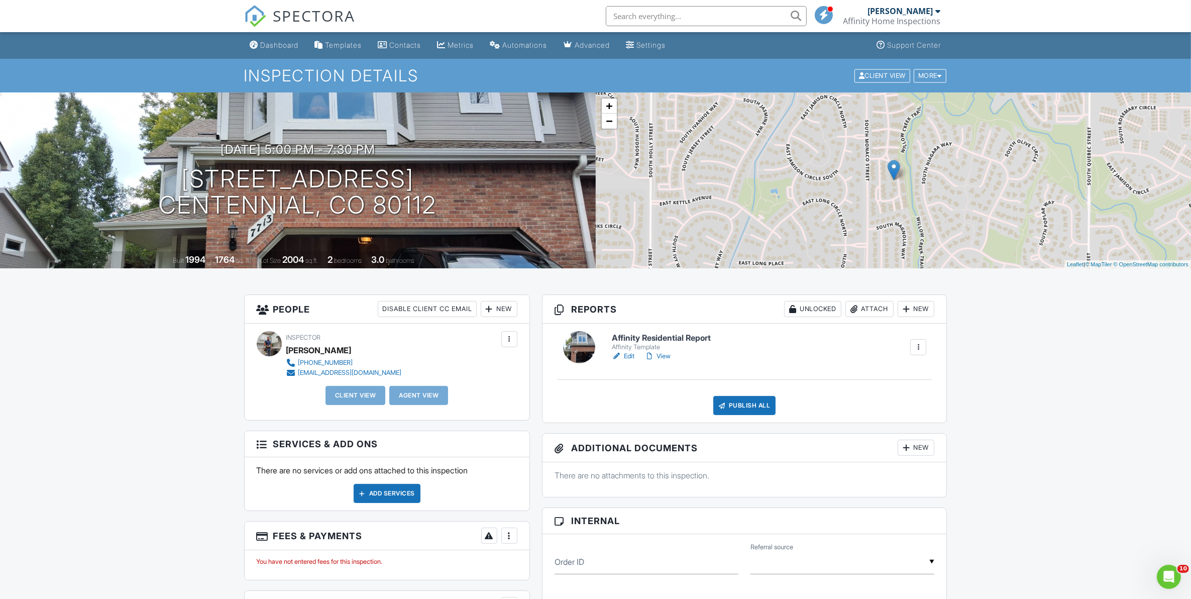
click at [491, 305] on div at bounding box center [489, 309] width 10 height 10
click at [513, 339] on li "Client" at bounding box center [534, 339] width 99 height 25
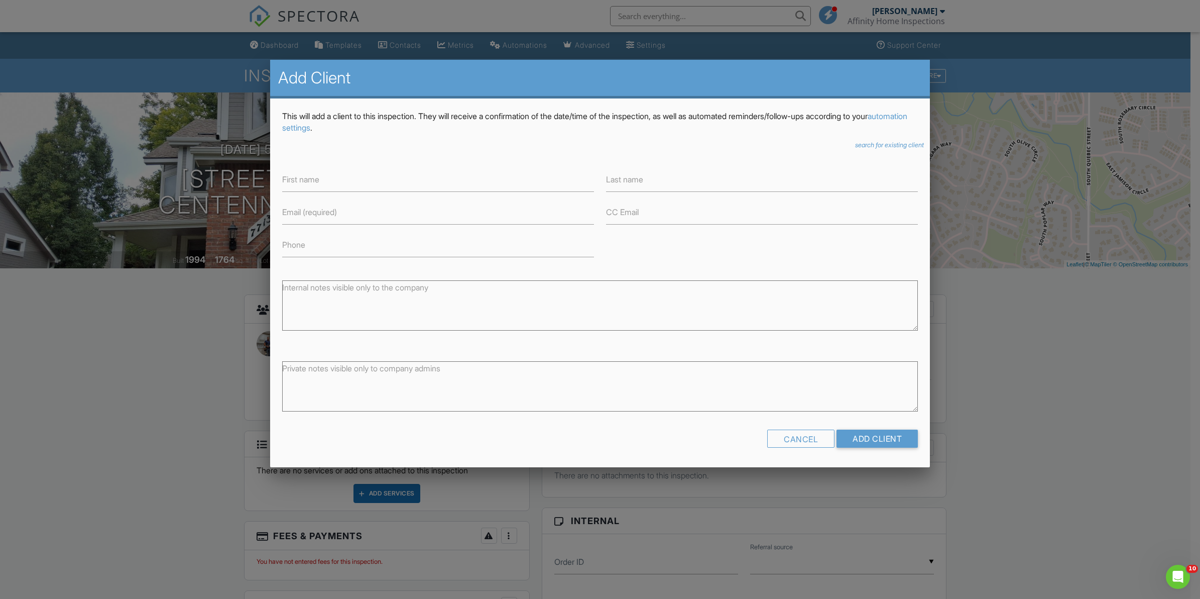
click at [290, 179] on label "First name" at bounding box center [300, 179] width 37 height 11
click at [290, 179] on input "First name" at bounding box center [438, 179] width 312 height 25
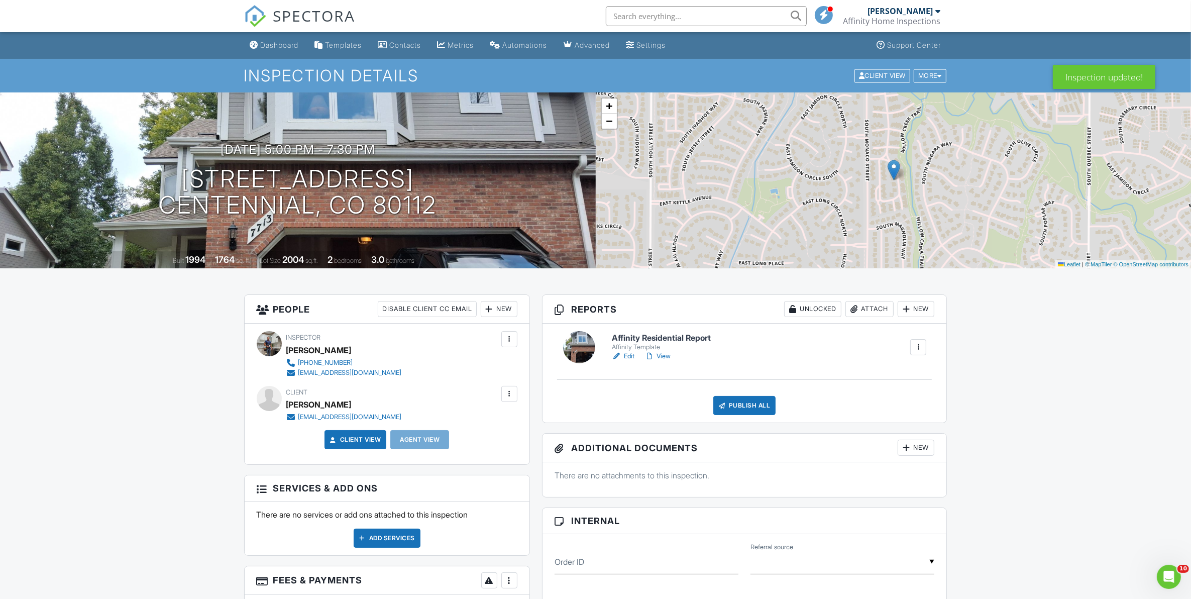
click at [497, 309] on div "New" at bounding box center [499, 309] width 37 height 16
click at [516, 363] on li "Client's Agent" at bounding box center [534, 364] width 99 height 25
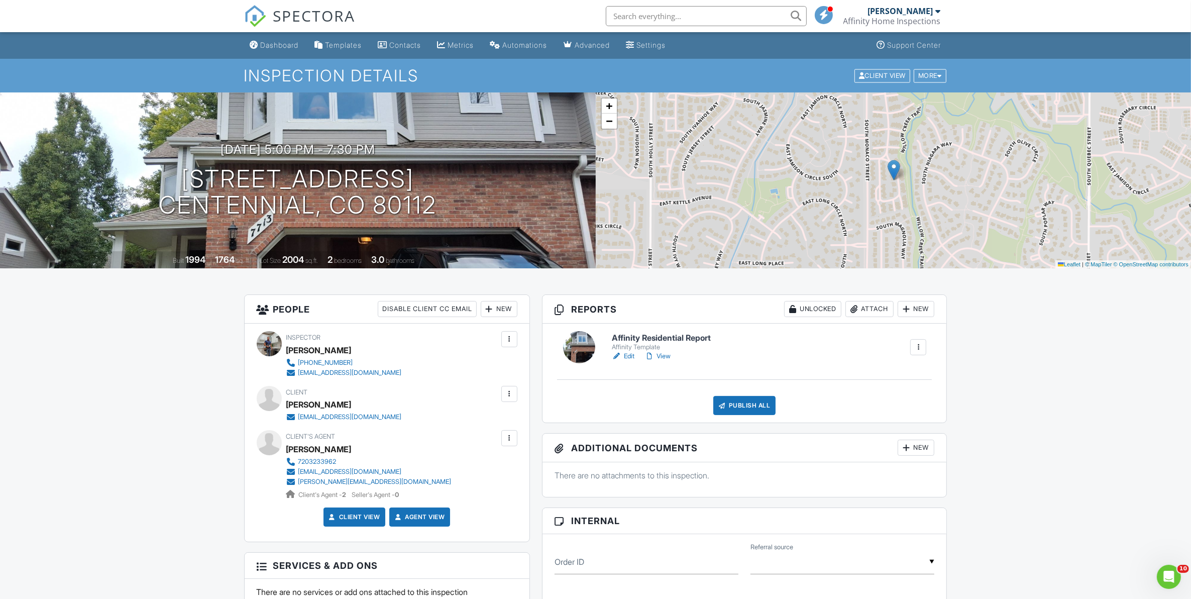
click at [630, 358] on link "Edit" at bounding box center [623, 356] width 23 height 10
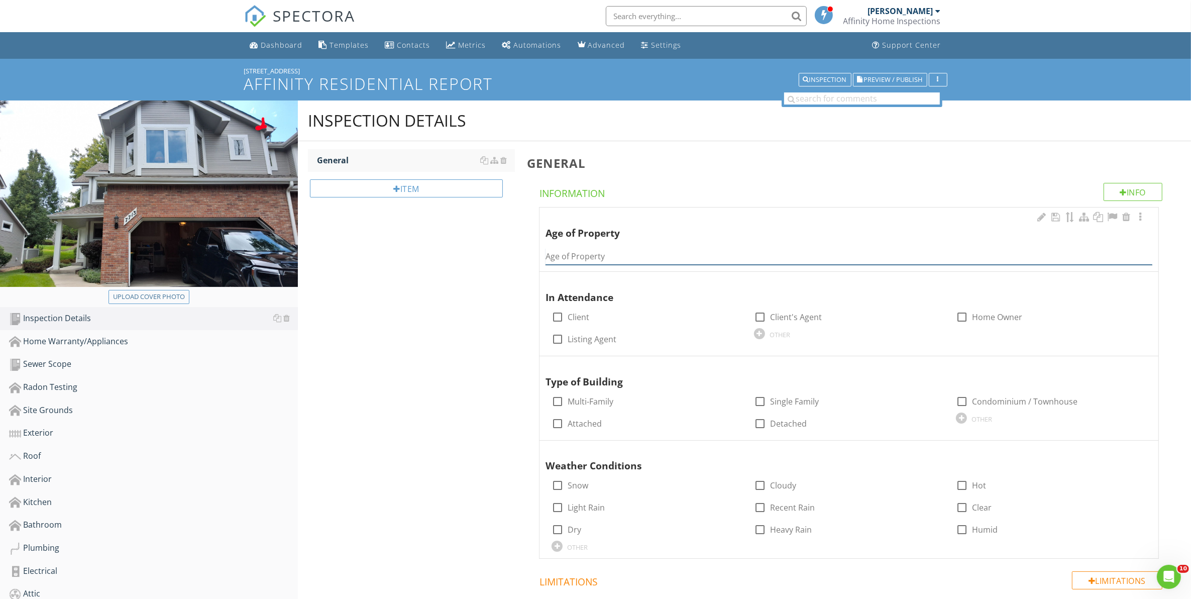
click at [591, 257] on input "Age of Property" at bounding box center [848, 256] width 607 height 17
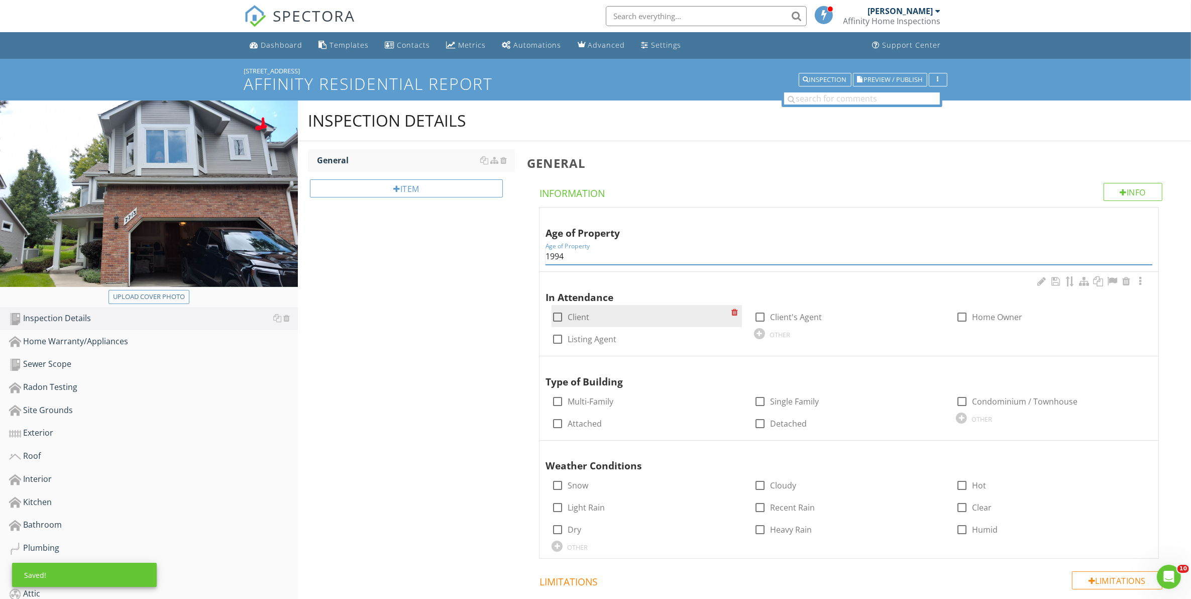
type input "1994"
drag, startPoint x: 557, startPoint y: 314, endPoint x: 695, endPoint y: 320, distance: 137.2
click at [558, 314] on div at bounding box center [557, 316] width 17 height 17
checkbox input "true"
click at [756, 317] on div at bounding box center [759, 316] width 17 height 17
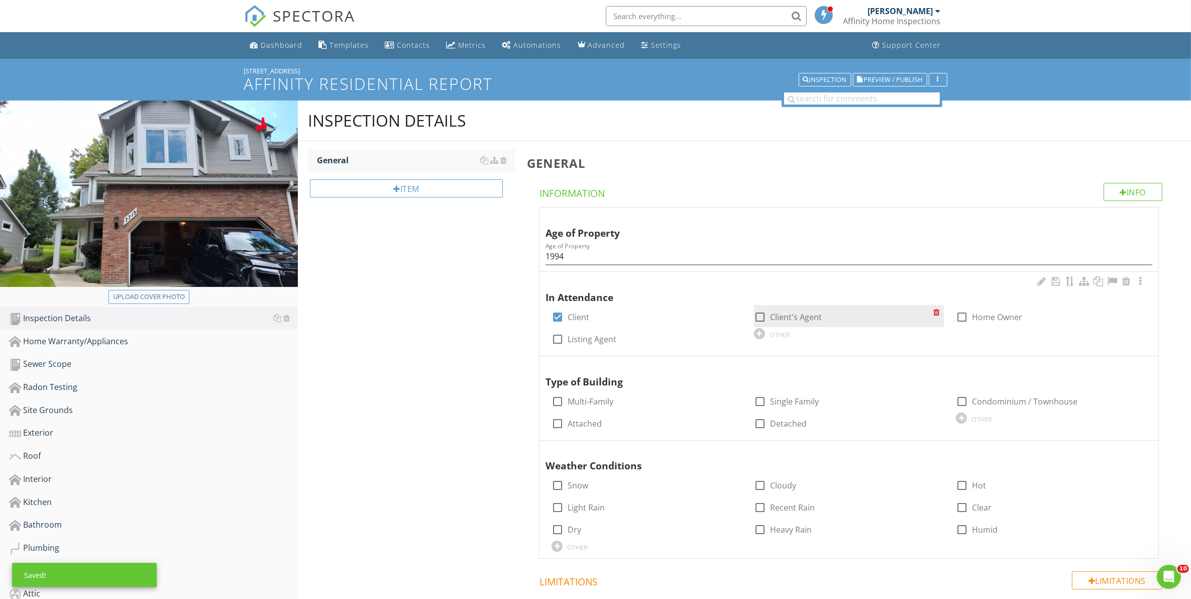
checkbox input "true"
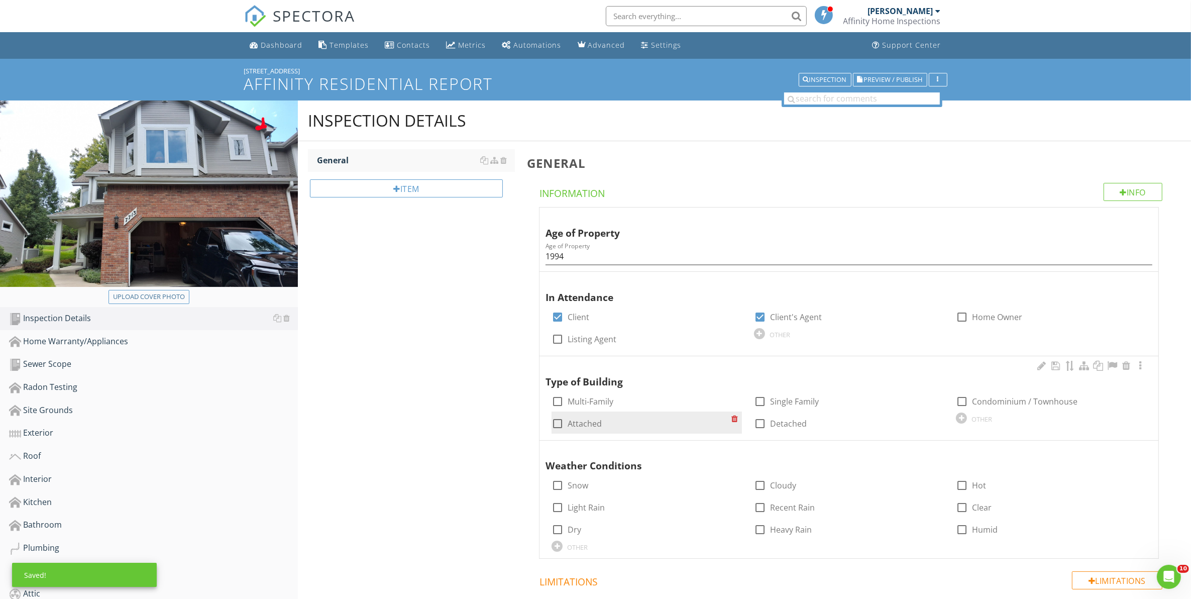
click at [559, 423] on div at bounding box center [557, 423] width 17 height 17
checkbox input "true"
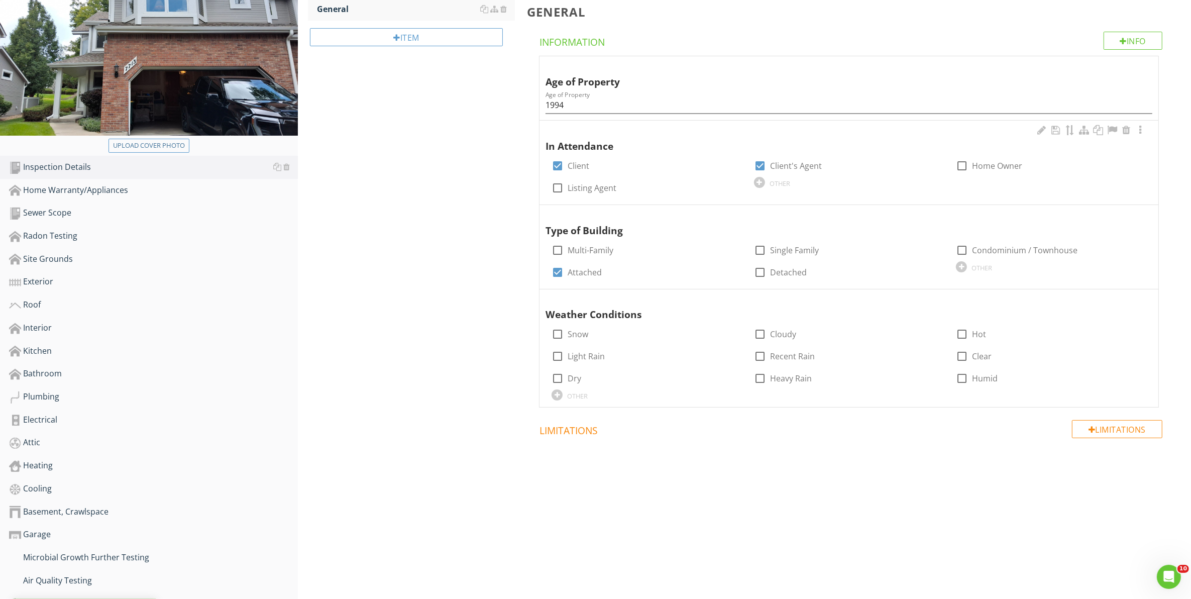
scroll to position [209, 0]
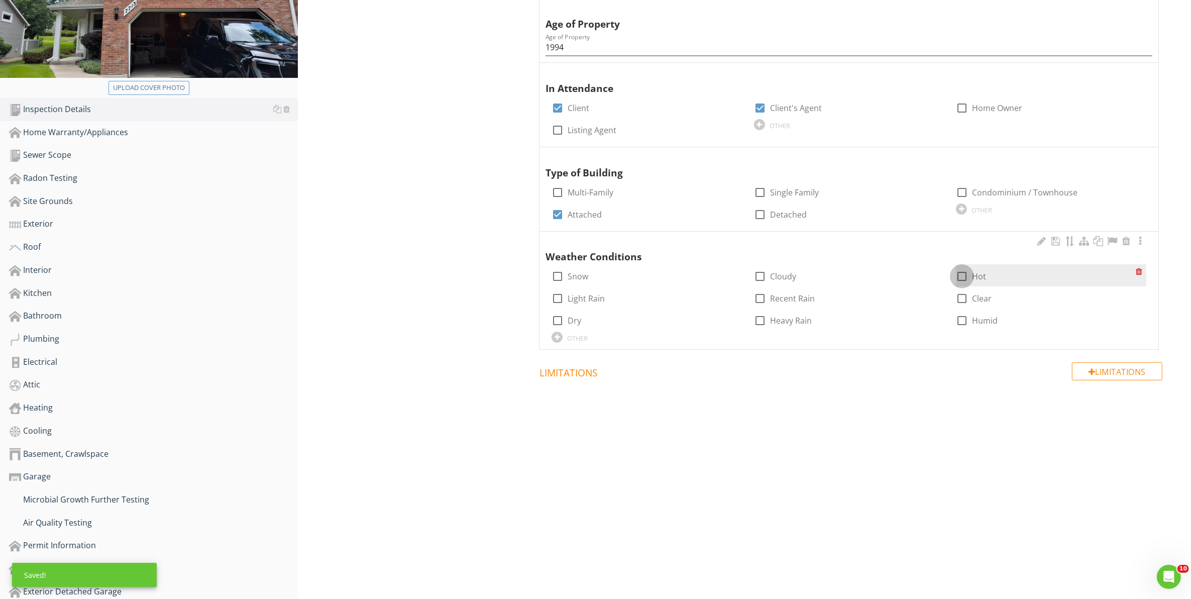
click at [962, 276] on div at bounding box center [961, 276] width 17 height 17
checkbox input "true"
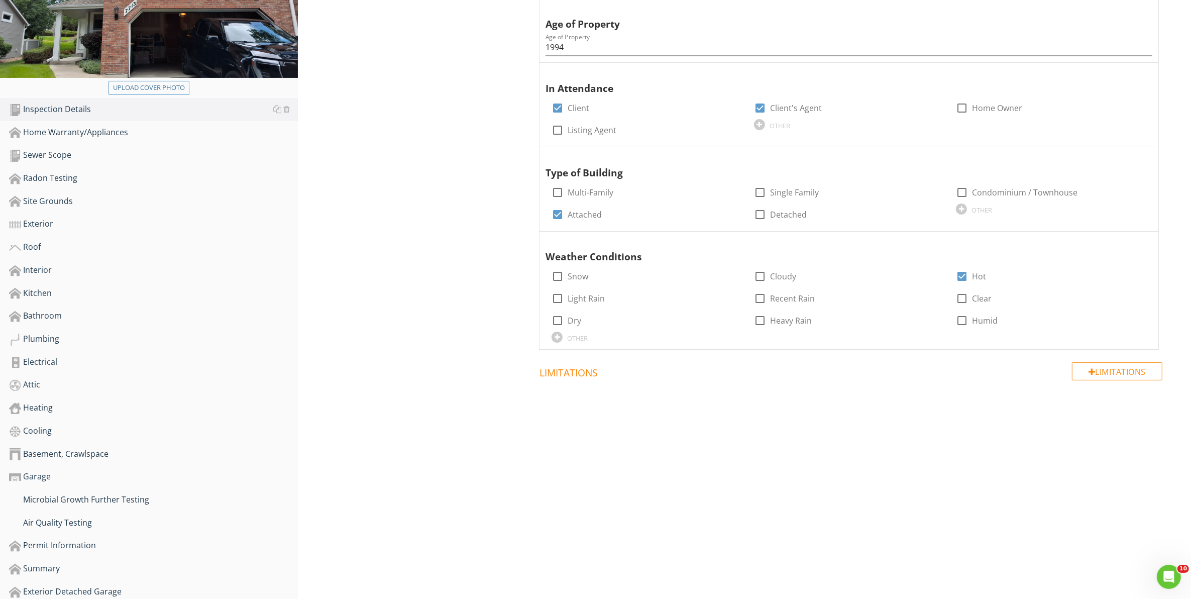
scroll to position [0, 0]
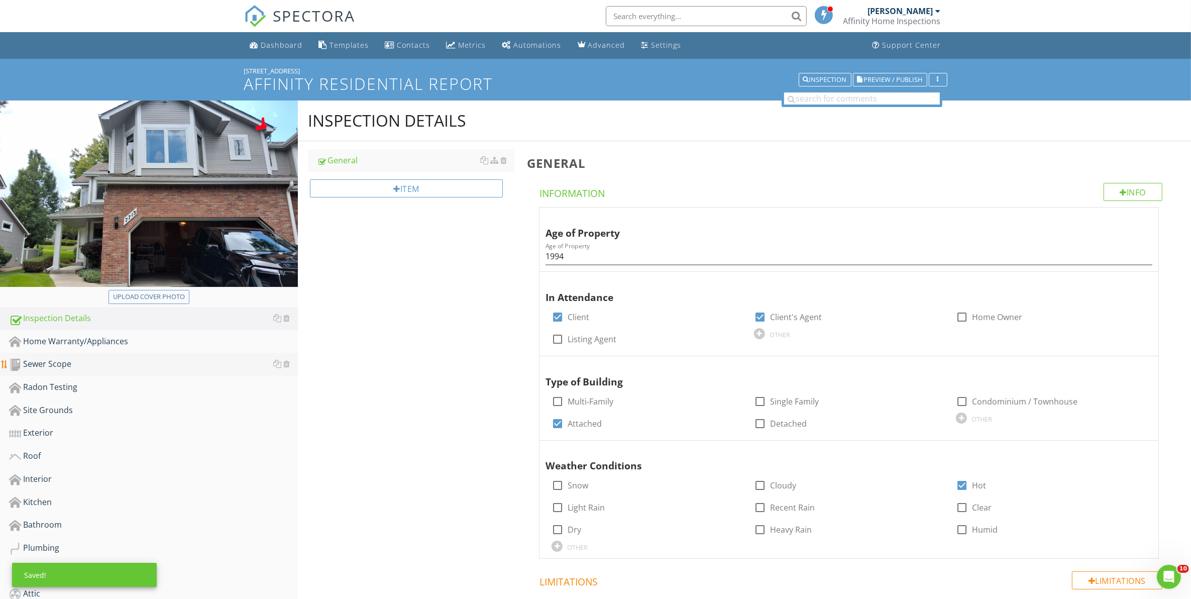
click at [51, 365] on div "Sewer Scope" at bounding box center [153, 364] width 289 height 13
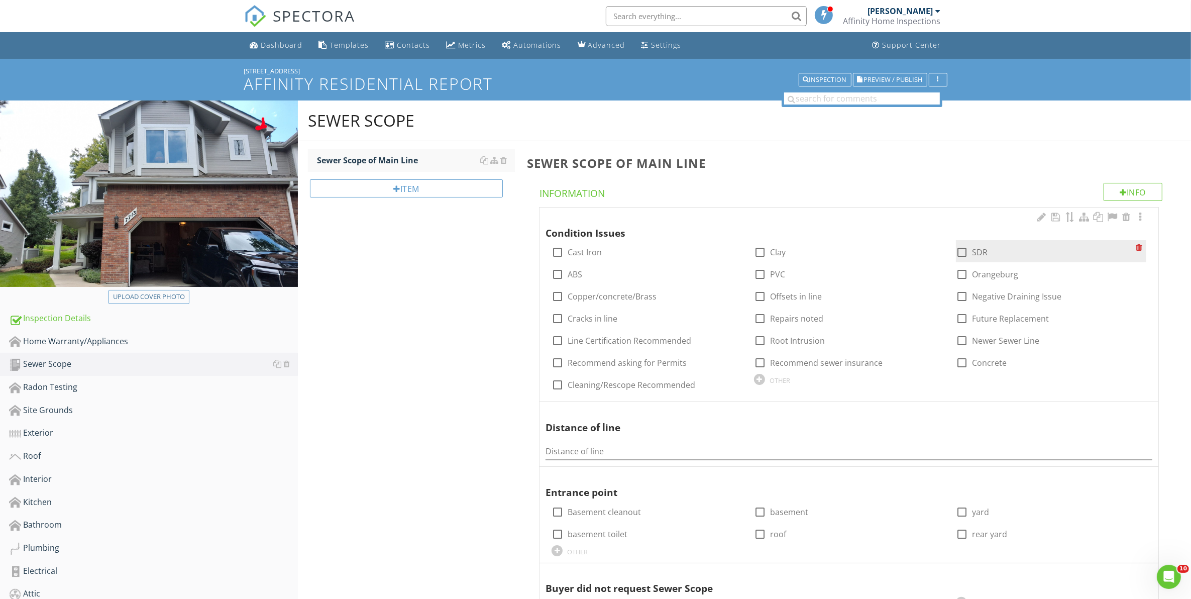
click at [962, 252] on div at bounding box center [961, 252] width 17 height 17
checkbox input "true"
click at [556, 275] on div at bounding box center [557, 274] width 17 height 17
checkbox input "true"
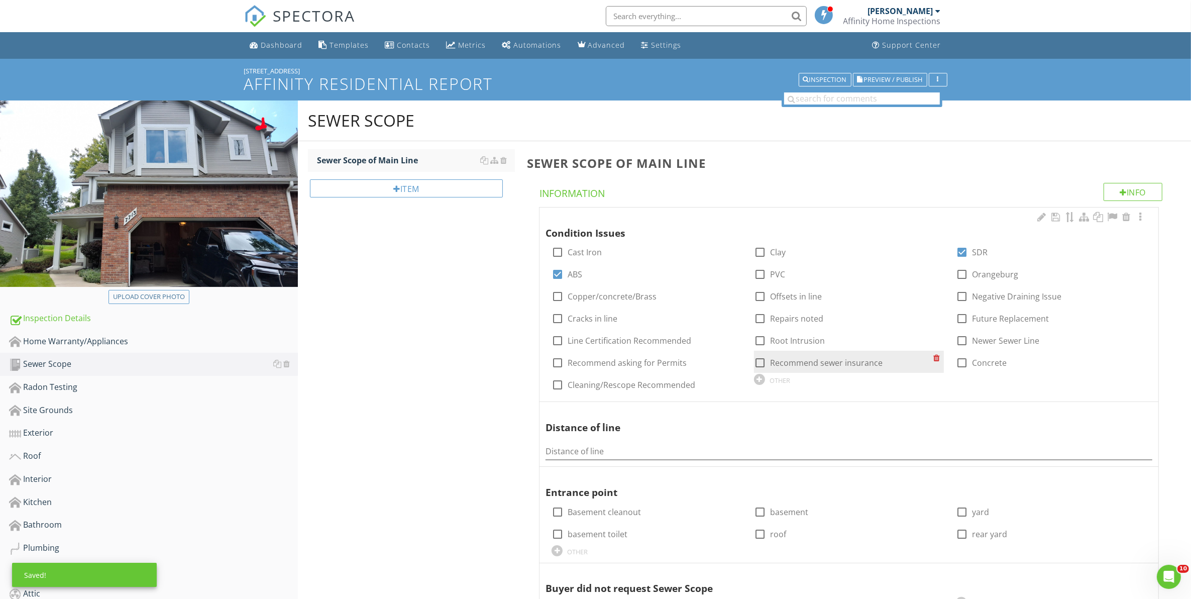
click at [761, 362] on div at bounding box center [759, 362] width 17 height 17
checkbox input "true"
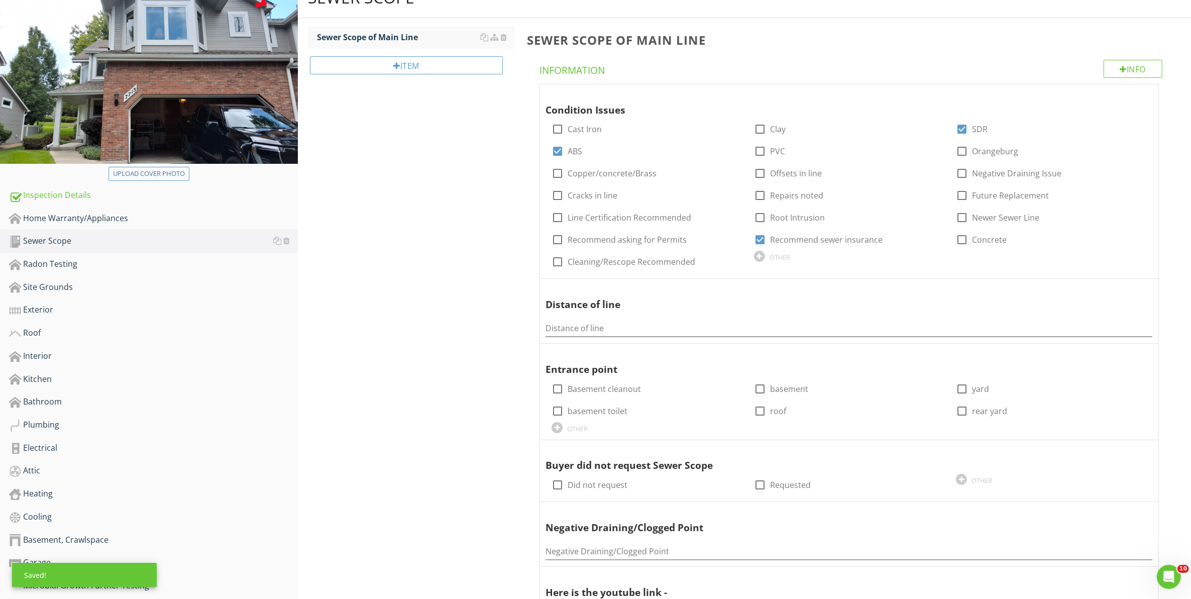
scroll to position [293, 0]
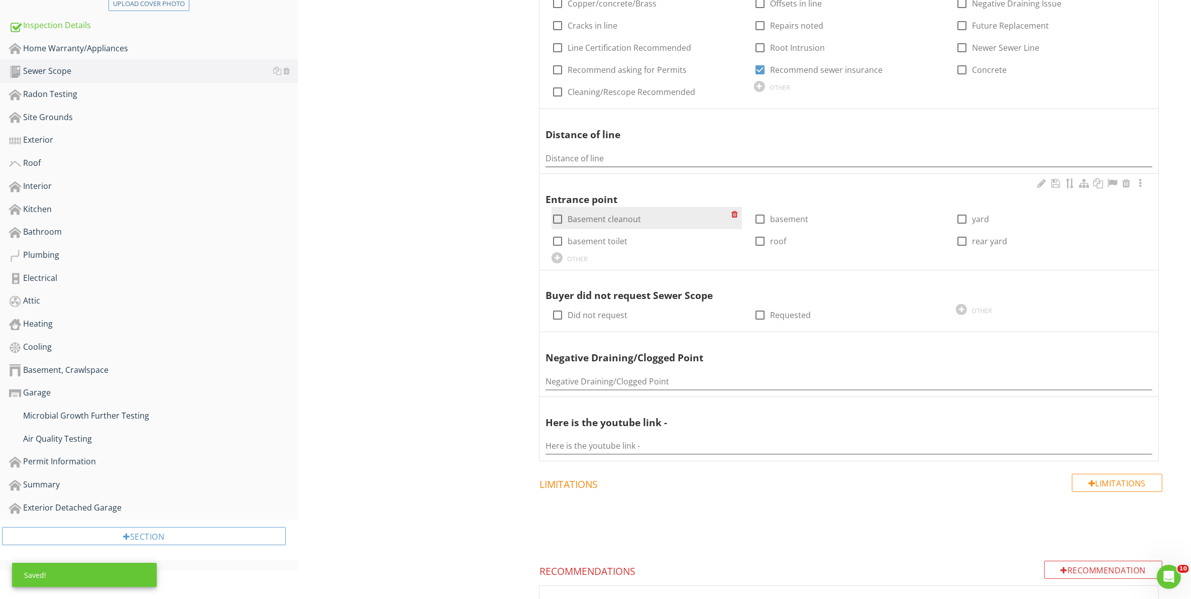
click at [556, 220] on div at bounding box center [557, 218] width 17 height 17
checkbox input "true"
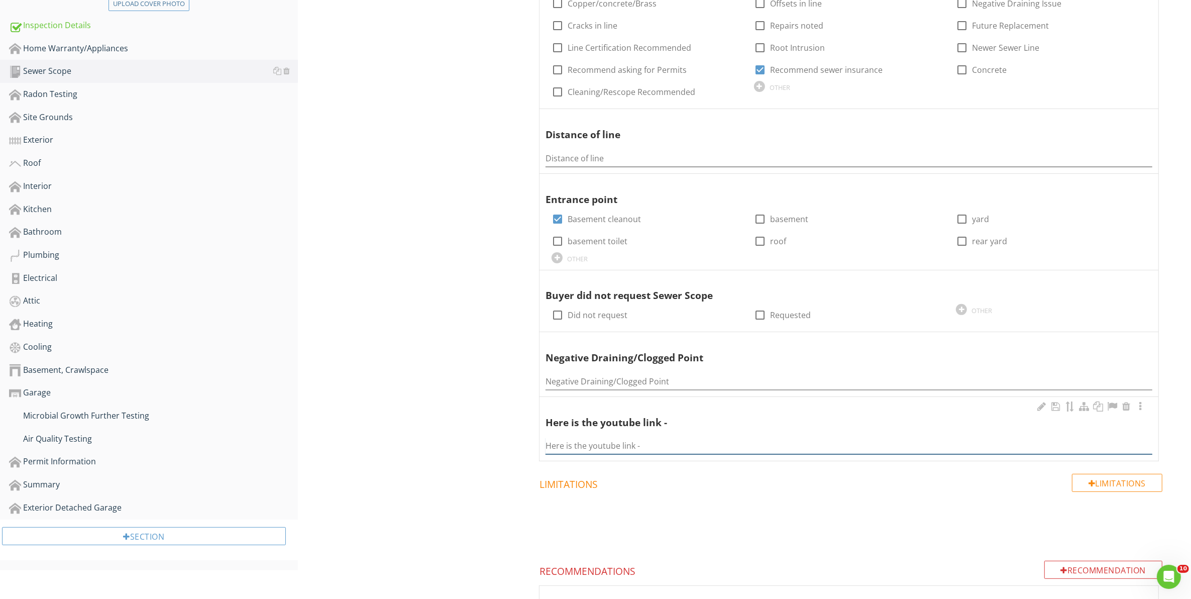
click at [581, 443] on input "Here is the youtube link -" at bounding box center [848, 445] width 607 height 17
paste input "[URL][DOMAIN_NAME]"
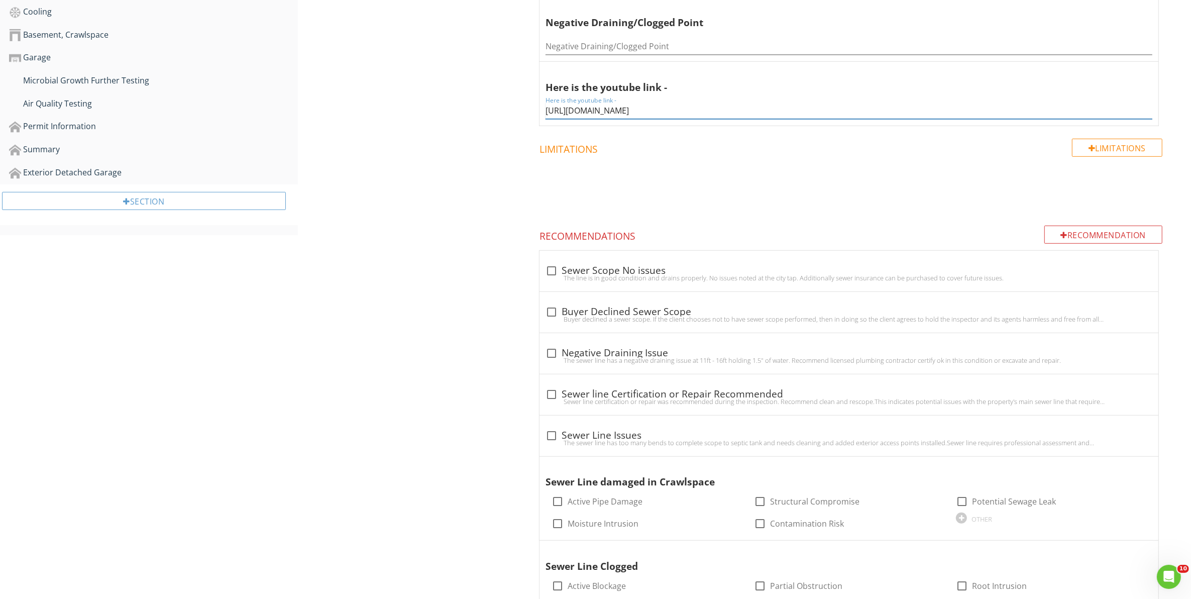
scroll to position [669, 0]
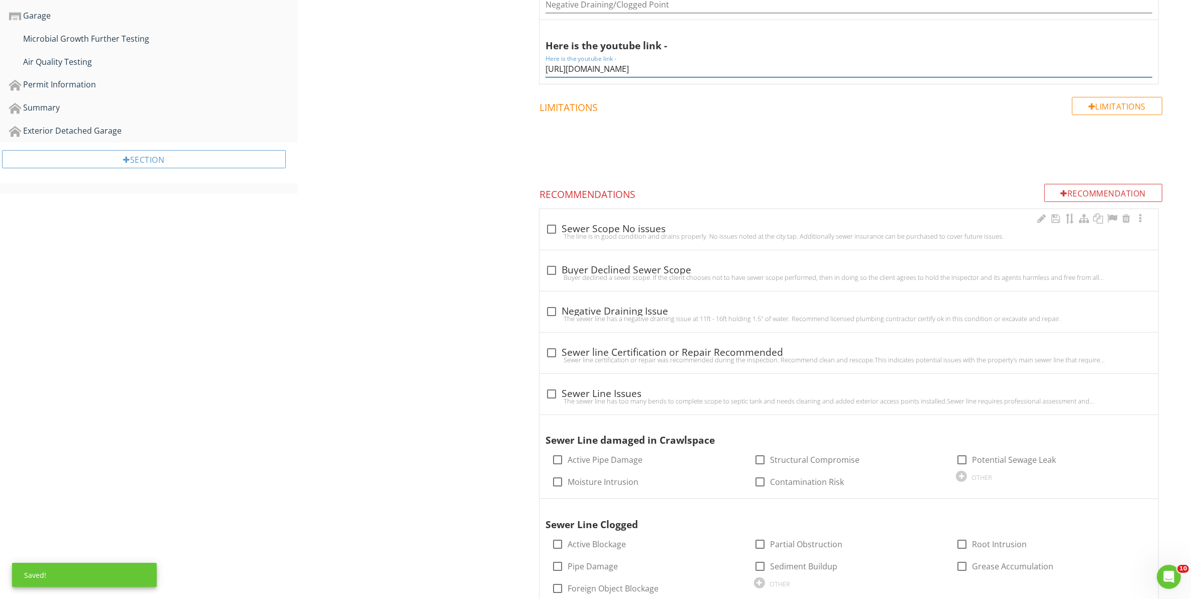
type input "[URL][DOMAIN_NAME]"
click at [637, 229] on div "check_box_outline_blank Sewer Scope No issues" at bounding box center [848, 229] width 607 height 12
checkbox input "true"
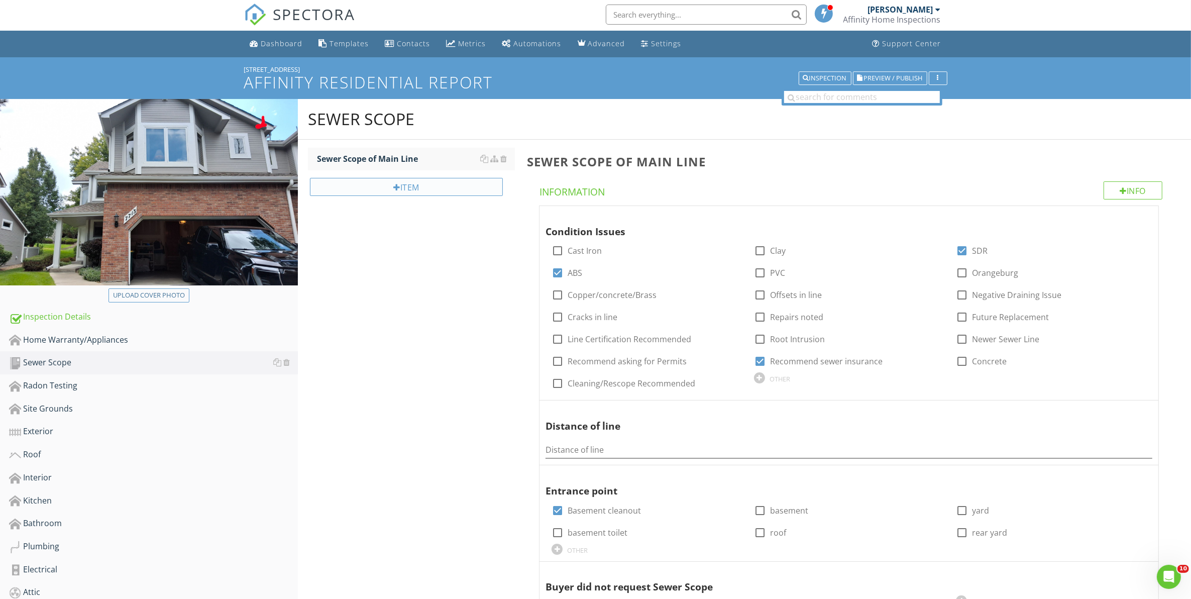
scroll to position [0, 0]
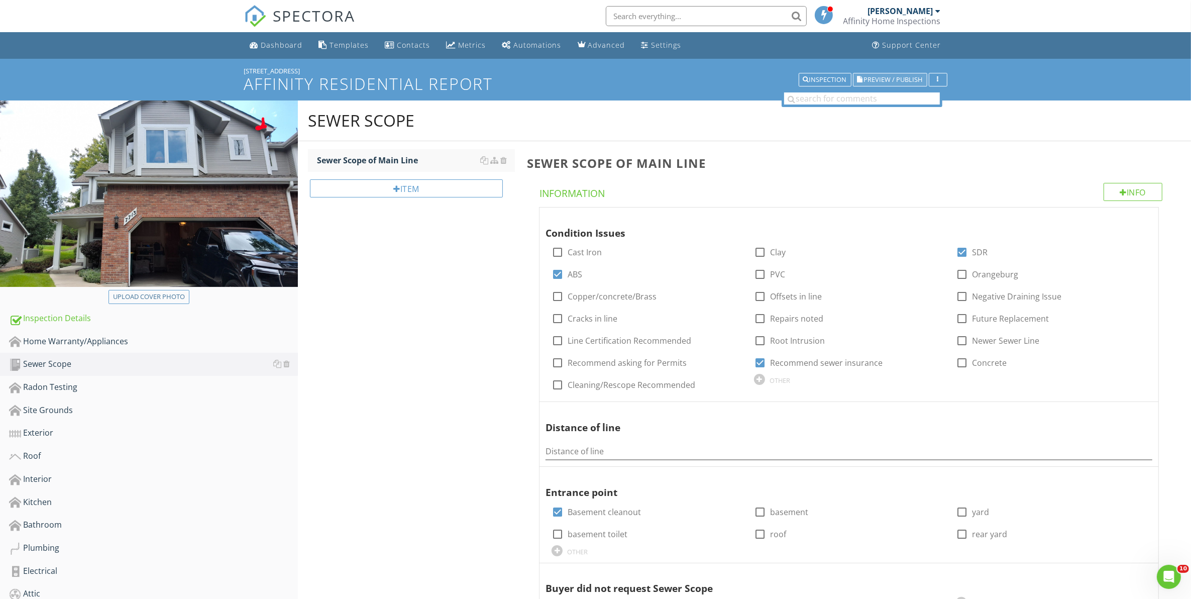
click at [882, 77] on span "Preview / Publish" at bounding box center [893, 79] width 59 height 7
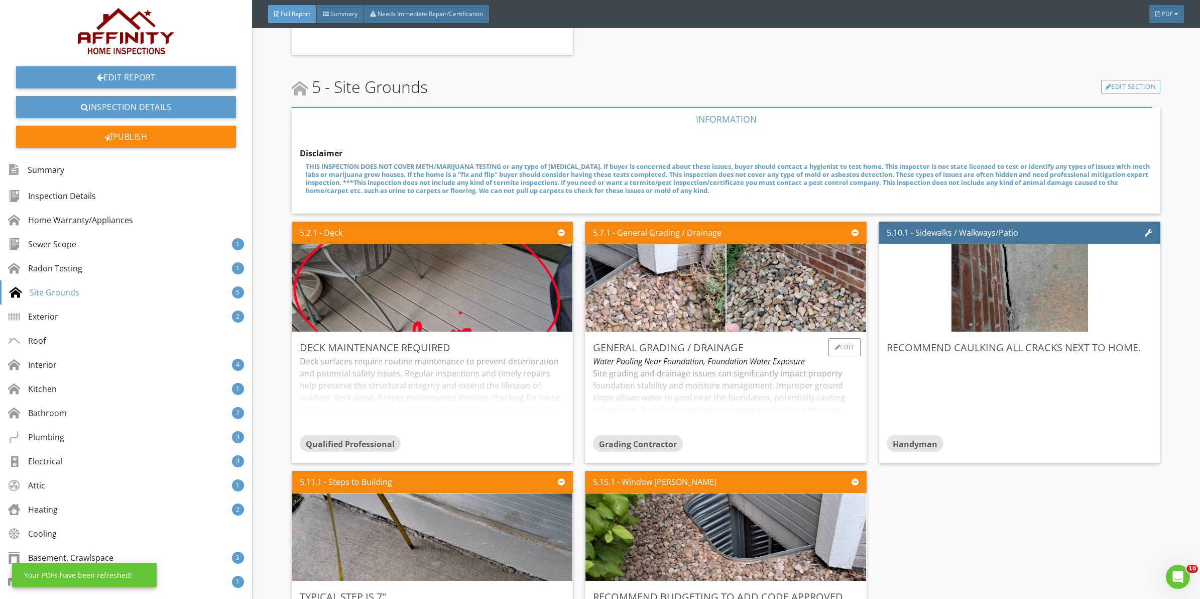
scroll to position [1464, 0]
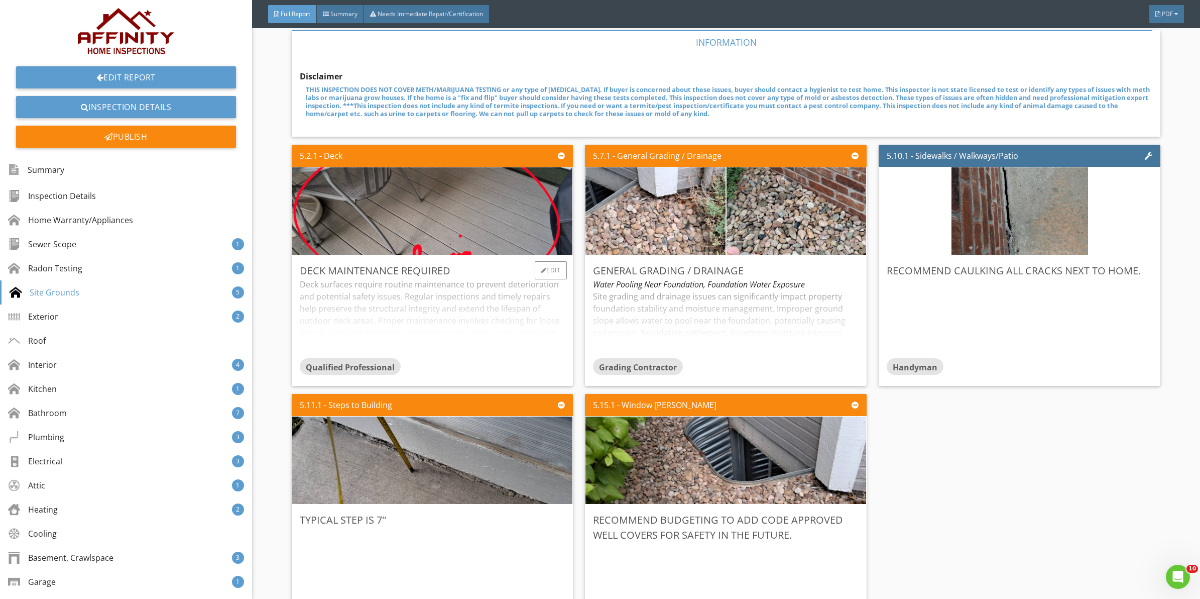
click at [479, 317] on div "Deck surfaces require routine maintenance to prevent deterioration and potentia…" at bounding box center [433, 317] width 266 height 79
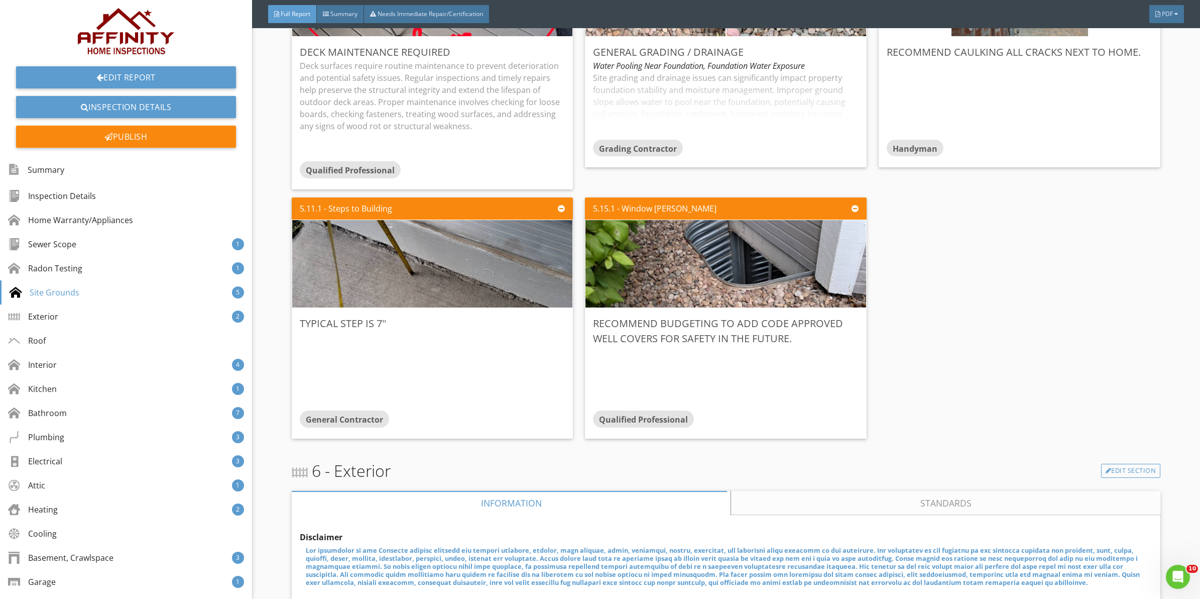
scroll to position [1715, 0]
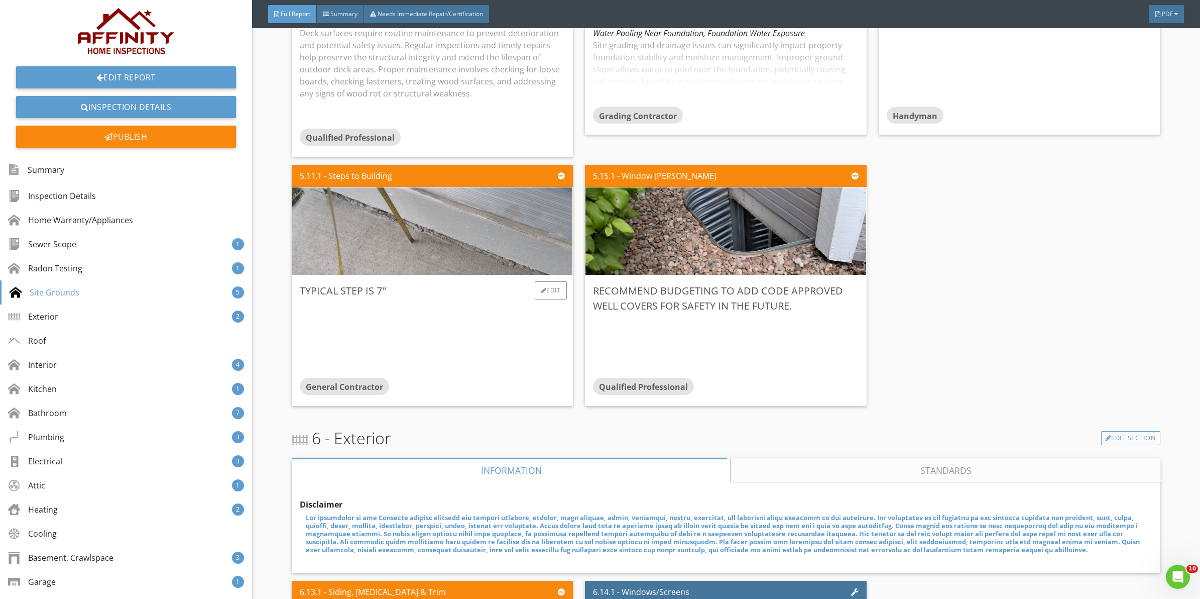
click at [521, 255] on img at bounding box center [433, 231] width 350 height 218
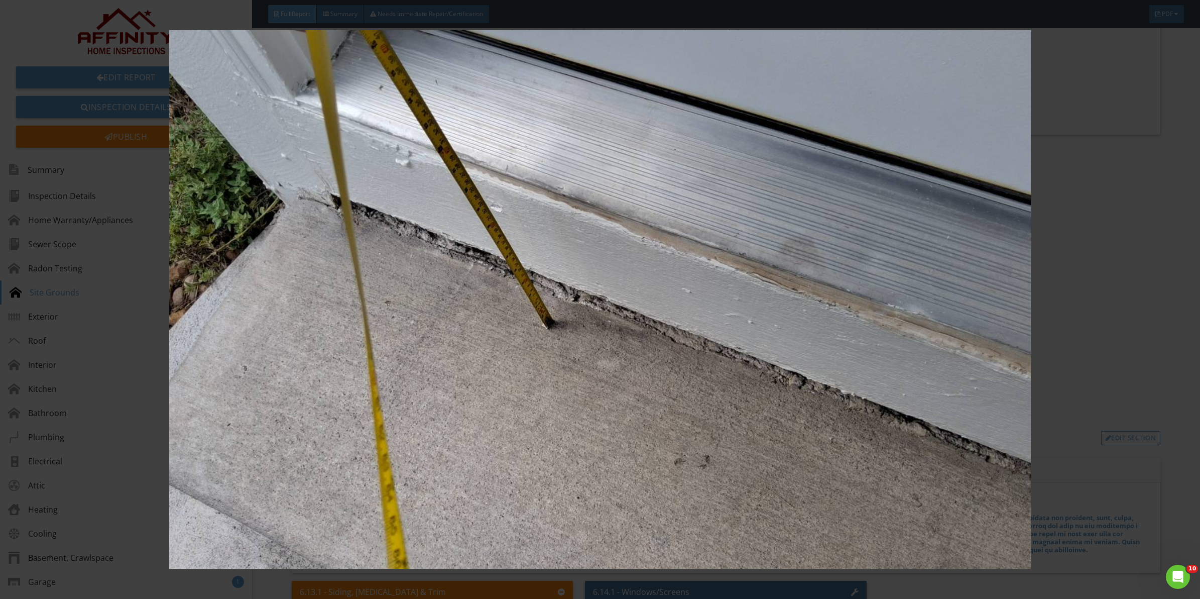
click at [644, 338] on img at bounding box center [600, 299] width 1110 height 538
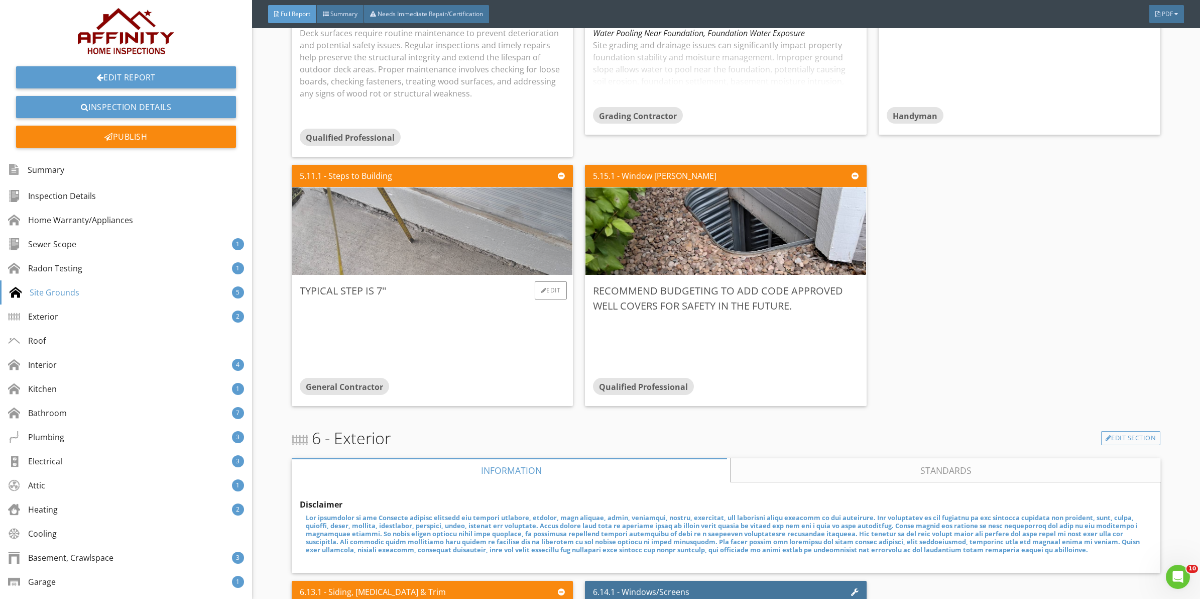
click at [458, 239] on img at bounding box center [433, 231] width 350 height 218
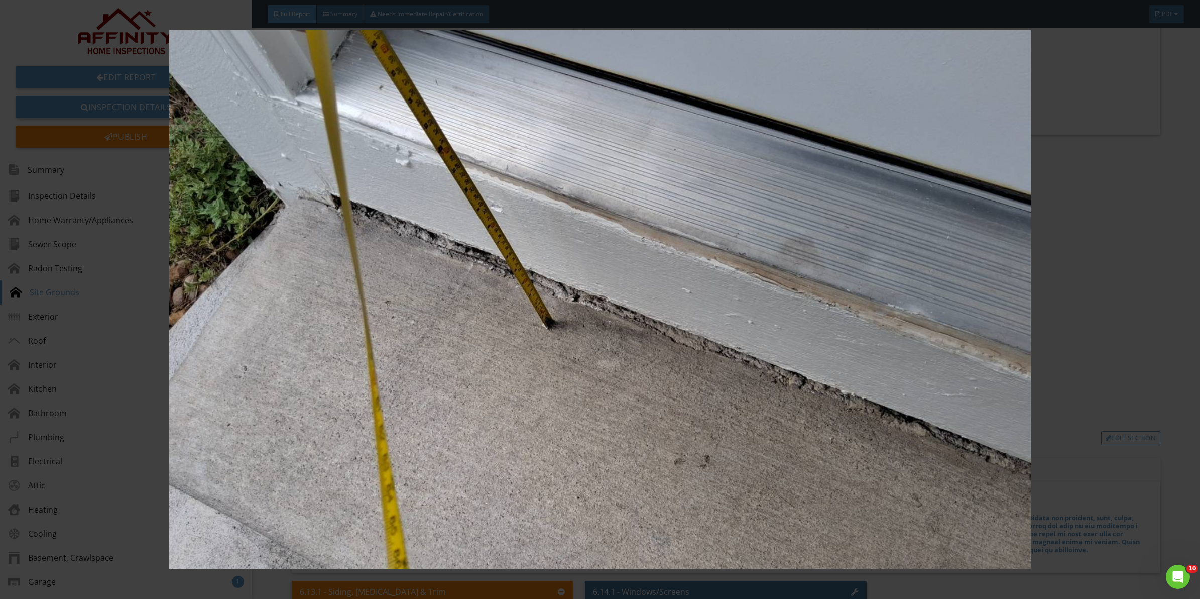
click at [1140, 343] on img at bounding box center [600, 299] width 1110 height 538
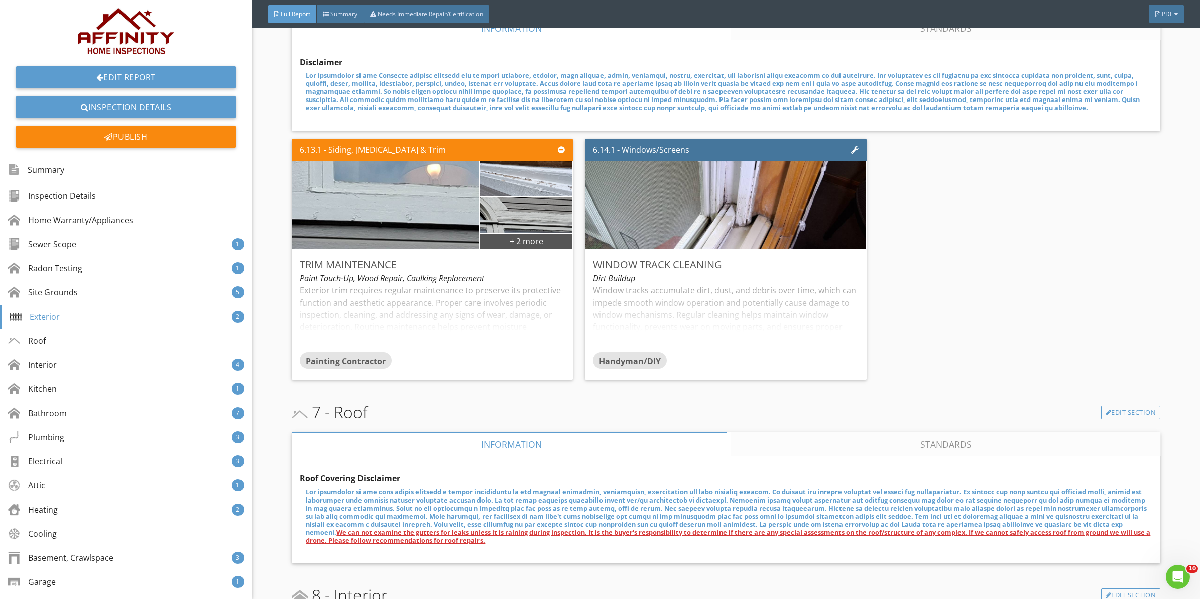
scroll to position [2218, 0]
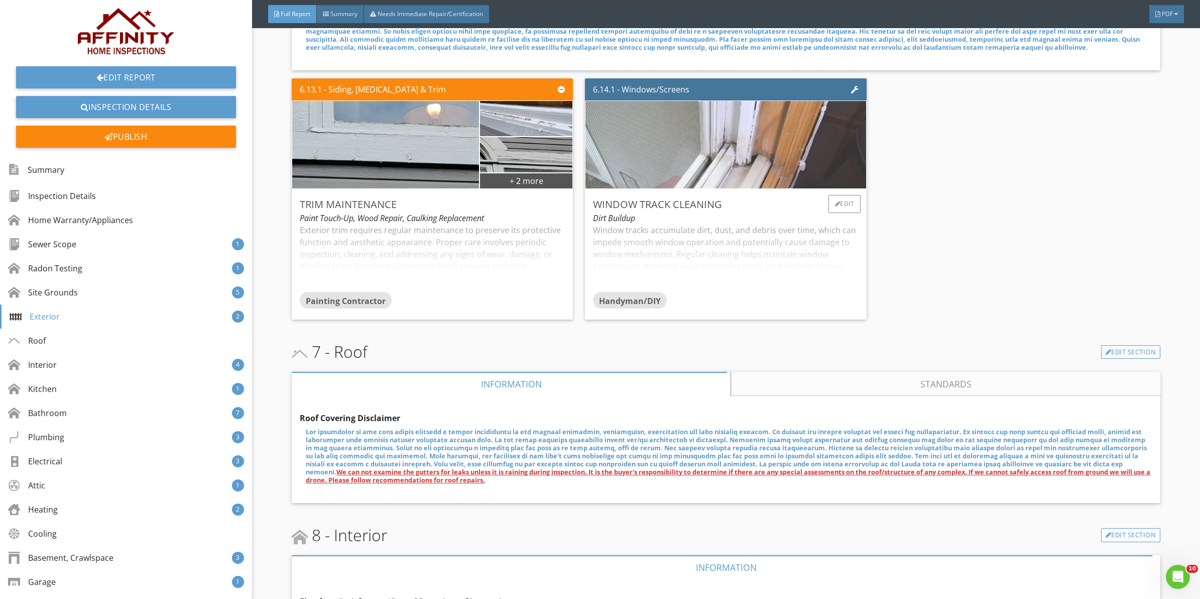
click at [694, 157] on img at bounding box center [726, 145] width 350 height 218
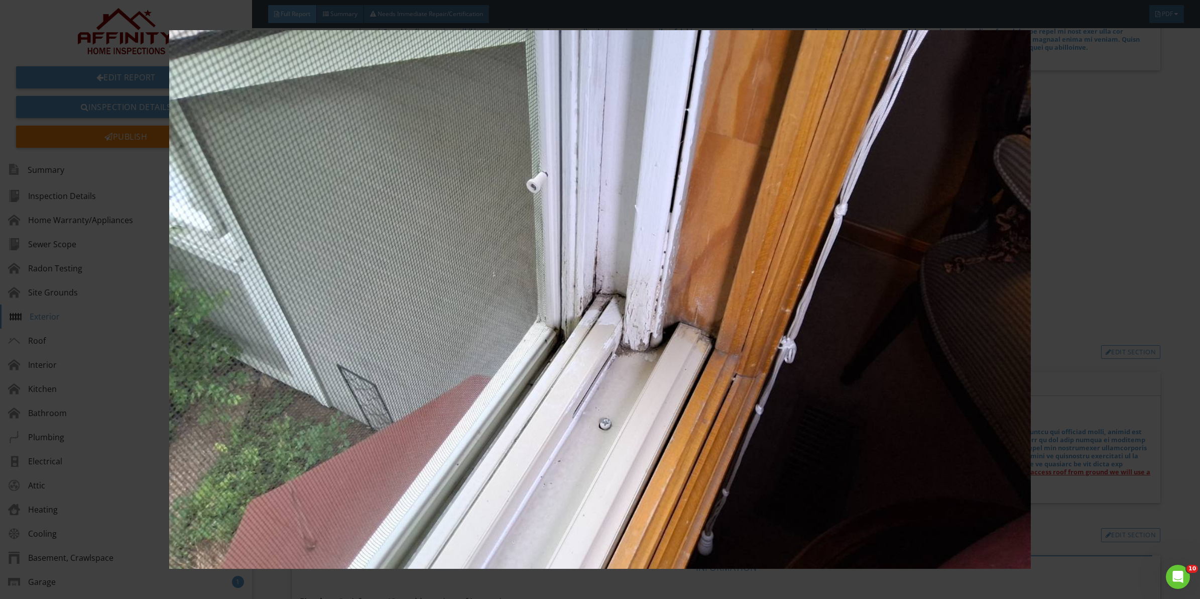
click at [1129, 287] on img at bounding box center [600, 299] width 1110 height 538
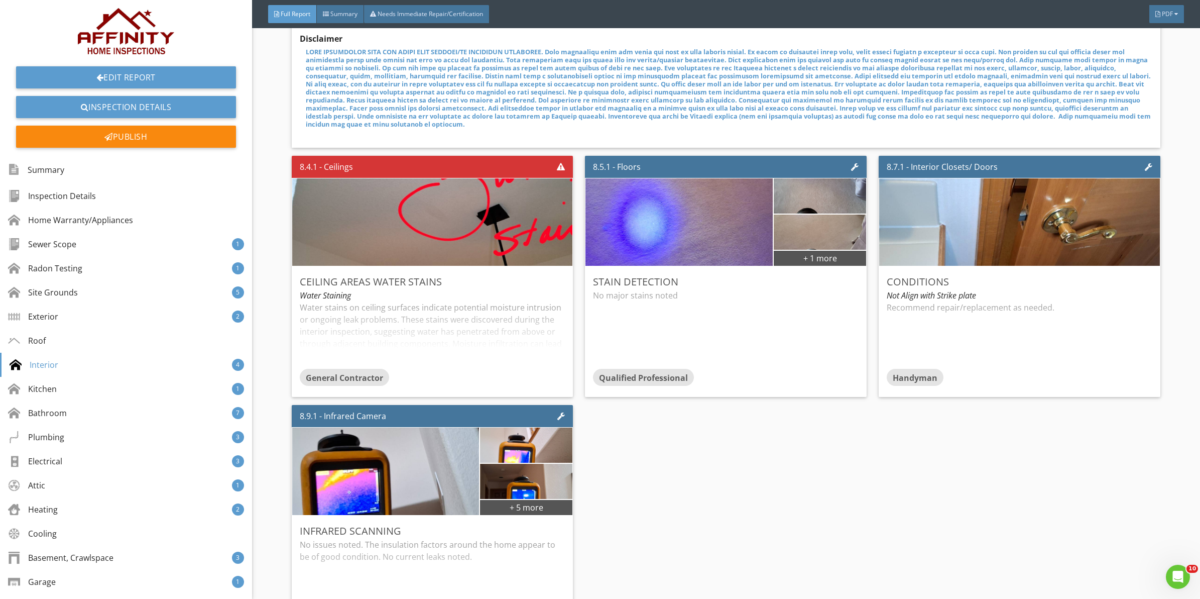
scroll to position [3013, 0]
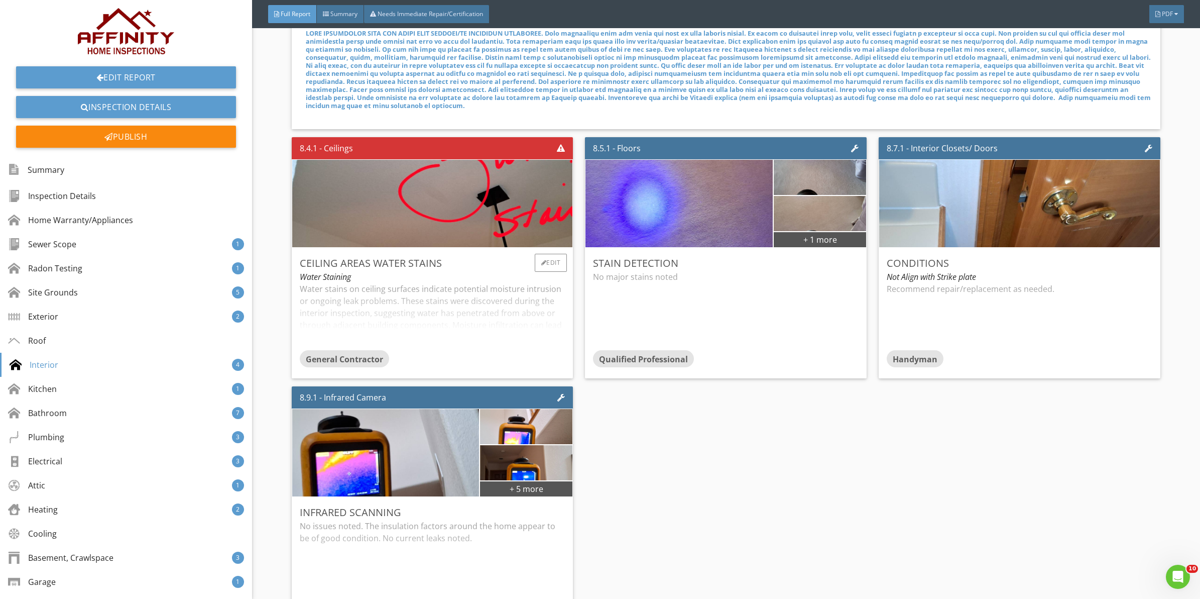
click at [464, 265] on div "Ceiling Areas Water Stains" at bounding box center [433, 263] width 266 height 15
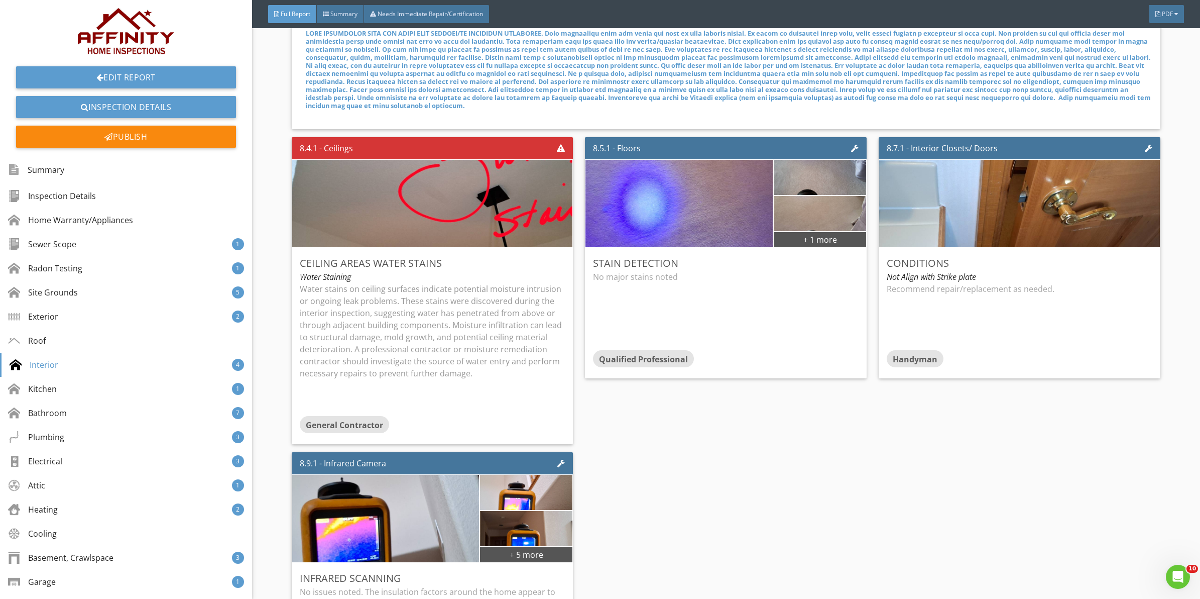
click at [925, 450] on div "8.4.1 - Ceilings Ceiling Areas Water Stains Water Staining Water stains on ceil…" at bounding box center [726, 415] width 869 height 564
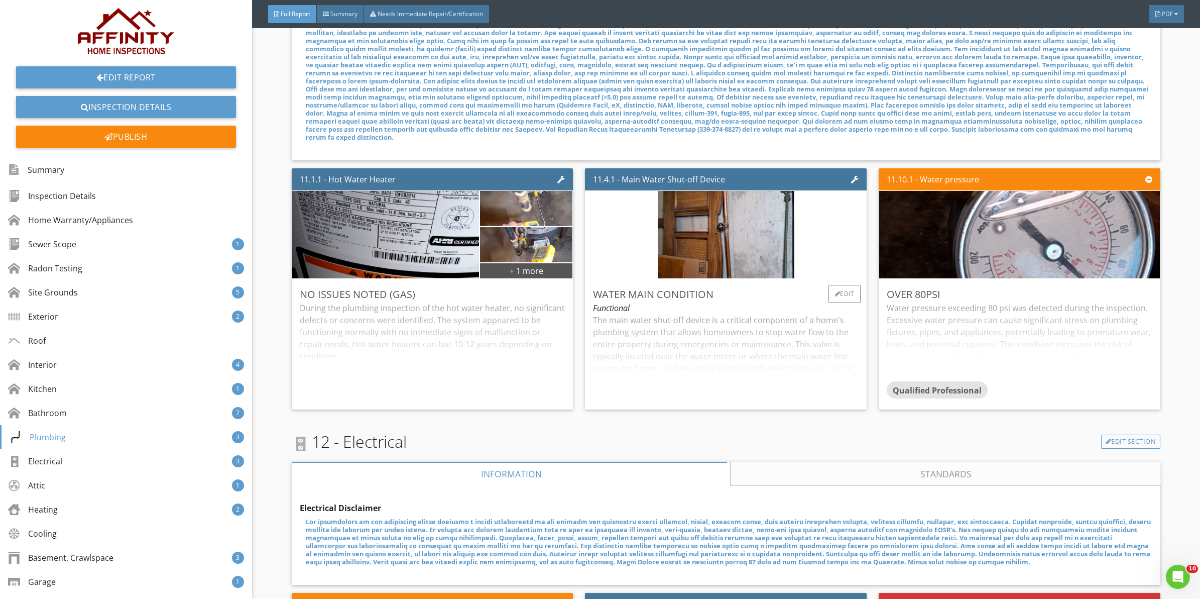
scroll to position [5650, 0]
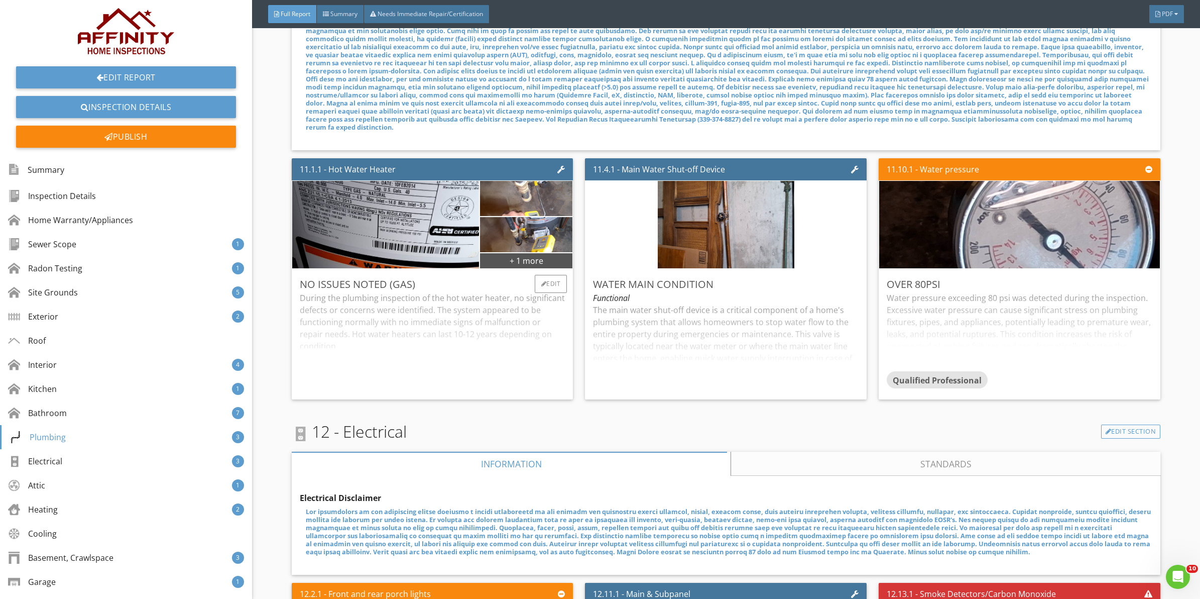
click at [461, 307] on div "During the plumbing inspection of the hot water heater, no significant defects …" at bounding box center [433, 341] width 266 height 99
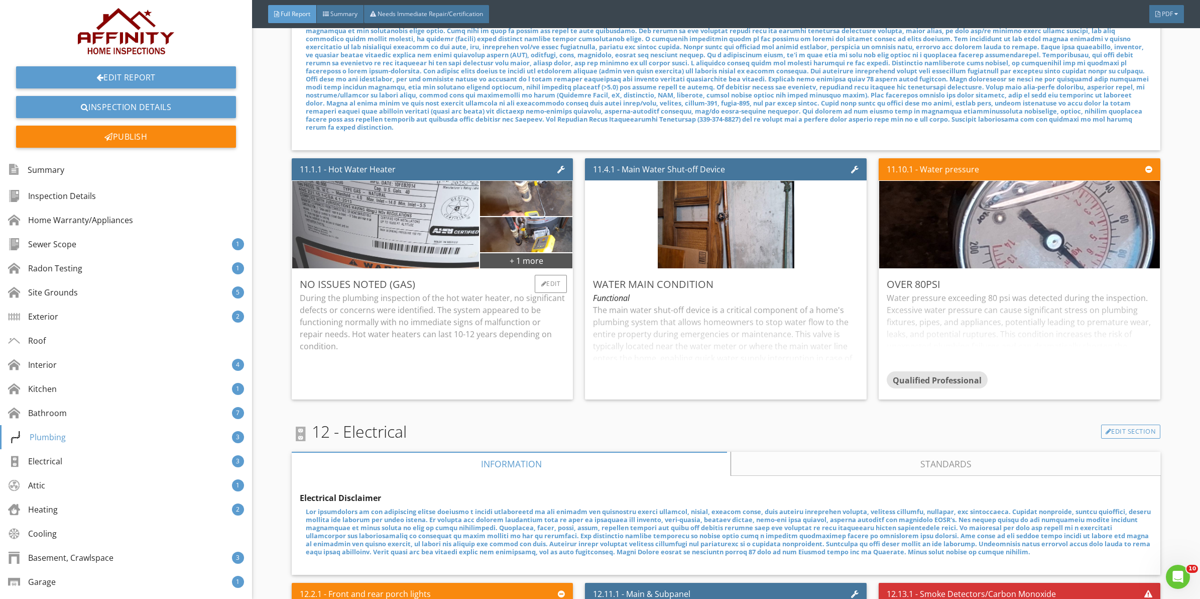
click at [448, 202] on img at bounding box center [386, 225] width 350 height 218
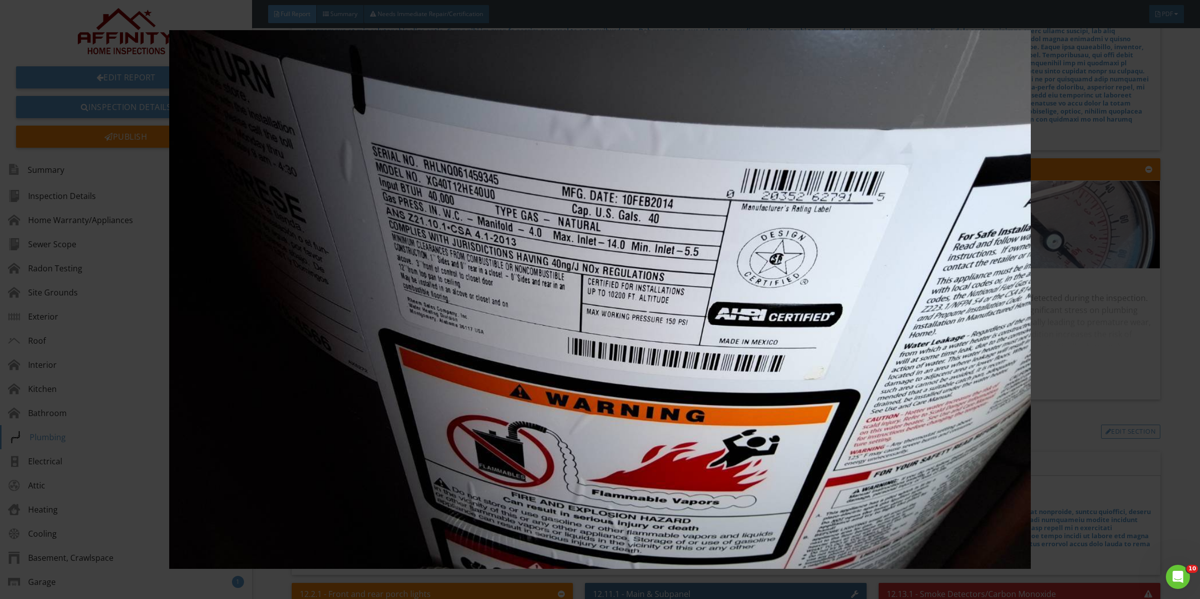
click at [1176, 63] on div at bounding box center [600, 299] width 1200 height 599
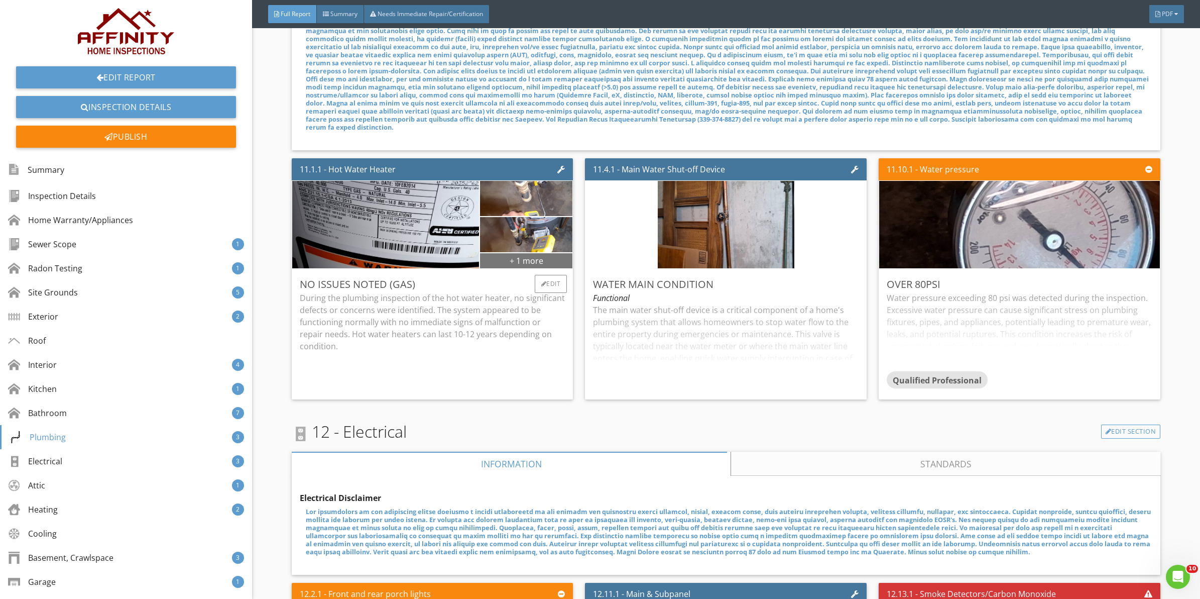
click at [520, 252] on div "+ 1 more" at bounding box center [526, 260] width 92 height 16
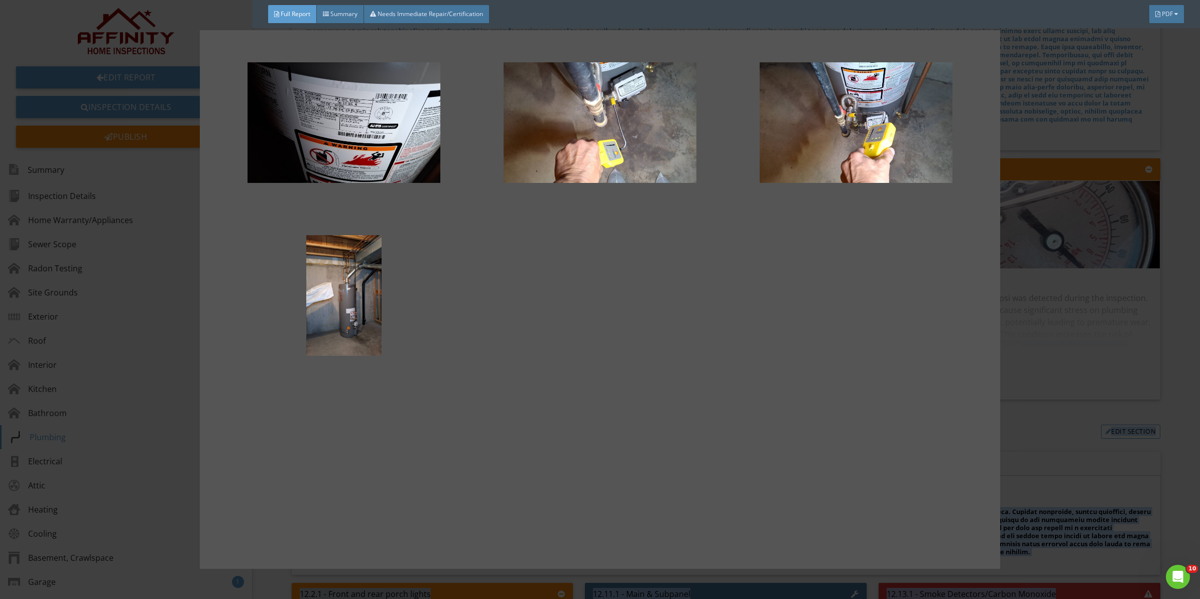
drag, startPoint x: 339, startPoint y: 110, endPoint x: 2022, endPoint y: 310, distance: 1694.6
click at [1200, 310] on html "Summary Full Report Refresh PDFs Contact a qualified professional. Recommendati…" at bounding box center [600, 299] width 1200 height 599
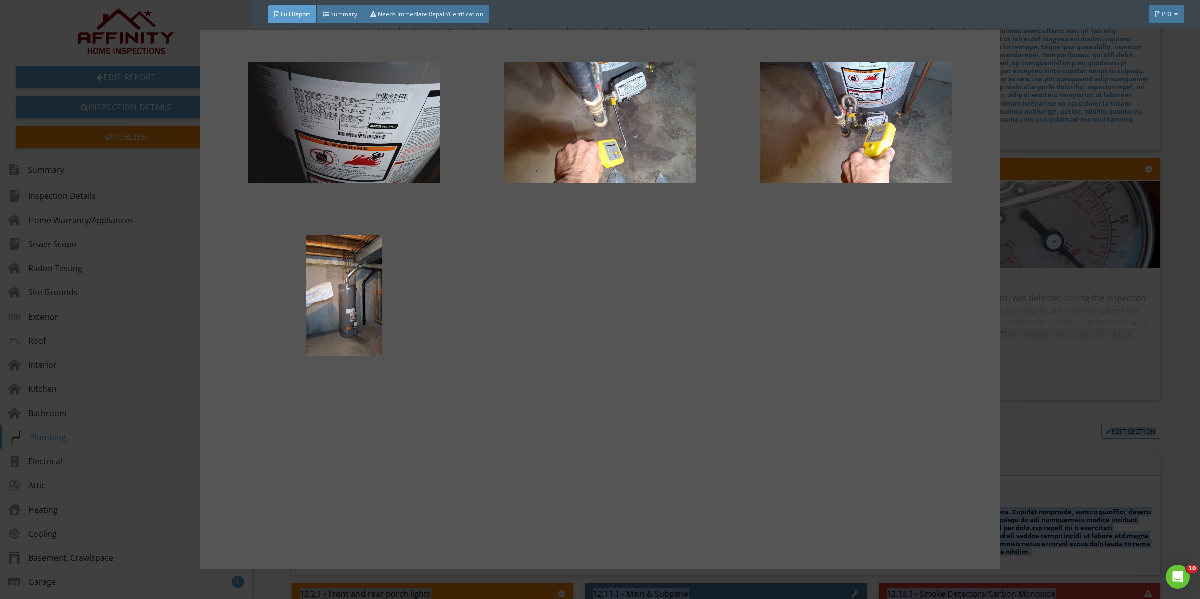
click at [353, 142] on div at bounding box center [344, 122] width 224 height 121
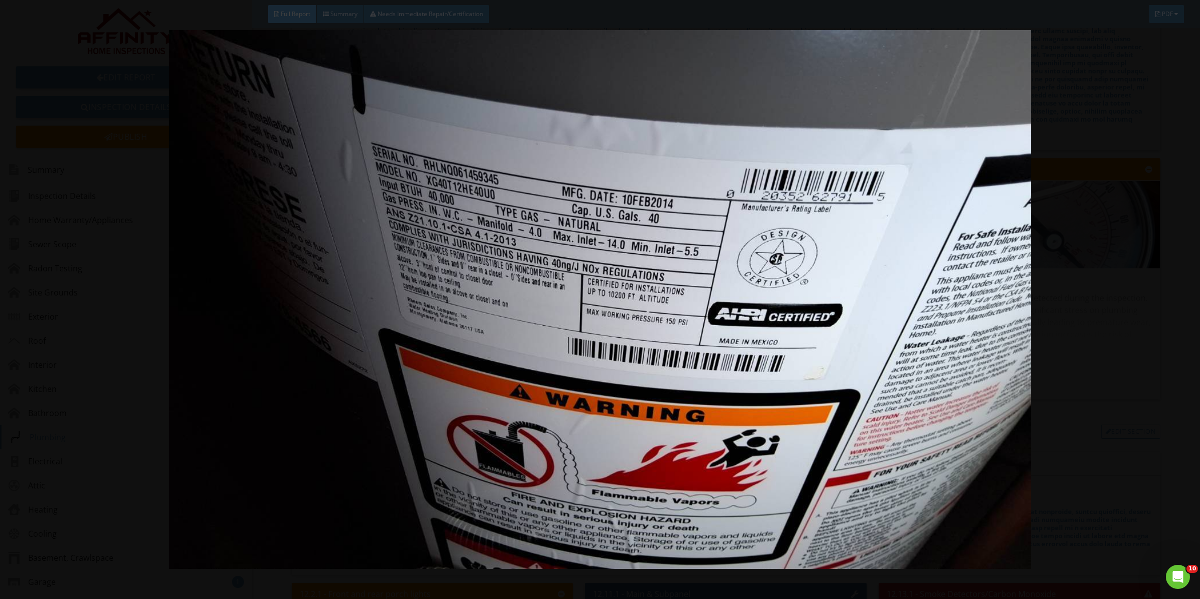
drag, startPoint x: 1120, startPoint y: 349, endPoint x: 1113, endPoint y: 346, distance: 7.9
click at [1120, 349] on img at bounding box center [600, 299] width 1110 height 538
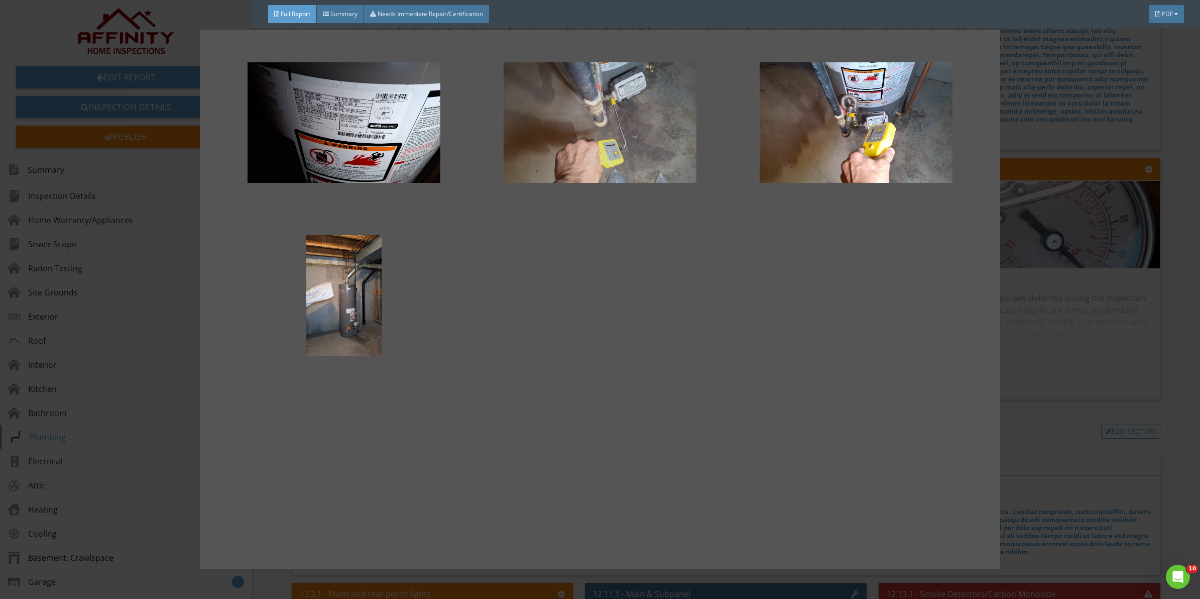
click at [588, 117] on div at bounding box center [600, 122] width 224 height 121
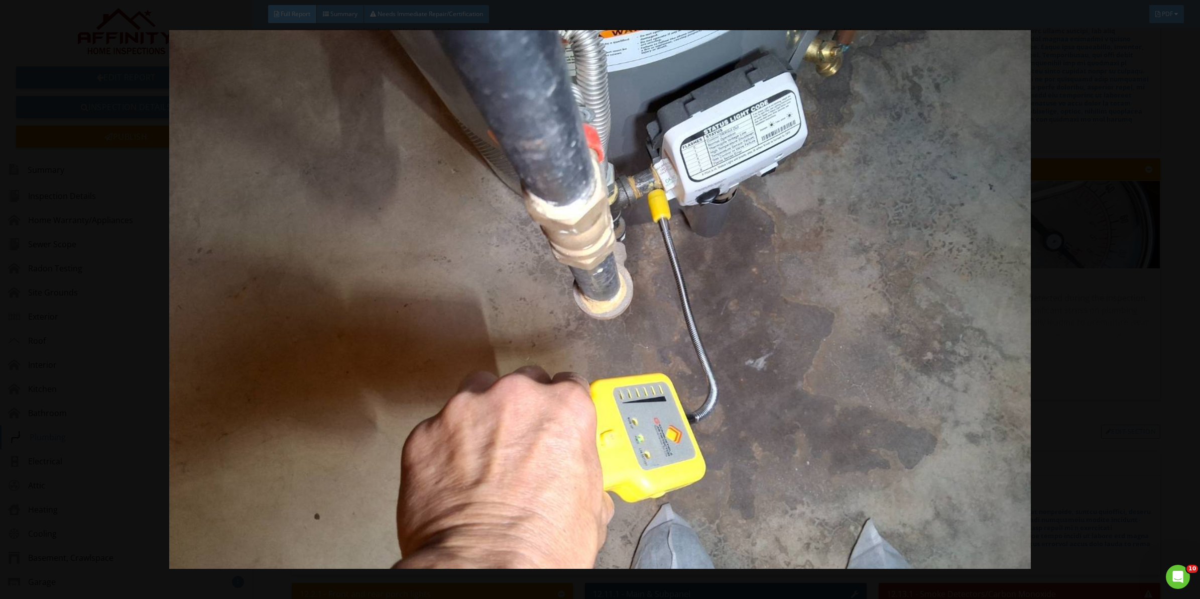
click at [1070, 299] on img at bounding box center [600, 299] width 1110 height 538
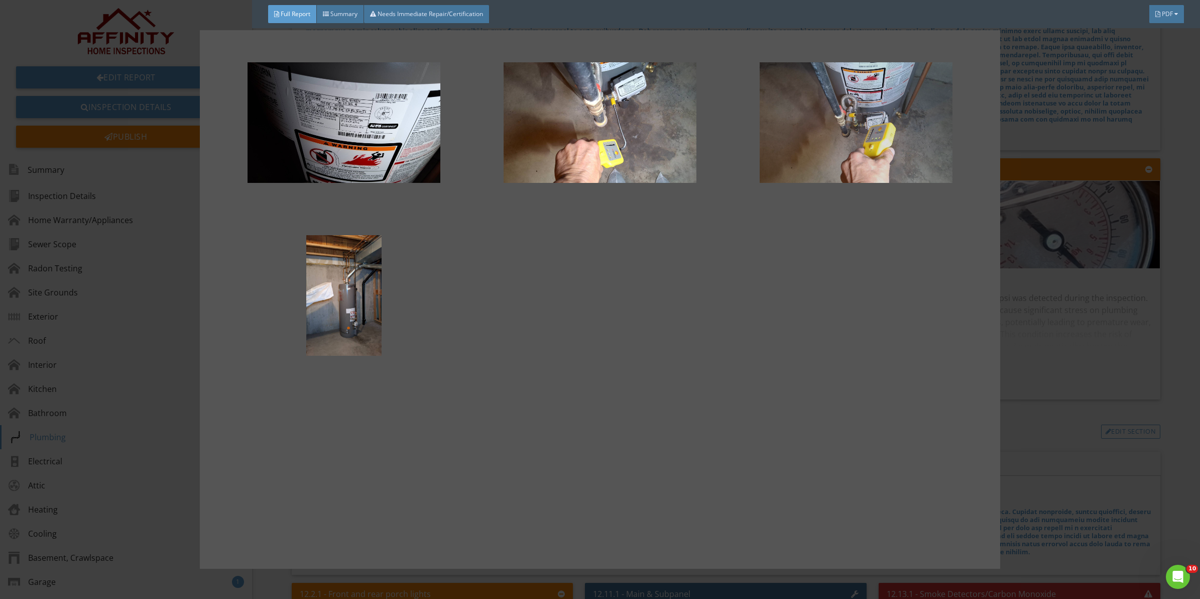
click at [835, 111] on div at bounding box center [856, 122] width 224 height 121
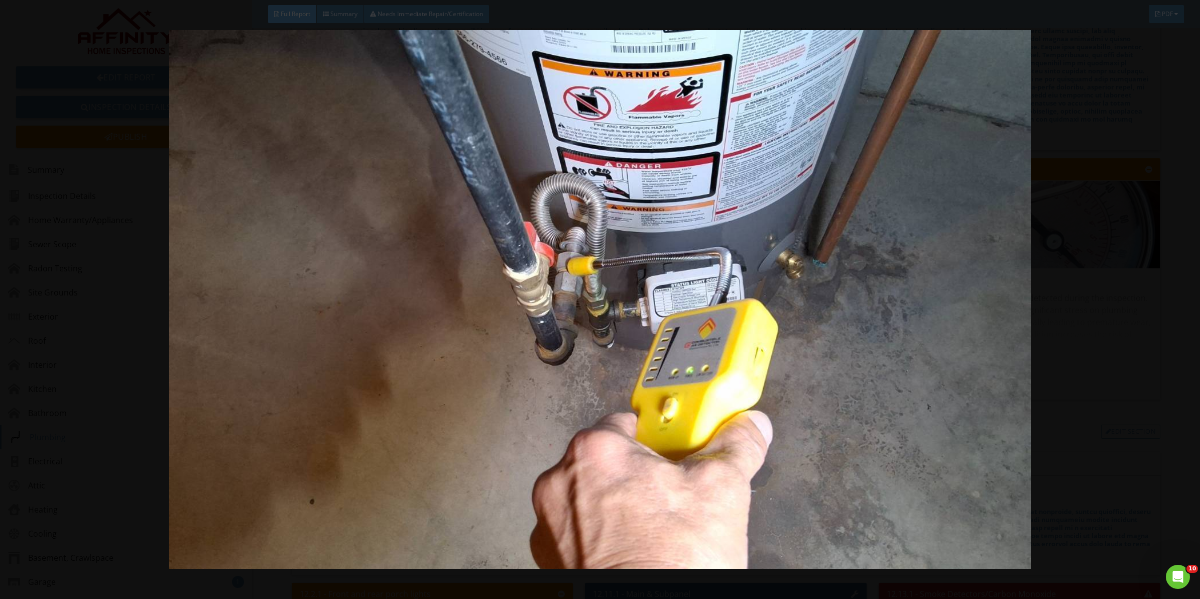
click at [1149, 272] on img at bounding box center [600, 299] width 1110 height 538
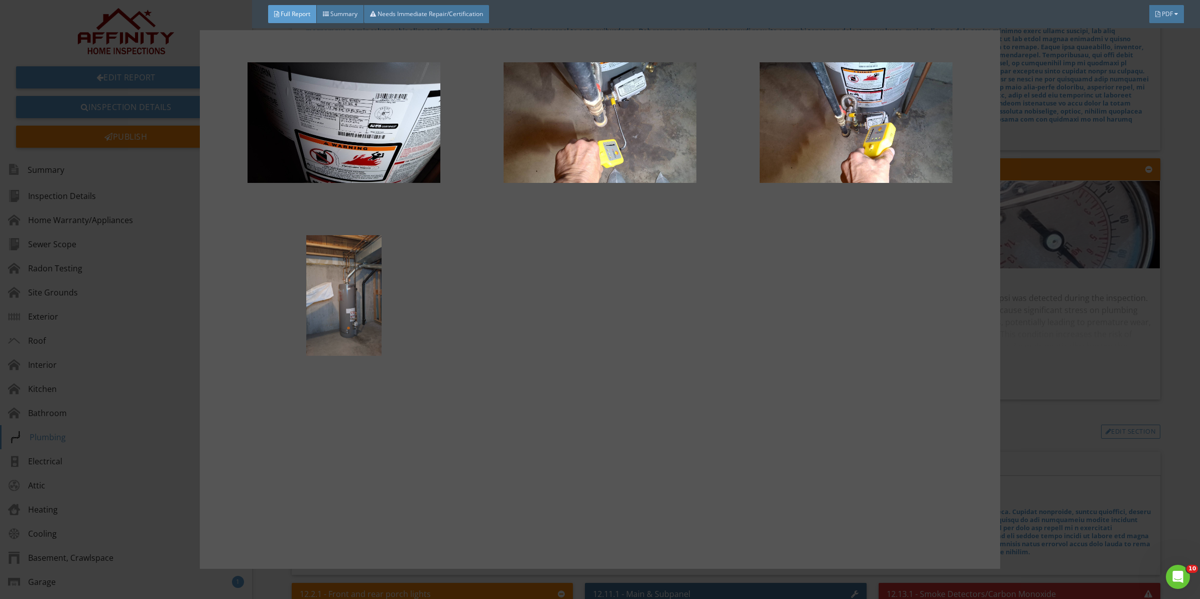
click at [341, 310] on div at bounding box center [344, 295] width 224 height 121
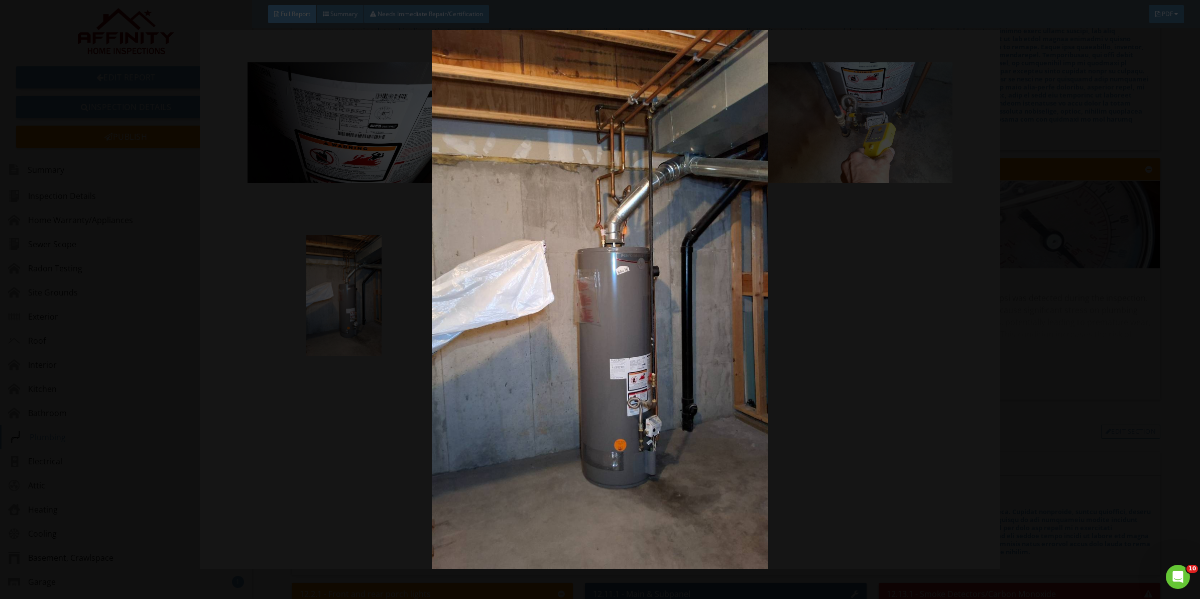
click at [1115, 299] on img at bounding box center [600, 299] width 1110 height 538
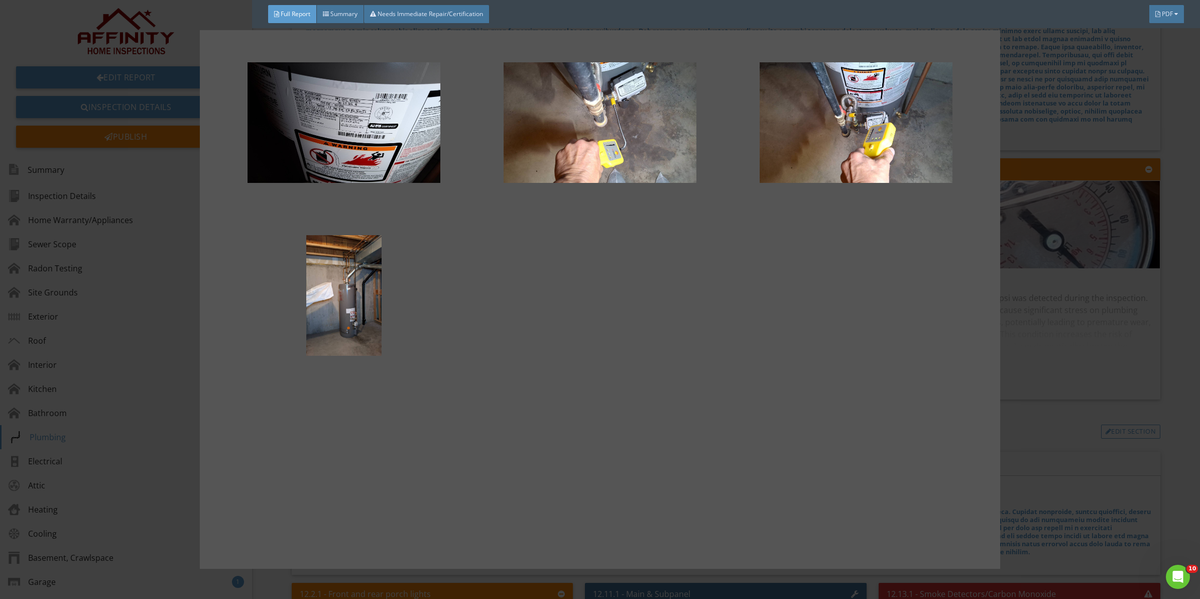
click at [1120, 337] on div at bounding box center [600, 299] width 1200 height 599
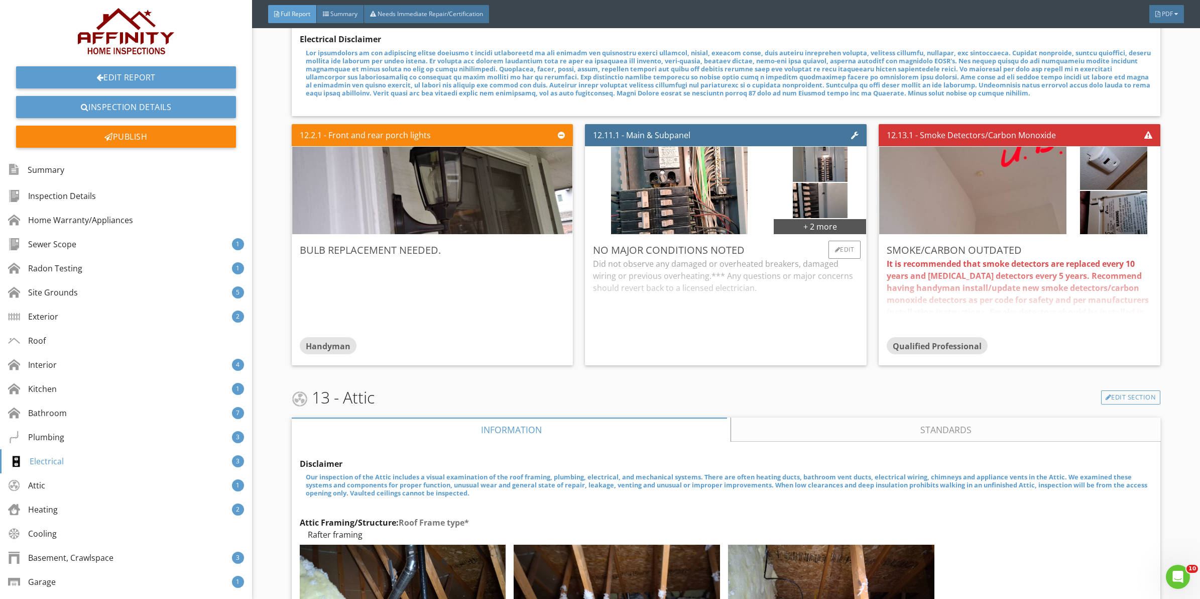
scroll to position [6110, 0]
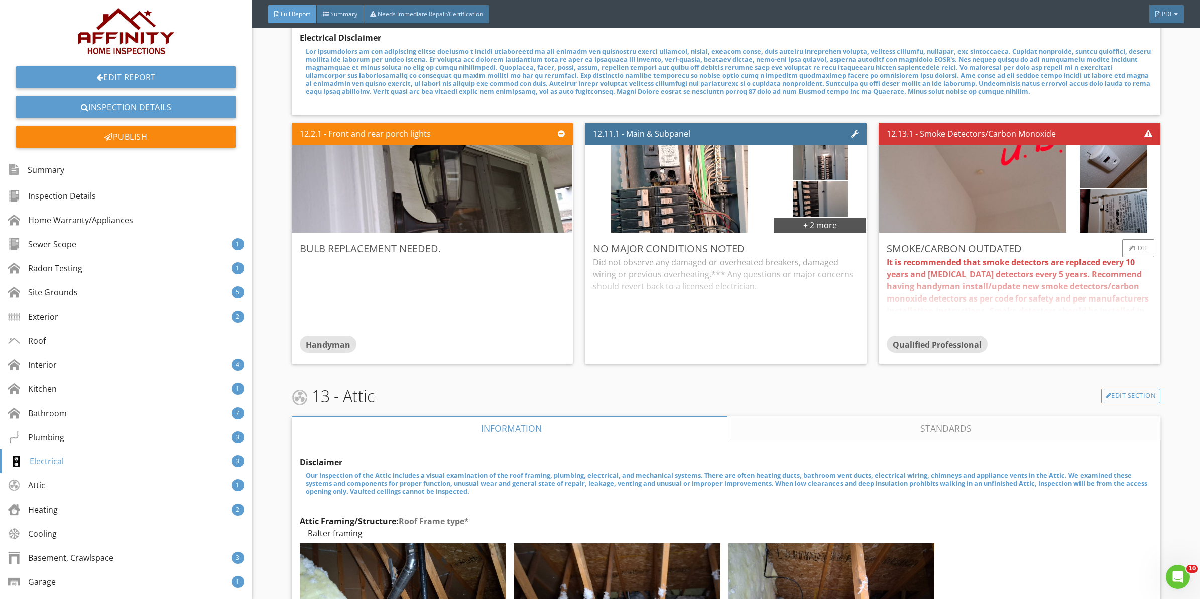
click at [1029, 265] on div "It is recommended that smoke detectors are replaced every 10 years and [MEDICAL…" at bounding box center [1020, 295] width 266 height 79
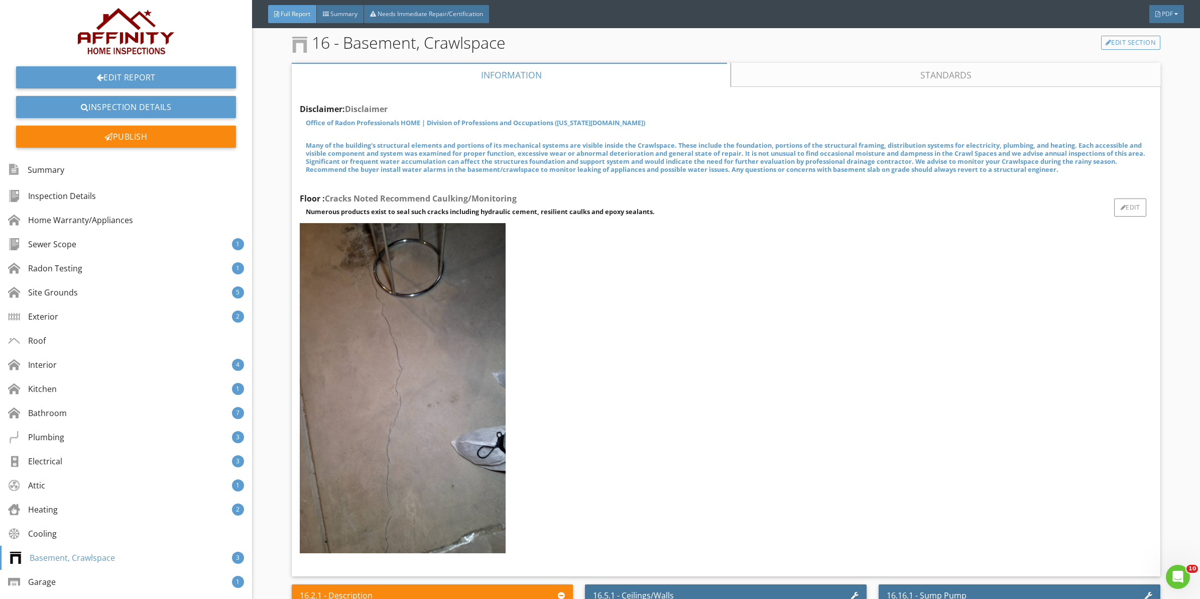
scroll to position [8077, 0]
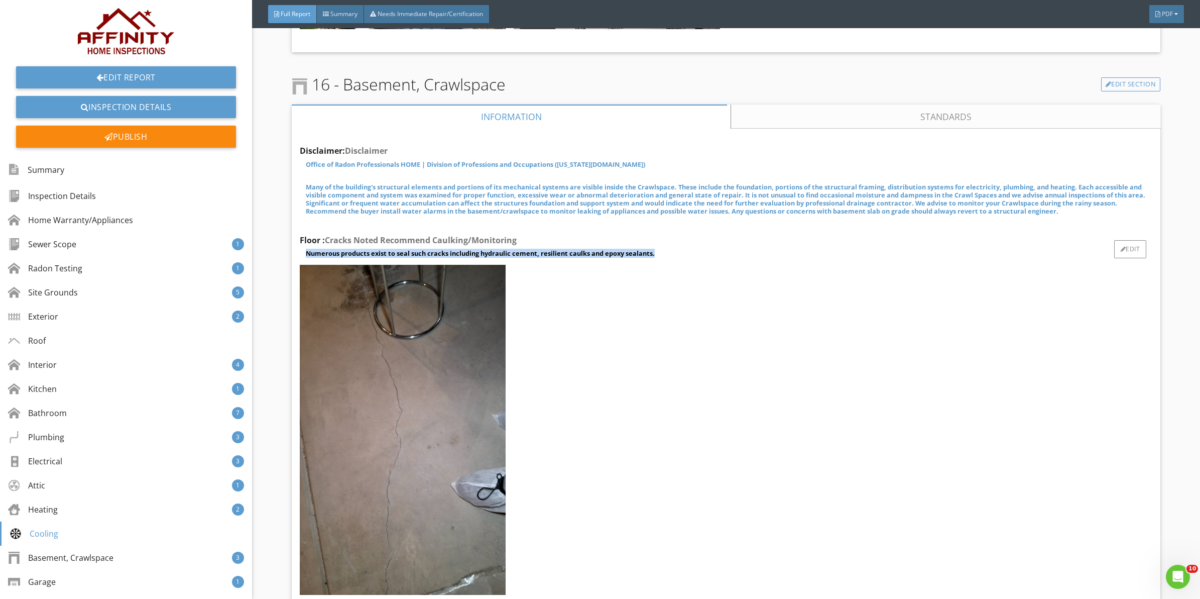
drag, startPoint x: 656, startPoint y: 234, endPoint x: 307, endPoint y: 235, distance: 349.5
click at [307, 249] on p "Numerous products exist to seal such cracks including hydraulic cement, resilie…" at bounding box center [729, 253] width 847 height 8
copy strong "Numerous products exist to seal such cracks including hydraulic cement, resilie…"
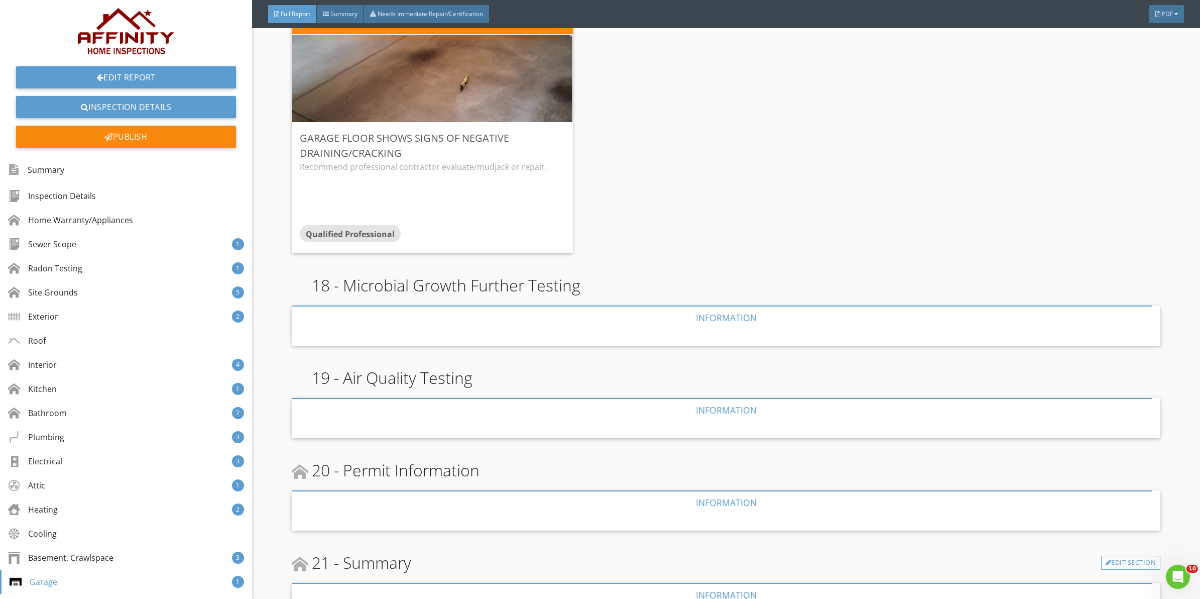
scroll to position [8872, 0]
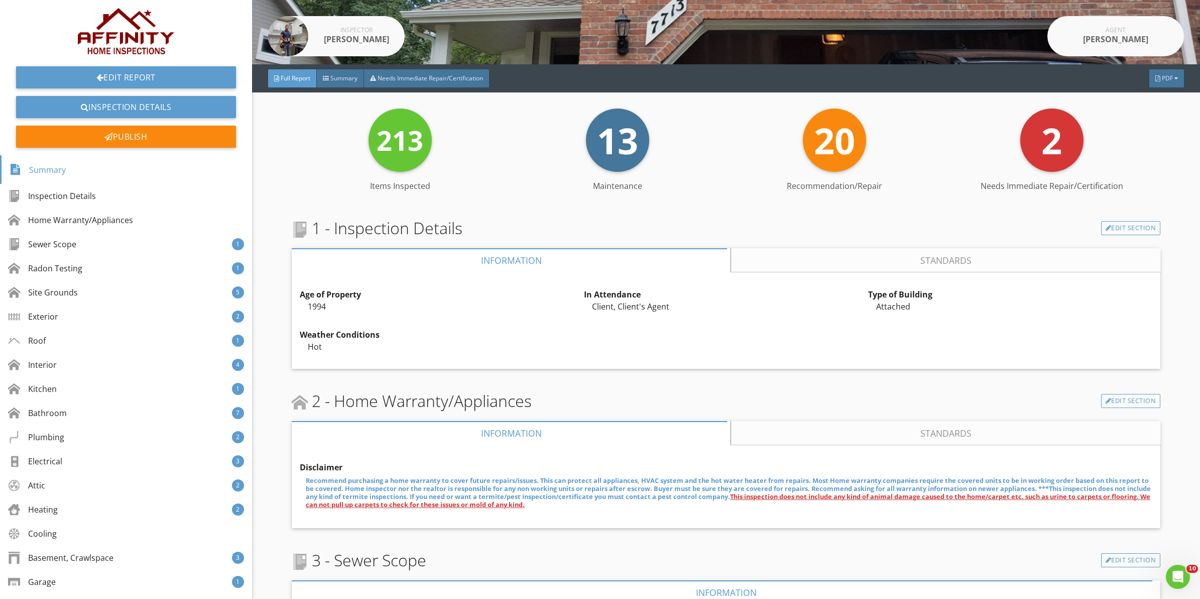
scroll to position [42, 0]
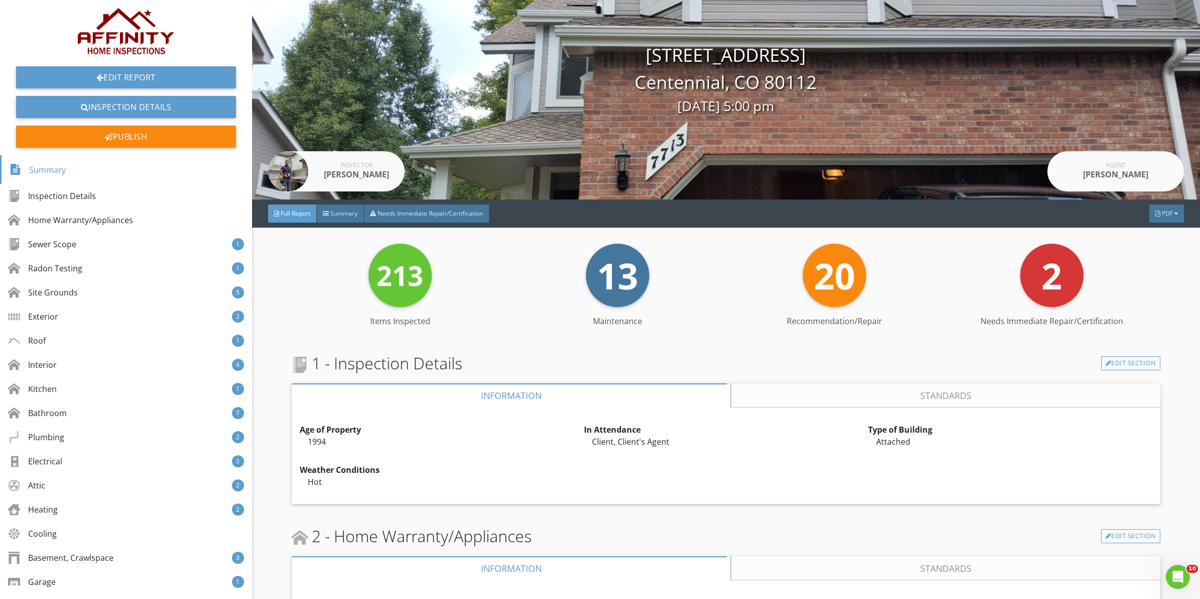
click at [1047, 280] on span "2" at bounding box center [1052, 275] width 21 height 49
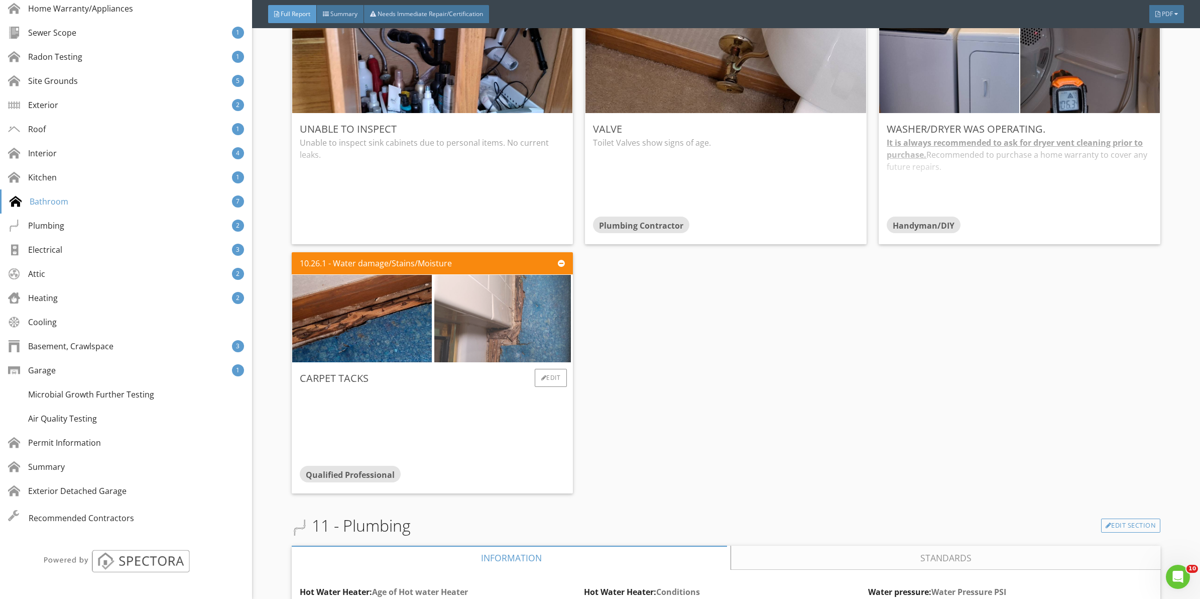
scroll to position [5231, 0]
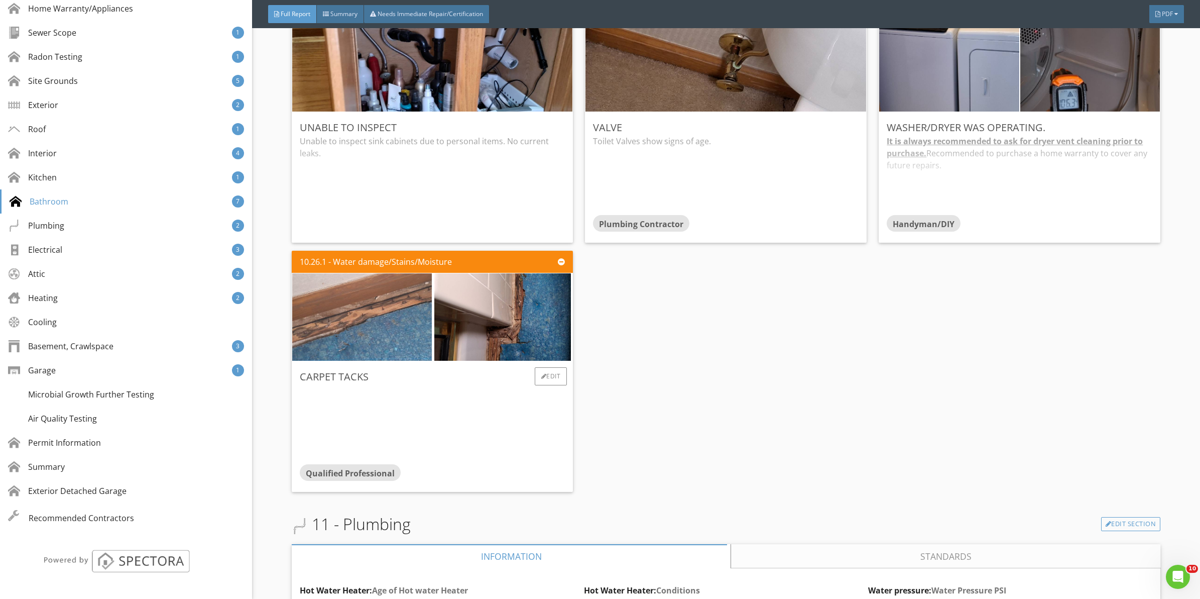
click at [340, 307] on img at bounding box center [362, 317] width 350 height 218
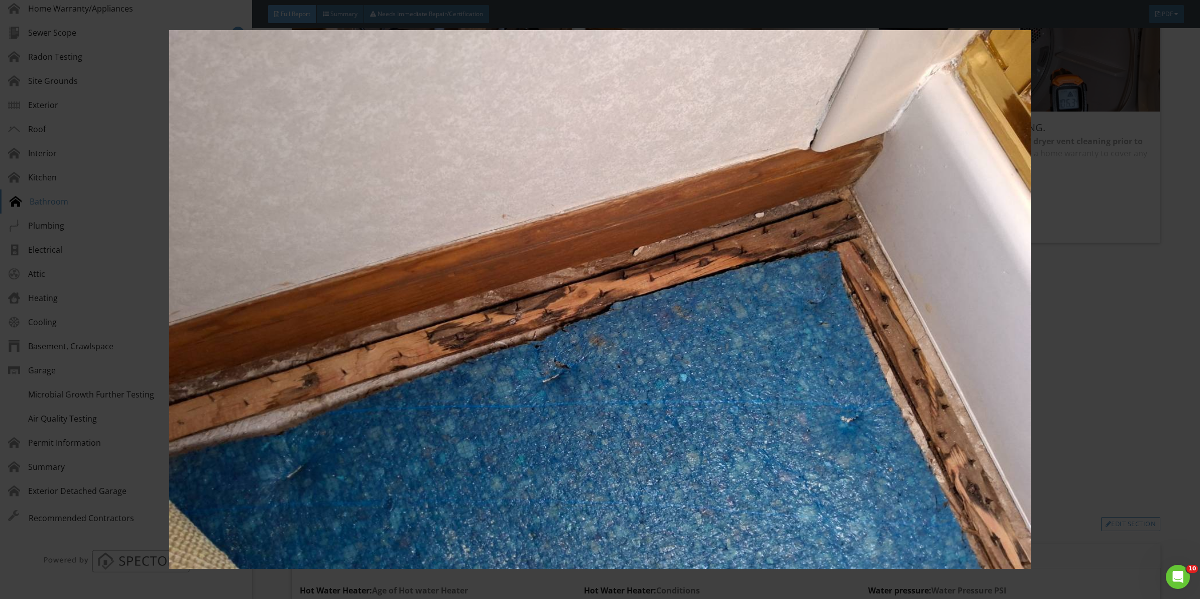
click at [1126, 385] on img at bounding box center [600, 299] width 1110 height 538
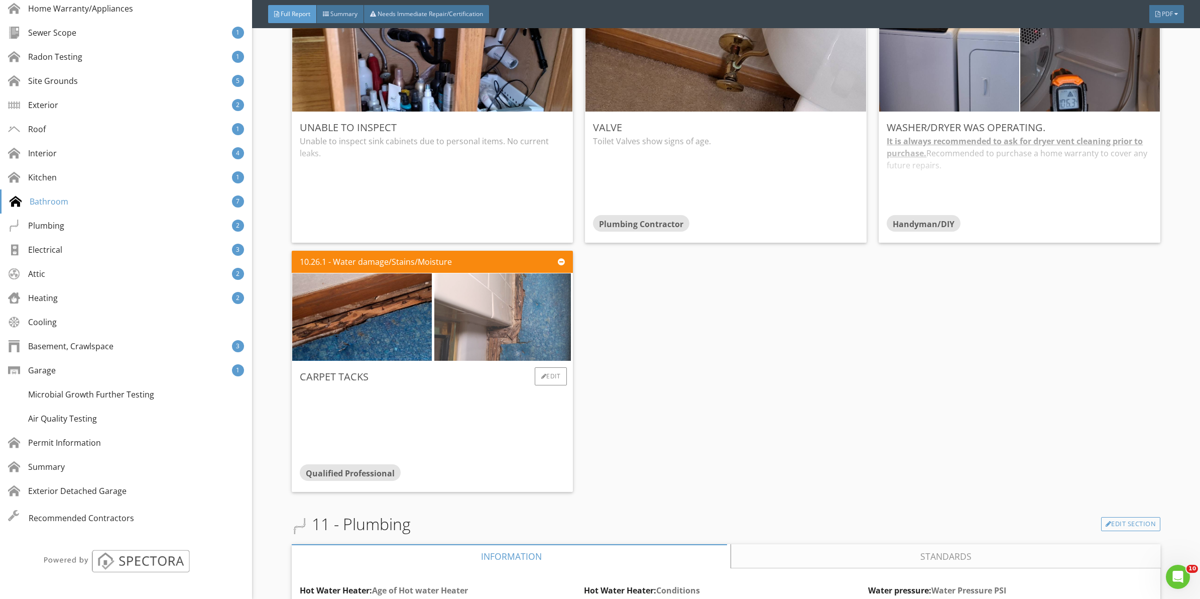
click at [500, 322] on img at bounding box center [502, 317] width 137 height 218
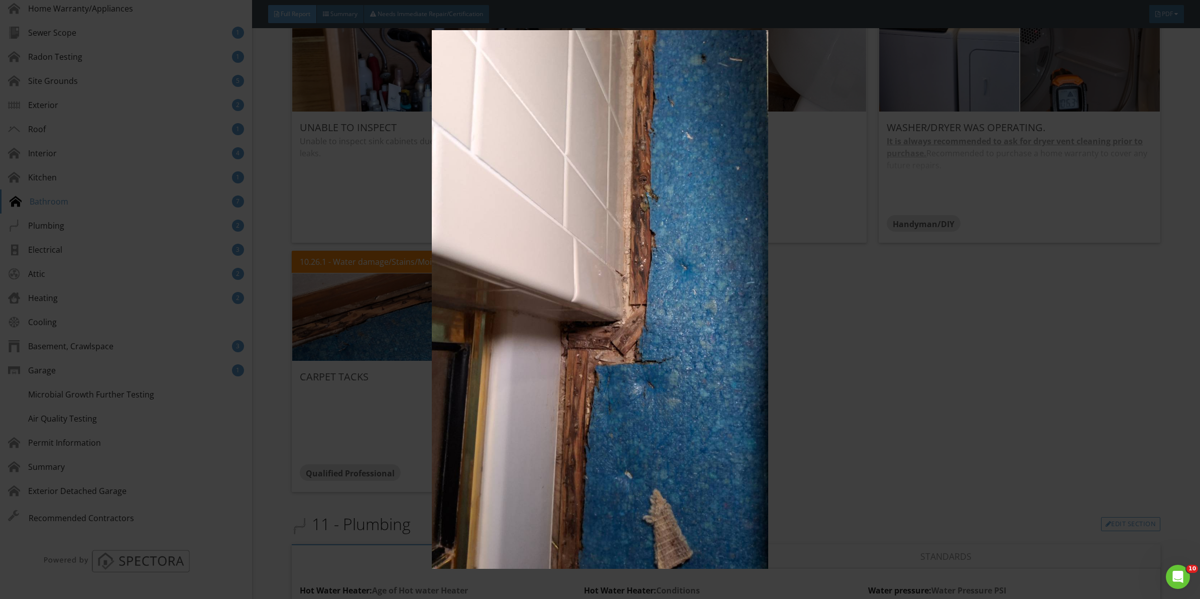
click at [1052, 319] on img at bounding box center [600, 299] width 1110 height 538
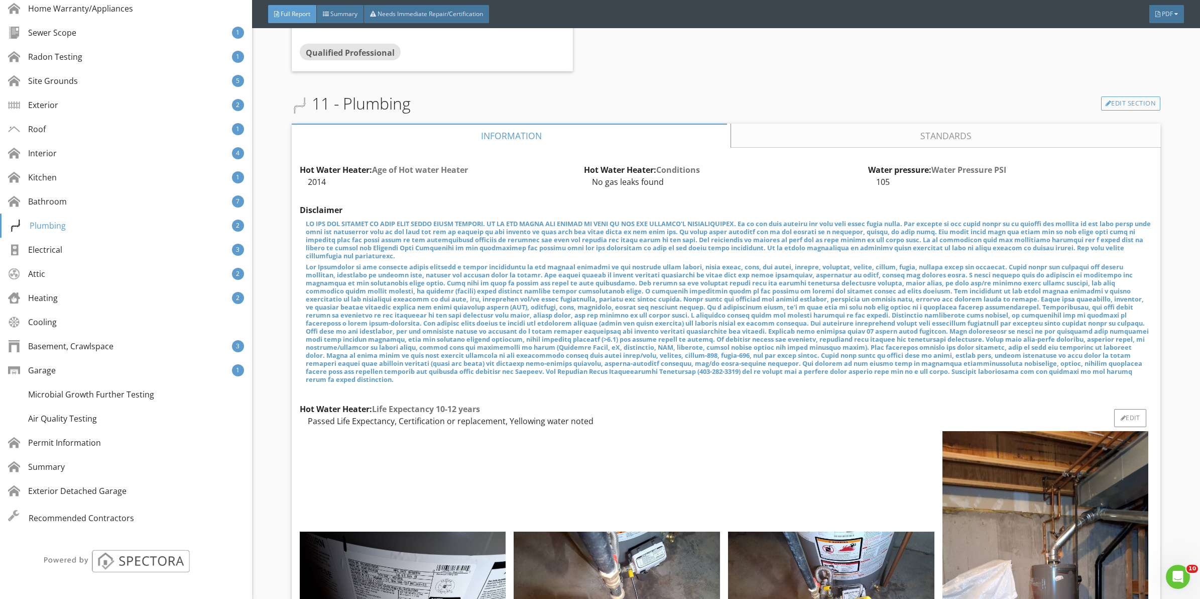
scroll to position [5859, 0]
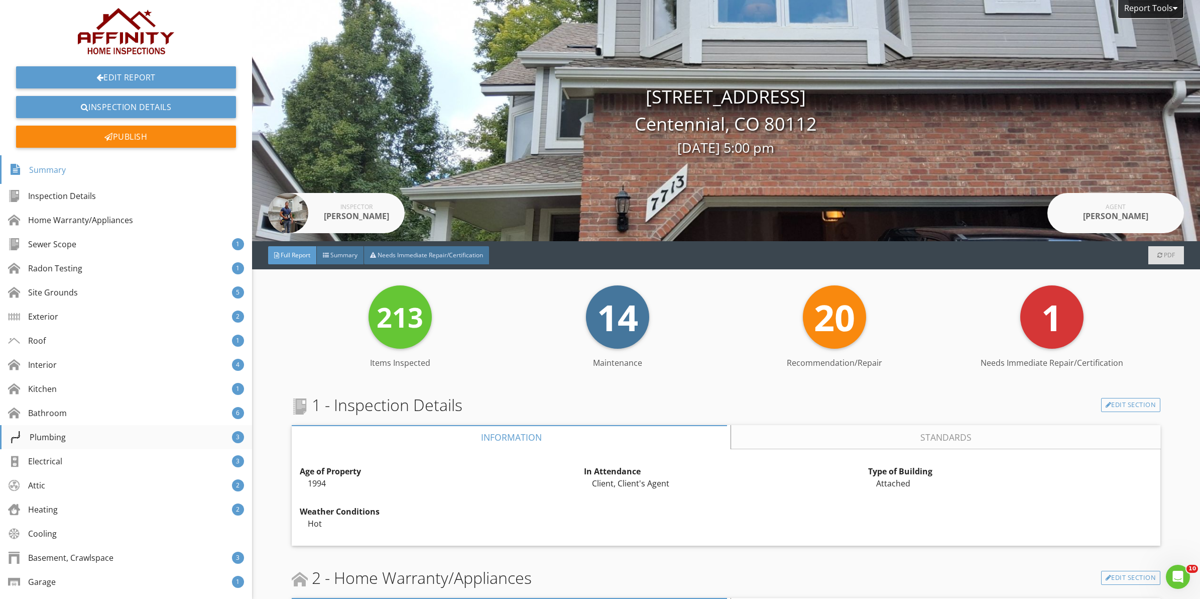
click at [45, 435] on div "Plumbing" at bounding box center [38, 437] width 56 height 12
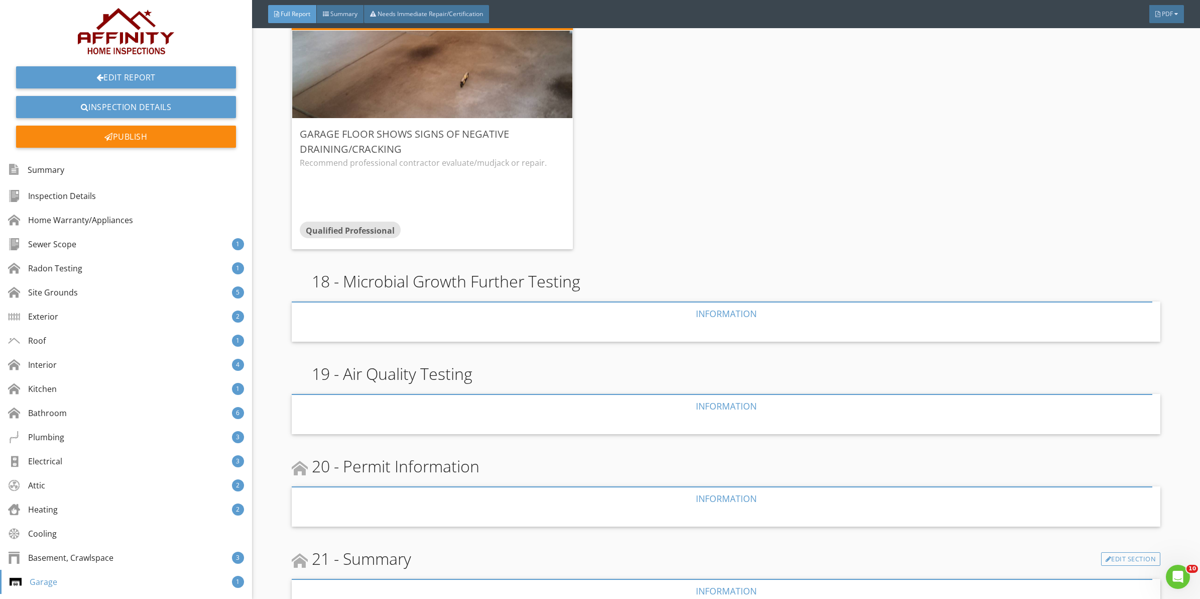
scroll to position [8596, 0]
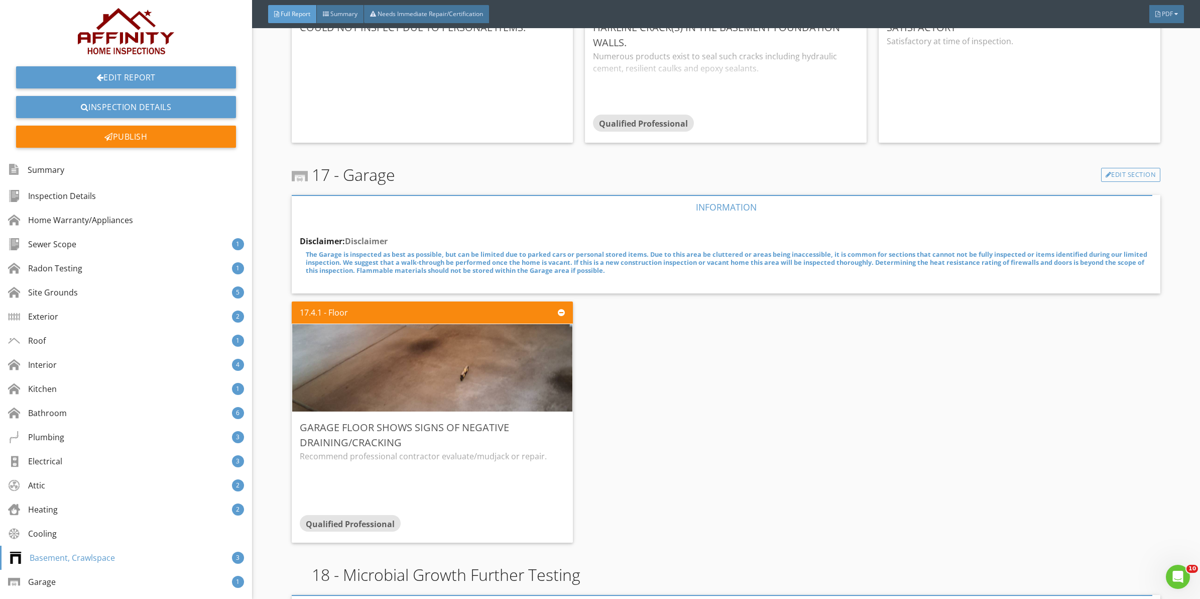
drag, startPoint x: 1166, startPoint y: 9, endPoint x: 1164, endPoint y: 24, distance: 15.3
click at [1166, 10] on span "PDF" at bounding box center [1167, 14] width 11 height 9
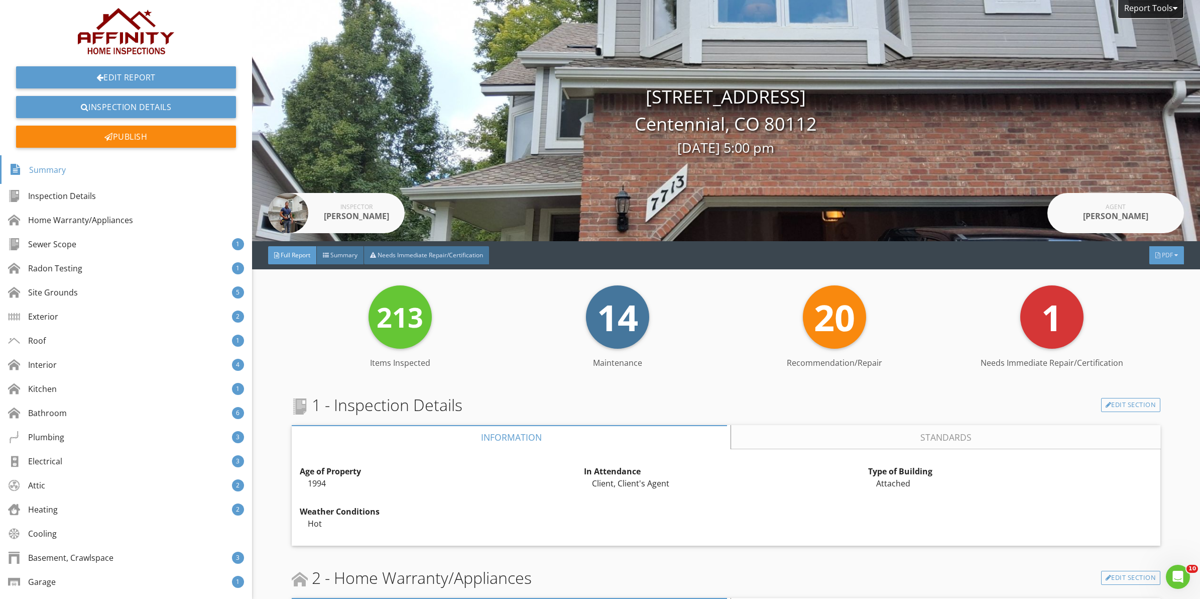
click at [1162, 253] on span "PDF" at bounding box center [1167, 255] width 11 height 9
click at [1148, 290] on div "Full Report" at bounding box center [1154, 293] width 64 height 12
click at [124, 140] on div "Publish" at bounding box center [126, 137] width 220 height 22
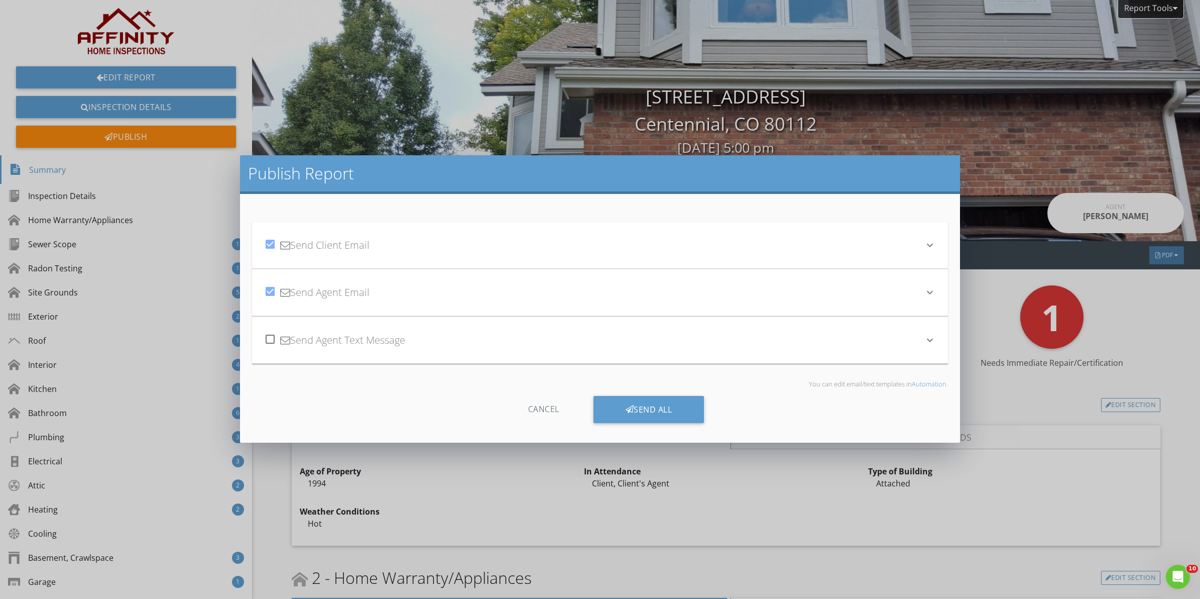
drag, startPoint x: 268, startPoint y: 337, endPoint x: 516, endPoint y: 415, distance: 260.5
click at [271, 339] on div at bounding box center [270, 338] width 17 height 17
checkbox input "true"
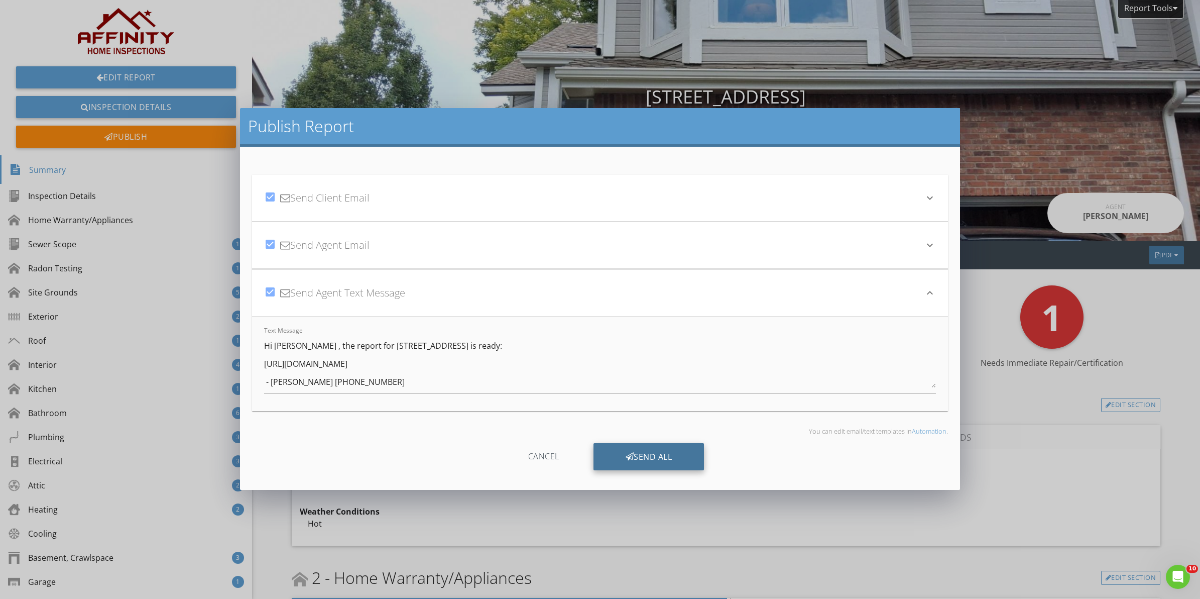
click at [645, 458] on div "Send All" at bounding box center [649, 456] width 111 height 27
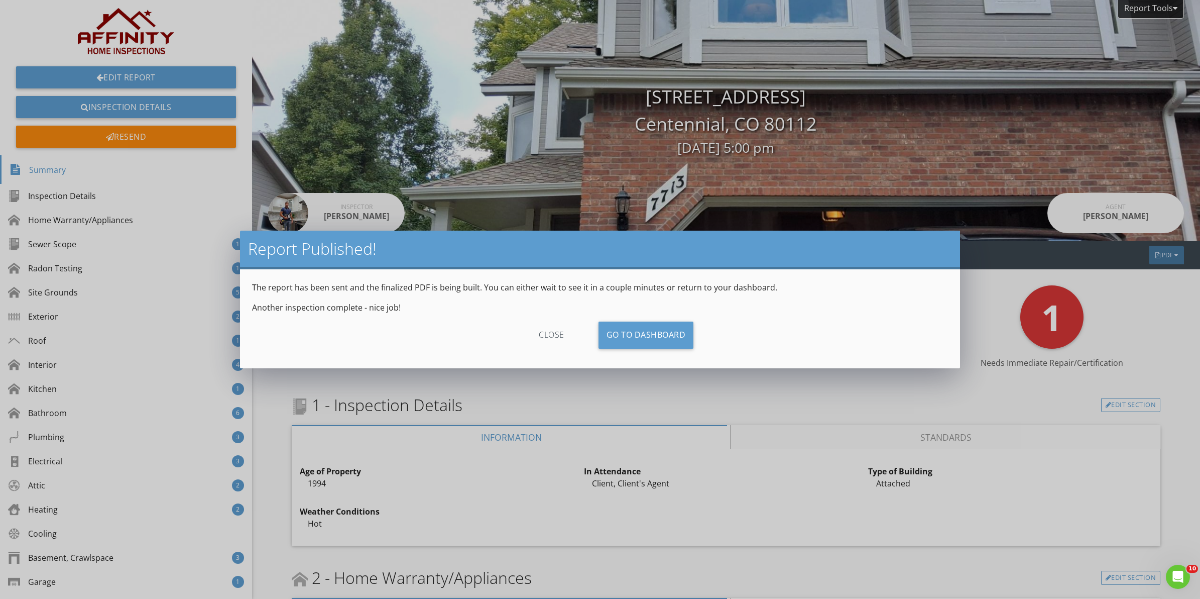
click at [550, 334] on div "close" at bounding box center [552, 334] width 90 height 27
